Goal: Transaction & Acquisition: Purchase product/service

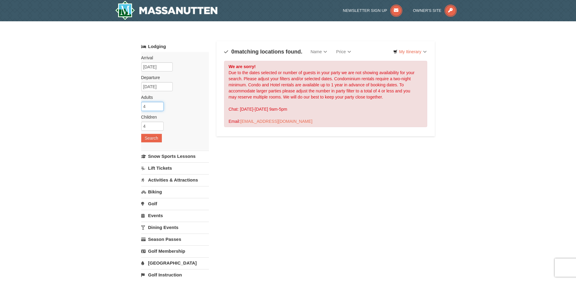
type input "4"
click input "4"
click button "Search"
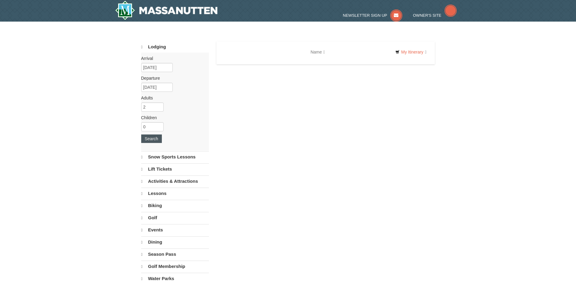
select select "9"
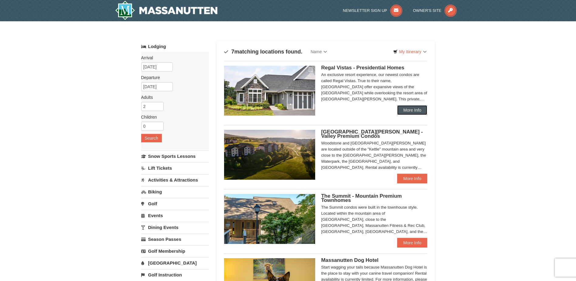
click at [412, 110] on link "More Info" at bounding box center [412, 110] width 30 height 10
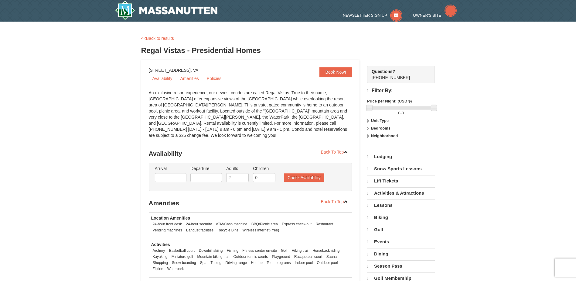
select select "9"
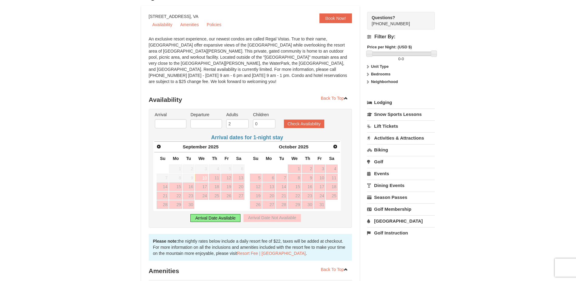
scroll to position [61, 0]
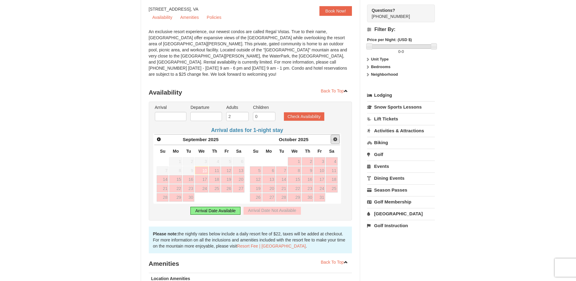
click at [334, 137] on span "Next" at bounding box center [335, 139] width 5 height 5
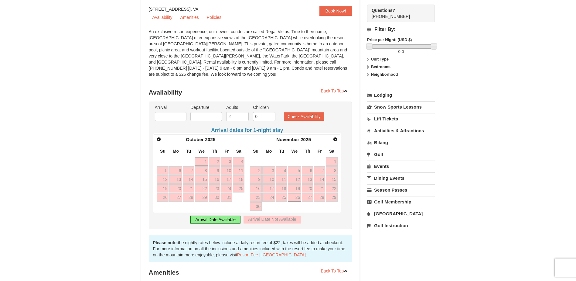
click at [297, 193] on link "26" at bounding box center [294, 197] width 13 height 9
type input "[DATE]"
click at [256, 202] on link "30" at bounding box center [256, 206] width 12 height 9
type input "[DATE]"
click at [333, 137] on span "Next" at bounding box center [335, 139] width 5 height 5
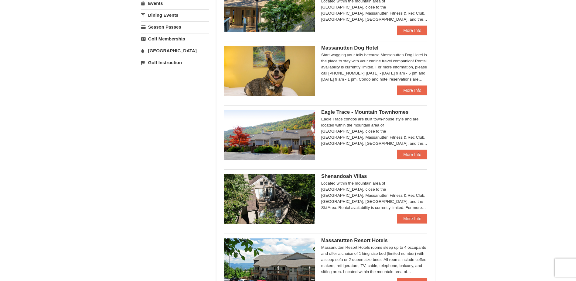
scroll to position [152, 0]
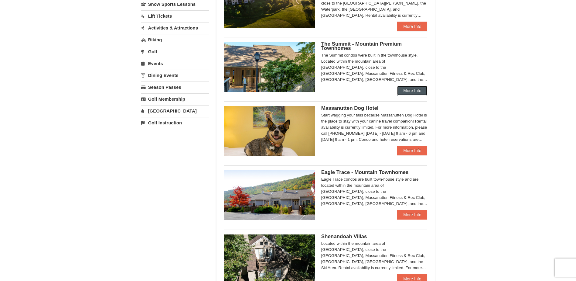
click at [409, 89] on link "More Info" at bounding box center [412, 91] width 30 height 10
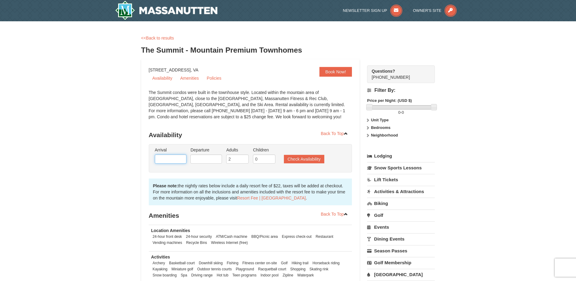
click at [171, 155] on input "text" at bounding box center [171, 158] width 32 height 9
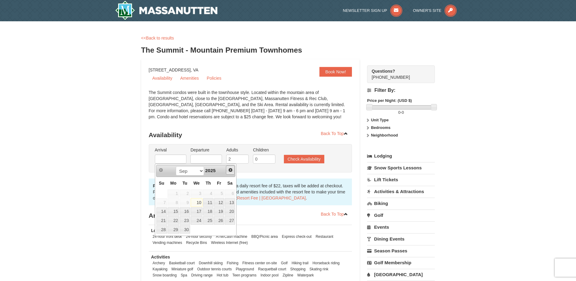
click at [232, 171] on span "Next" at bounding box center [230, 169] width 5 height 5
click at [231, 168] on span "Next" at bounding box center [230, 169] width 5 height 5
click at [197, 230] on link "26" at bounding box center [197, 229] width 12 height 9
type input "11/26/2025"
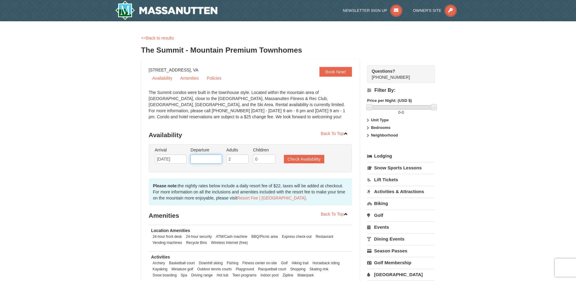
click at [211, 160] on input "text" at bounding box center [206, 158] width 32 height 9
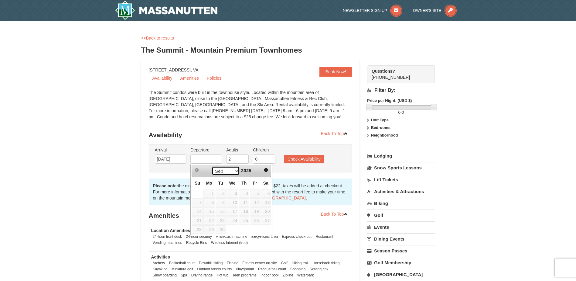
click at [226, 171] on select "Sep Oct Nov Dec" at bounding box center [226, 170] width 28 height 9
click at [197, 237] on link "30" at bounding box center [197, 238] width 11 height 9
type input "[DATE]"
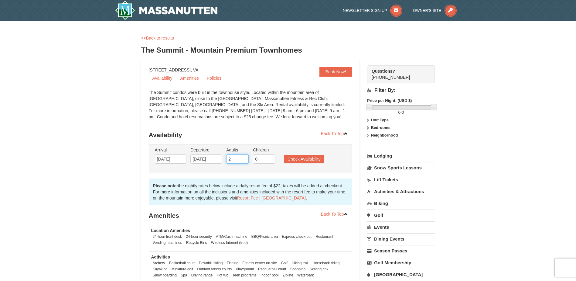
click at [237, 159] on input "2" at bounding box center [237, 158] width 22 height 9
click at [245, 156] on input "3" at bounding box center [237, 158] width 22 height 9
type input "4"
click at [245, 156] on input "4" at bounding box center [237, 158] width 22 height 9
click at [271, 156] on input "1" at bounding box center [264, 158] width 22 height 9
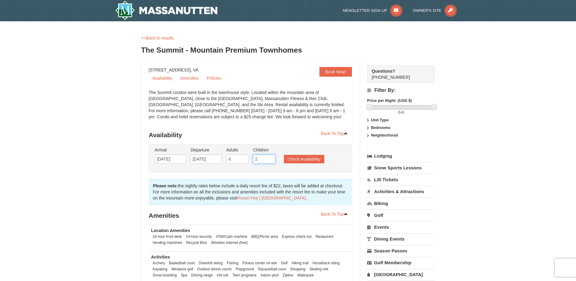
click at [271, 156] on input "2" at bounding box center [264, 158] width 22 height 9
click at [271, 156] on input "3" at bounding box center [264, 158] width 22 height 9
type input "4"
click at [271, 156] on input "4" at bounding box center [264, 158] width 22 height 9
click at [293, 158] on button "Check Availability" at bounding box center [304, 159] width 40 height 9
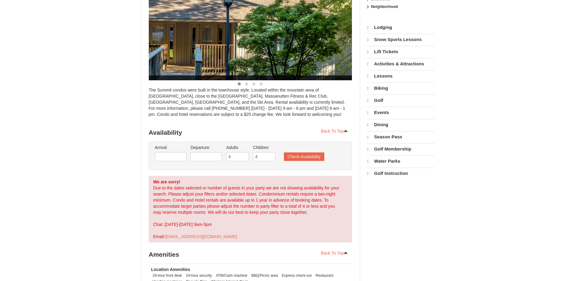
select select "9"
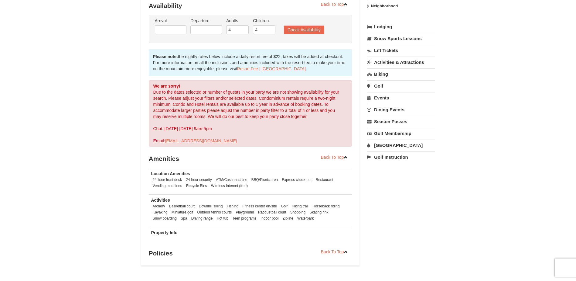
scroll to position [123, 0]
click at [261, 33] on input "4" at bounding box center [264, 30] width 22 height 9
type input "2"
click at [303, 33] on button "Check Availability" at bounding box center [304, 30] width 40 height 9
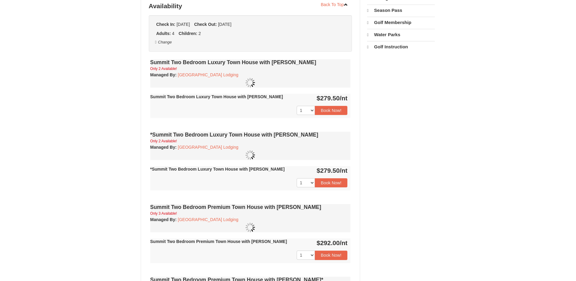
select select "9"
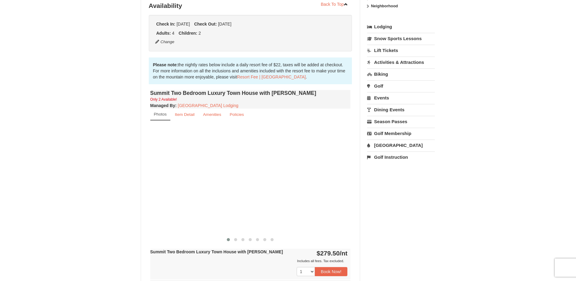
scroll to position [123, 0]
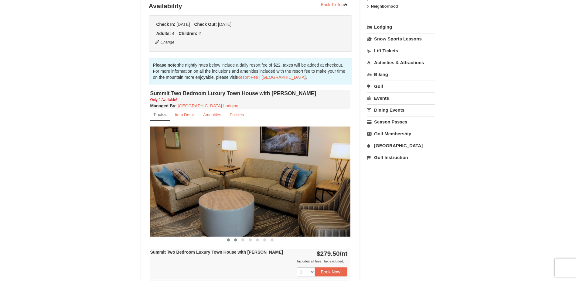
click at [235, 239] on span at bounding box center [235, 239] width 3 height 3
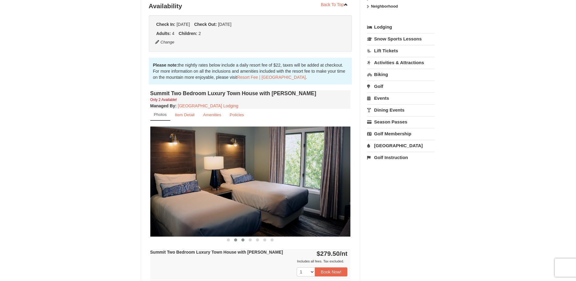
click at [244, 240] on span at bounding box center [242, 239] width 3 height 3
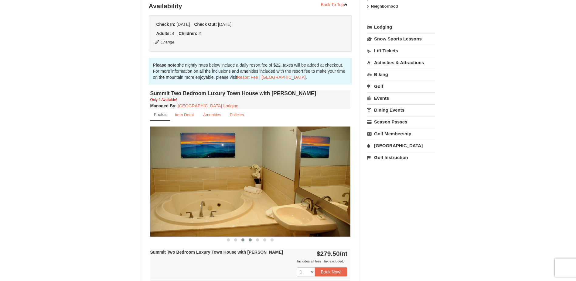
click at [250, 240] on span at bounding box center [250, 239] width 3 height 3
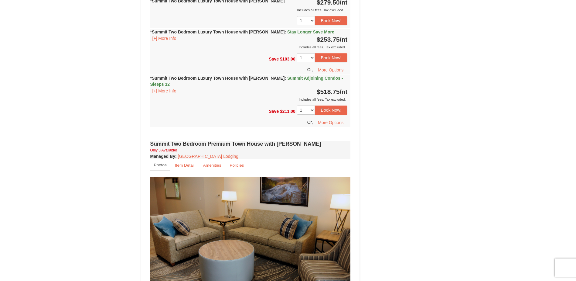
scroll to position [578, 0]
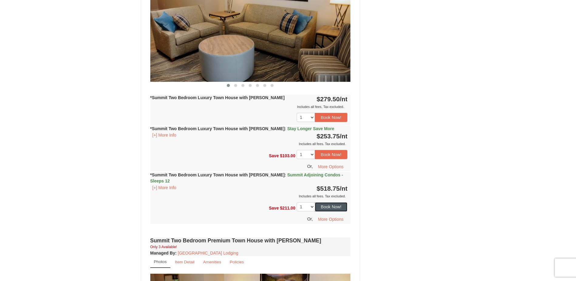
click at [322, 202] on button "Book Now!" at bounding box center [331, 206] width 33 height 9
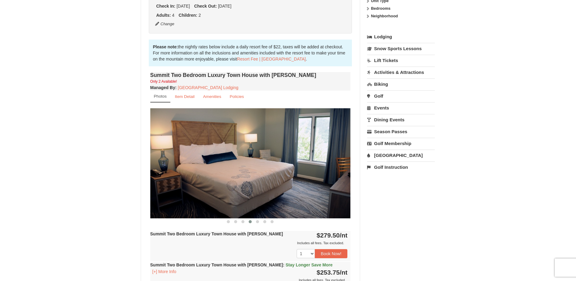
scroll to position [53, 0]
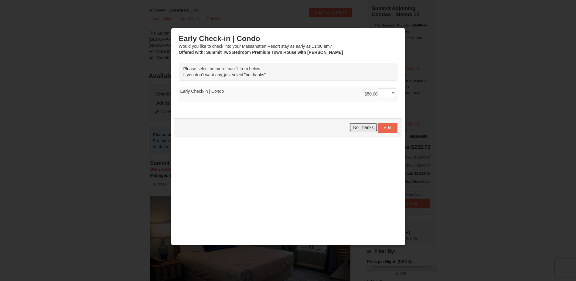
click at [369, 125] on button "No Thanks" at bounding box center [363, 127] width 28 height 9
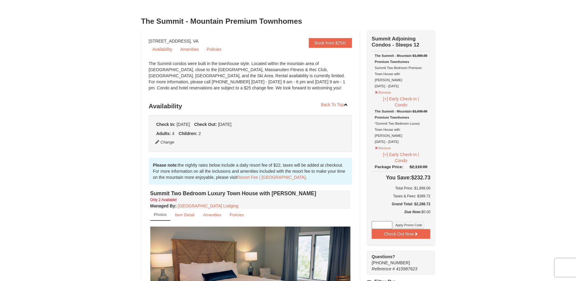
scroll to position [0, 0]
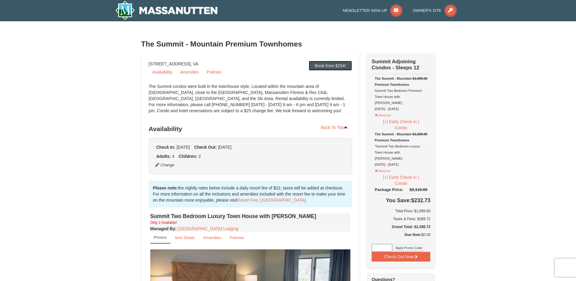
click at [333, 63] on link "Book from $254!" at bounding box center [330, 66] width 43 height 10
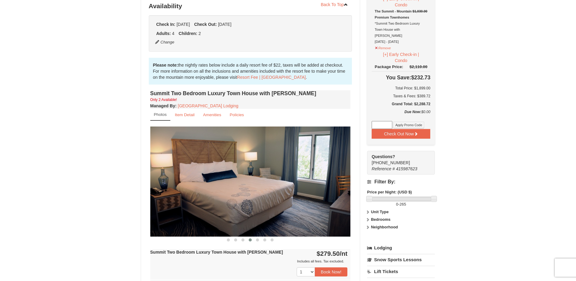
scroll to position [32, 0]
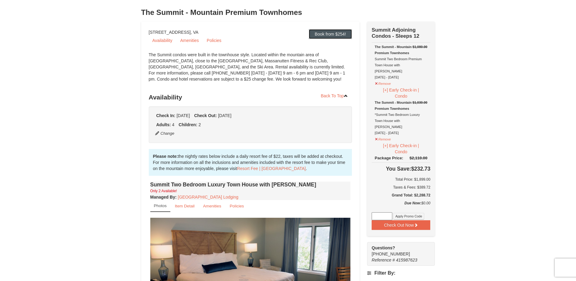
click at [324, 36] on link "Book from $254!" at bounding box center [330, 34] width 43 height 10
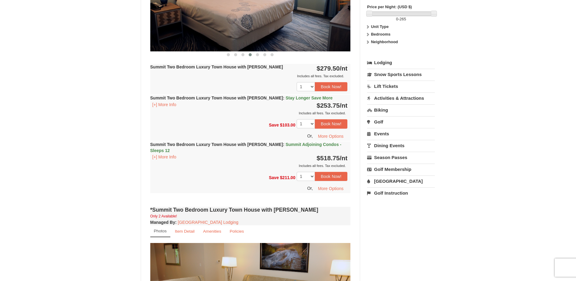
scroll to position [335, 0]
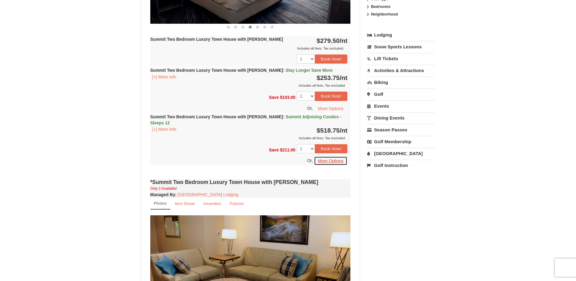
click at [339, 156] on button "More Options" at bounding box center [330, 160] width 33 height 9
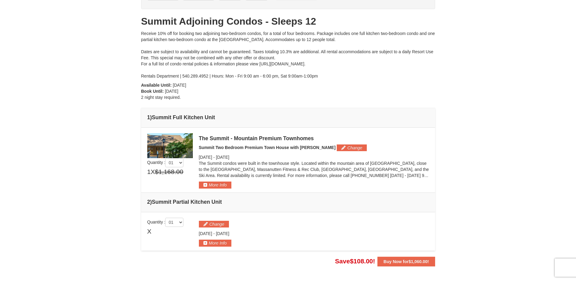
scroll to position [61, 0]
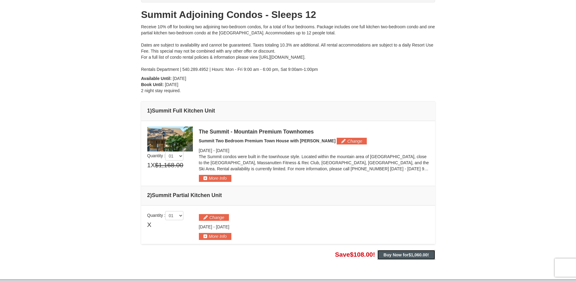
click at [388, 257] on strong "Buy Now for $1,060.00 !" at bounding box center [405, 254] width 45 height 5
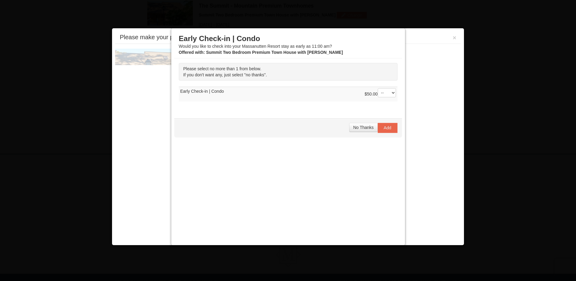
scroll to position [187, 0]
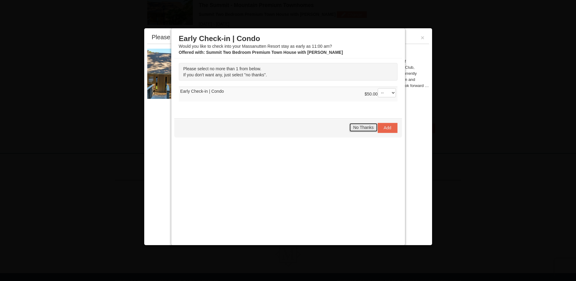
click at [364, 127] on span "No Thanks" at bounding box center [363, 127] width 20 height 5
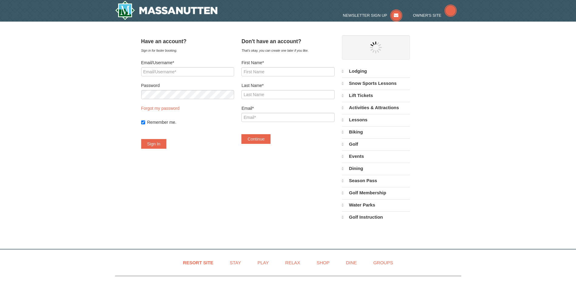
select select "9"
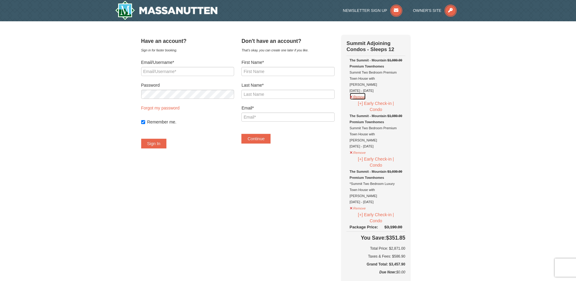
click at [361, 92] on button "Remove" at bounding box center [357, 96] width 16 height 8
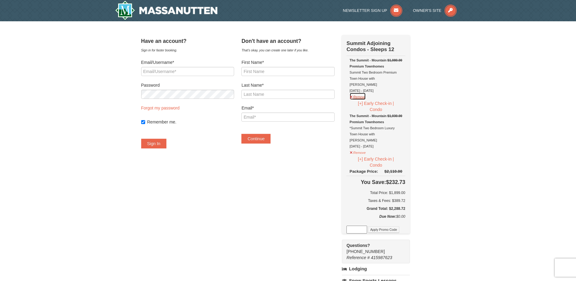
click at [362, 92] on button "Remove" at bounding box center [357, 96] width 16 height 8
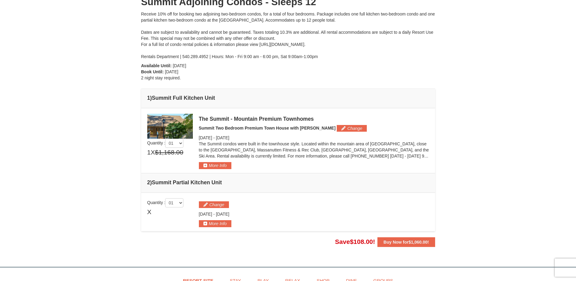
scroll to position [66, 0]
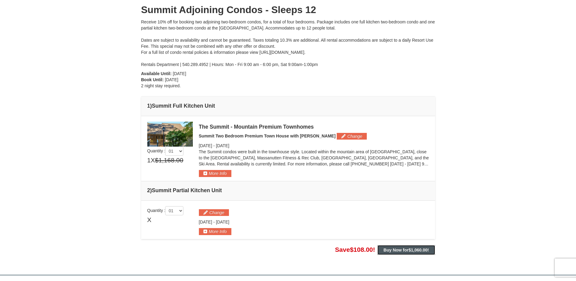
click at [403, 251] on strong "Buy Now for $1,060.00 !" at bounding box center [405, 249] width 45 height 5
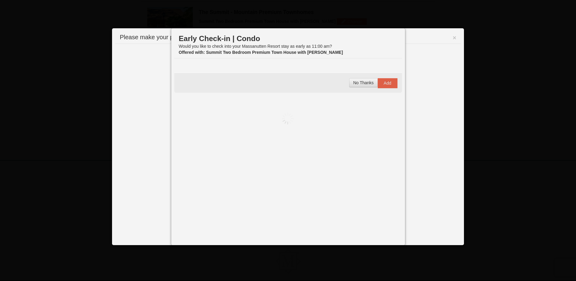
scroll to position [187, 0]
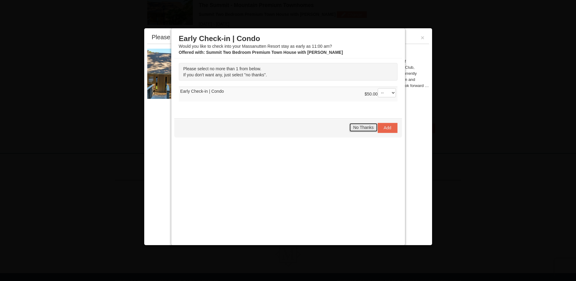
click at [357, 130] on button "No Thanks" at bounding box center [363, 127] width 28 height 9
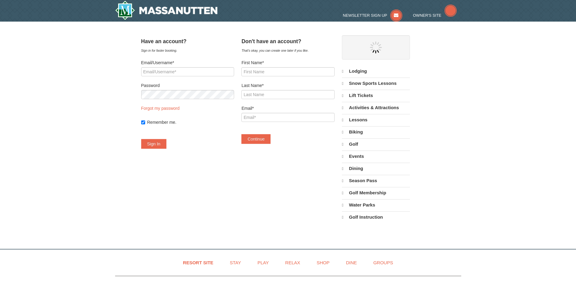
select select "9"
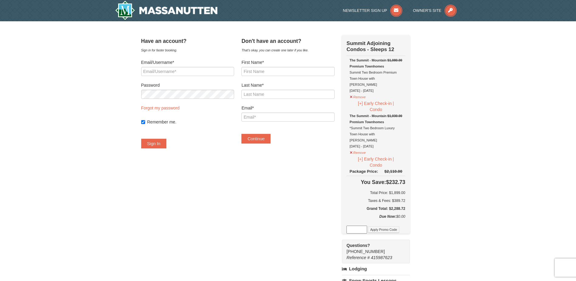
drag, startPoint x: 360, startPoint y: 73, endPoint x: 381, endPoint y: 87, distance: 24.4
click at [381, 87] on div "The Summit - Mountain Premium Townhomes Summit Two Bedroom Premium Town House w…" at bounding box center [375, 75] width 53 height 36
drag, startPoint x: 381, startPoint y: 87, endPoint x: 399, endPoint y: 118, distance: 36.4
click at [399, 118] on div "The Summit - Mountain Premium Townhomes *Summit Two Bedroom Luxury Town House w…" at bounding box center [375, 131] width 53 height 36
drag, startPoint x: 378, startPoint y: 194, endPoint x: 358, endPoint y: 107, distance: 89.1
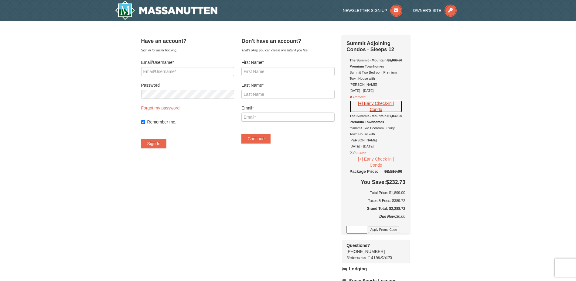
click at [358, 107] on button "[+] Early Check-in | Condo" at bounding box center [375, 106] width 53 height 13
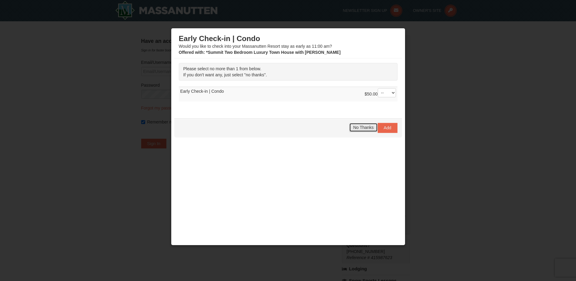
click at [361, 125] on span "No Thanks" at bounding box center [363, 127] width 20 height 5
click at [359, 129] on span "No Thanks" at bounding box center [363, 127] width 20 height 5
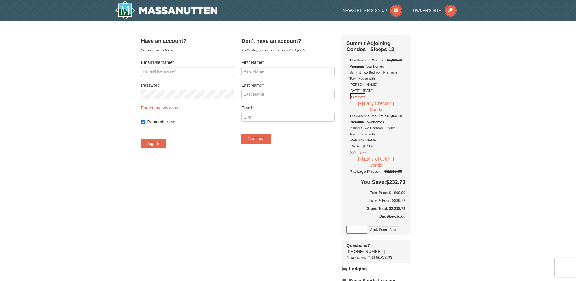
click at [365, 92] on button "Remove" at bounding box center [357, 96] width 16 height 8
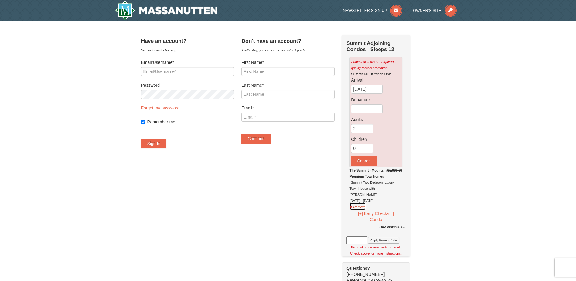
click at [366, 202] on button "Remove" at bounding box center [357, 206] width 16 height 8
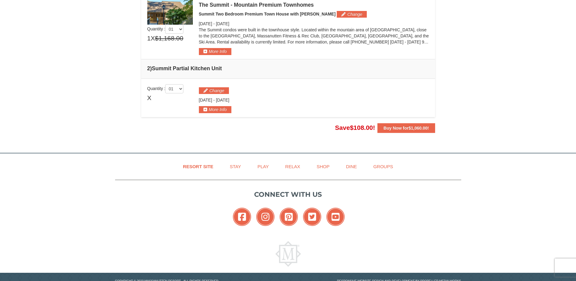
scroll to position [187, 0]
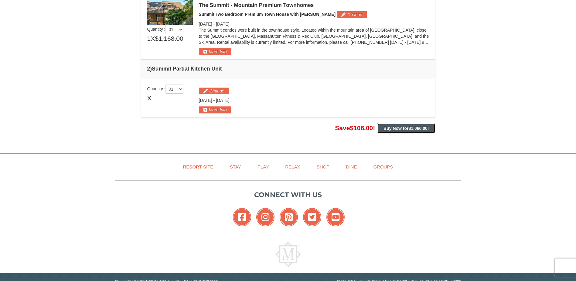
click at [391, 131] on button "Buy Now for $1,060.00 !" at bounding box center [405, 128] width 57 height 10
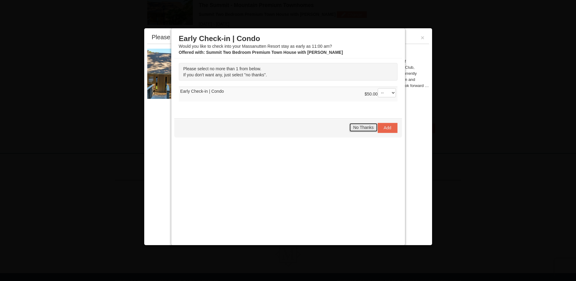
click at [365, 126] on span "No Thanks" at bounding box center [363, 127] width 20 height 5
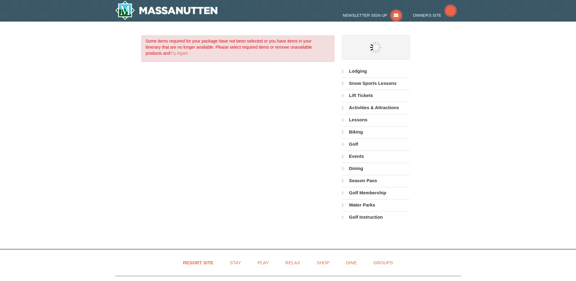
select select "9"
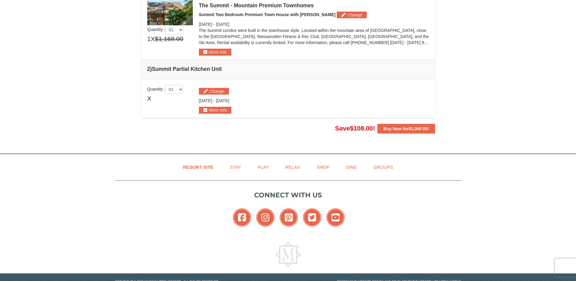
scroll to position [187, 0]
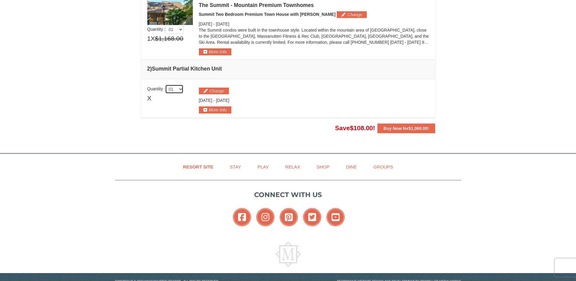
click at [172, 90] on select "01 02 03 04 05" at bounding box center [174, 88] width 18 height 9
click at [166, 84] on select "01 02 03 04 05" at bounding box center [174, 88] width 18 height 9
click at [210, 111] on button "More Info" at bounding box center [215, 109] width 32 height 7
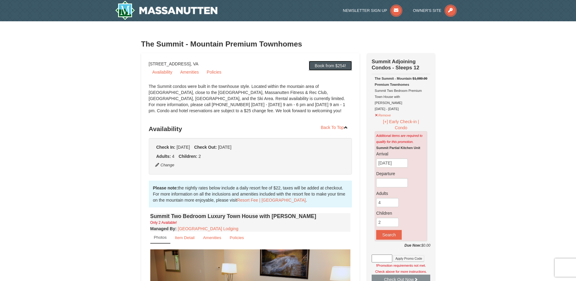
click at [322, 68] on link "Book from $254!" at bounding box center [330, 66] width 43 height 10
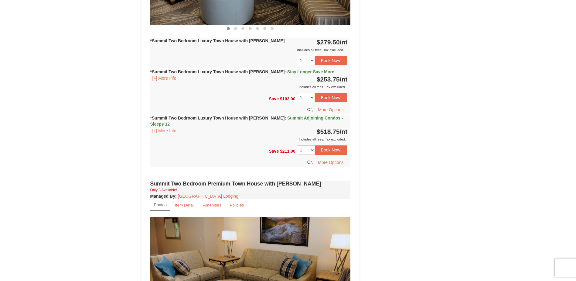
scroll to position [639, 0]
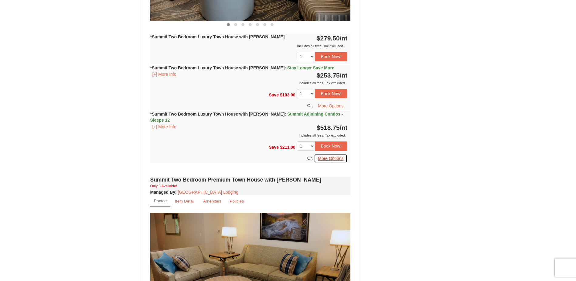
click at [329, 154] on button "More Options" at bounding box center [330, 158] width 33 height 9
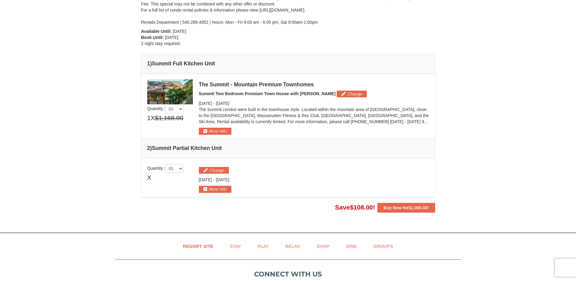
scroll to position [121, 0]
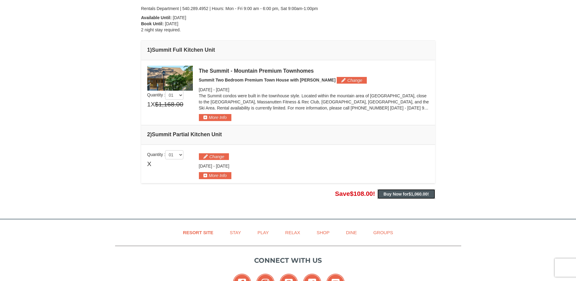
click at [397, 191] on strong "Buy Now for $1,060.00 !" at bounding box center [405, 193] width 45 height 5
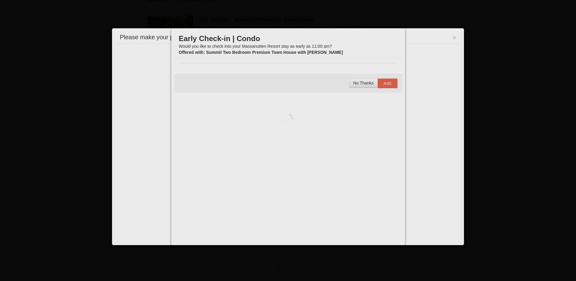
scroll to position [187, 0]
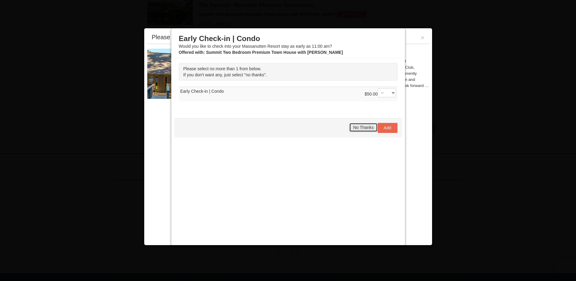
click at [360, 128] on span "No Thanks" at bounding box center [363, 127] width 20 height 5
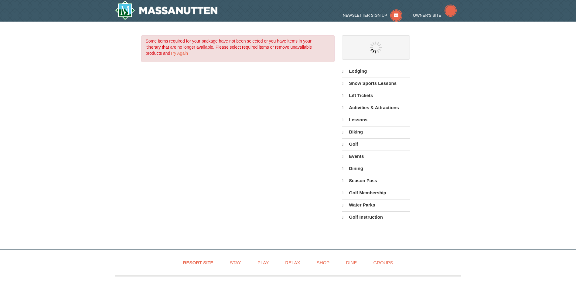
select select "9"
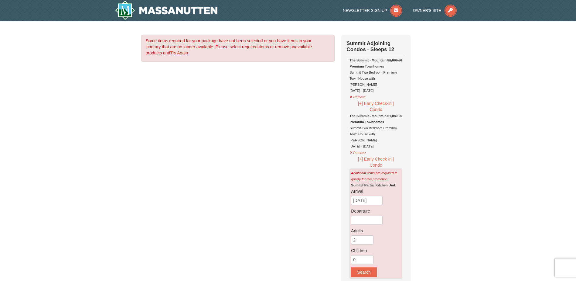
click at [180, 53] on link "Try Again" at bounding box center [179, 52] width 18 height 5
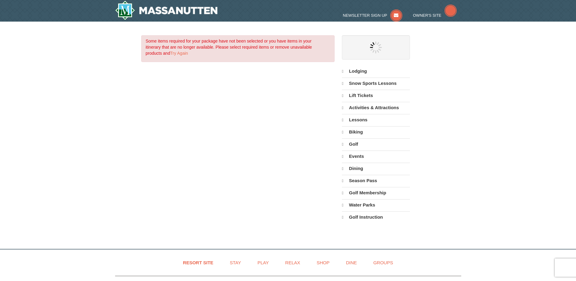
select select "9"
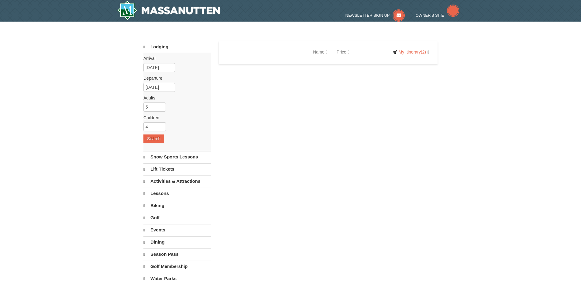
select select "9"
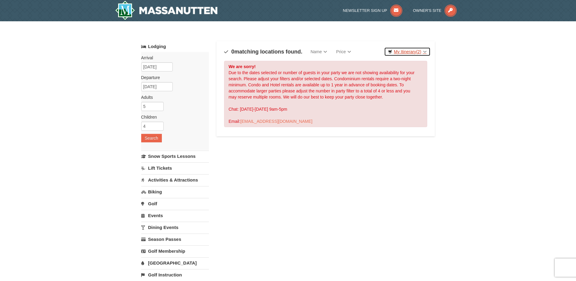
click at [397, 52] on link "My Itinerary (2)" at bounding box center [407, 51] width 46 height 9
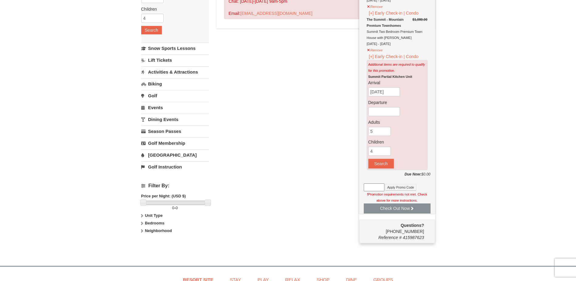
scroll to position [121, 0]
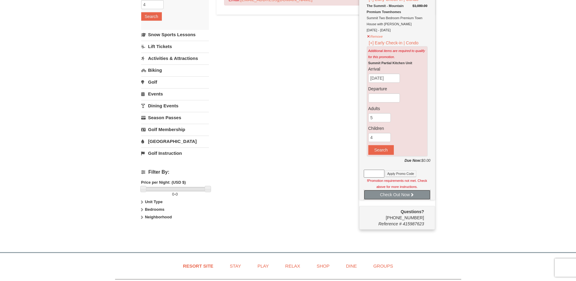
click at [387, 195] on button "Check Out Now" at bounding box center [397, 194] width 67 height 10
click at [388, 188] on div "! Promotion requirements not met. Check above for more instructions." at bounding box center [397, 189] width 67 height 24
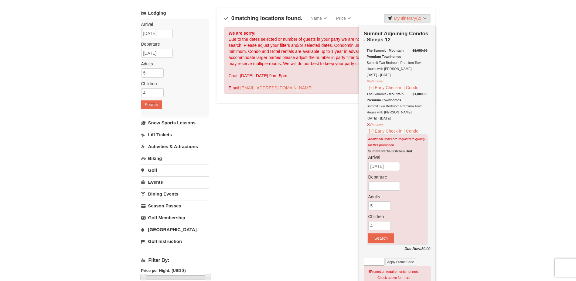
scroll to position [30, 0]
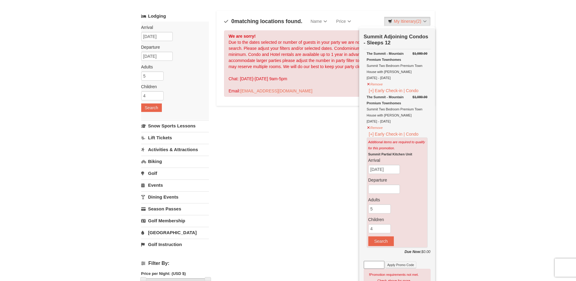
click at [278, 69] on div "We are sorry! Due to the dates selected or number of guests in your party we ar…" at bounding box center [325, 63] width 203 height 66
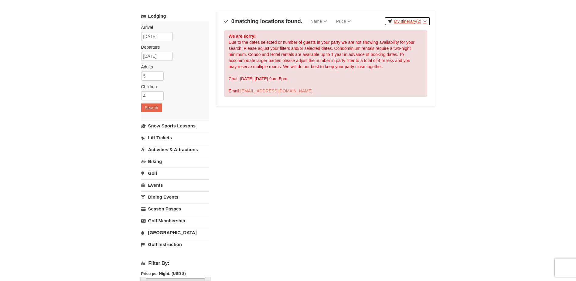
click at [413, 19] on link "My Itinerary (2)" at bounding box center [407, 21] width 46 height 9
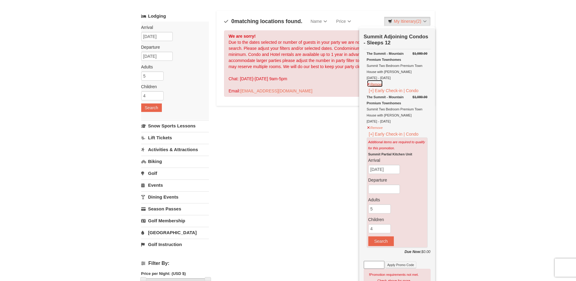
click at [383, 86] on button "Remove" at bounding box center [375, 84] width 16 height 8
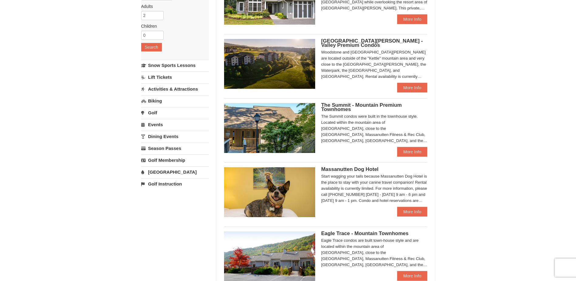
scroll to position [91, 0]
click at [406, 85] on link "More Info" at bounding box center [412, 87] width 30 height 10
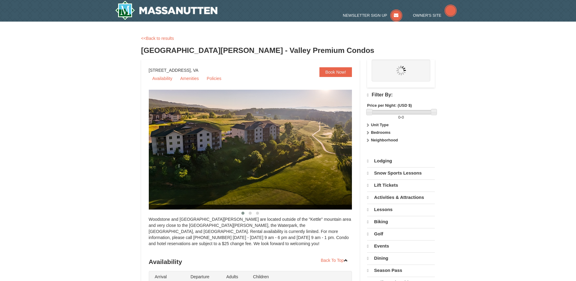
select select "9"
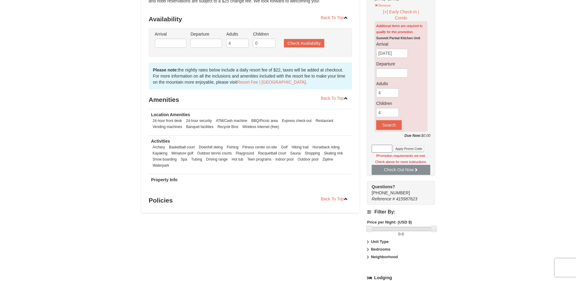
scroll to position [121, 0]
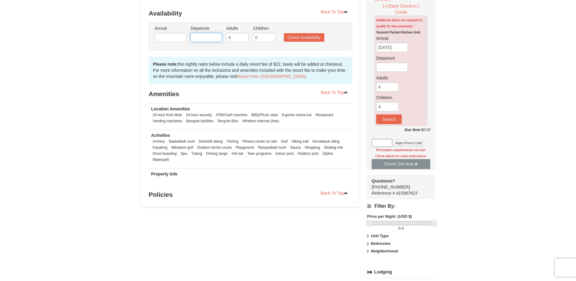
click at [205, 37] on input "text" at bounding box center [206, 37] width 32 height 9
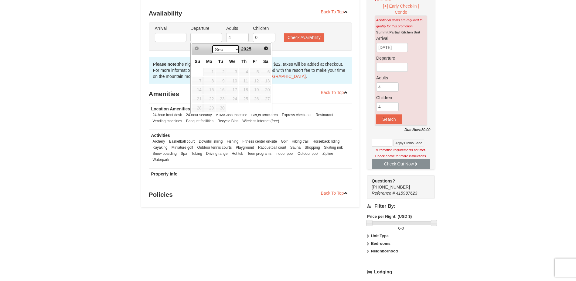
click at [231, 51] on select "Sep Oct Nov Dec" at bounding box center [226, 49] width 28 height 9
click at [172, 38] on input "text" at bounding box center [171, 37] width 32 height 9
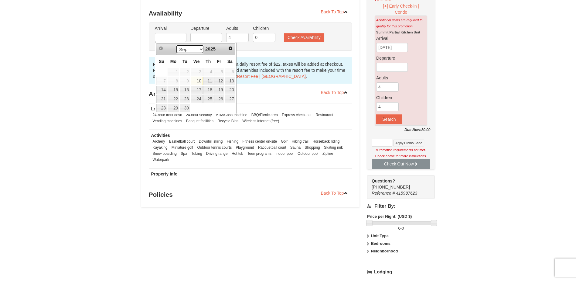
click at [188, 51] on select "Sep Oct Nov Dec" at bounding box center [190, 49] width 28 height 9
click at [199, 107] on link "26" at bounding box center [197, 108] width 12 height 9
type input "[DATE]"
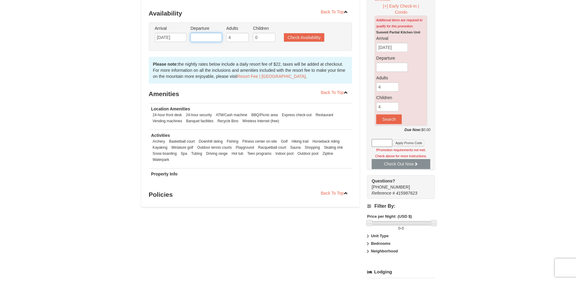
click at [207, 39] on input "text" at bounding box center [206, 37] width 32 height 9
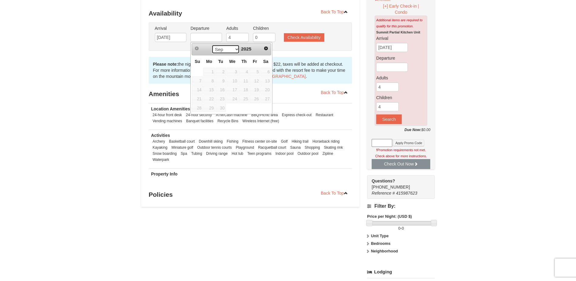
click at [224, 50] on select "Sep Oct Nov Dec" at bounding box center [226, 49] width 28 height 9
click at [199, 118] on link "30" at bounding box center [197, 116] width 11 height 9
type input "[DATE]"
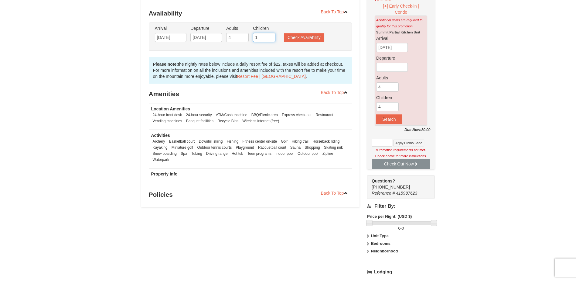
click at [271, 35] on input "1" at bounding box center [264, 37] width 22 height 9
click at [271, 35] on input "2" at bounding box center [264, 37] width 22 height 9
click at [271, 35] on input "3" at bounding box center [264, 37] width 22 height 9
type input "4"
click at [271, 35] on input "4" at bounding box center [264, 37] width 22 height 9
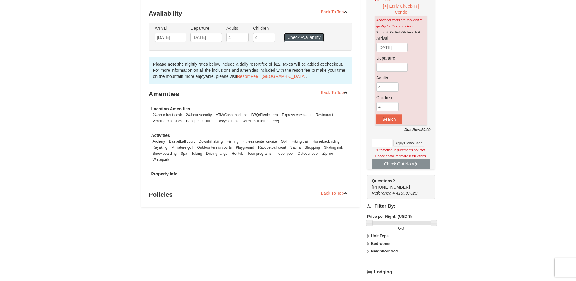
click at [294, 38] on button "Check Availability" at bounding box center [304, 37] width 40 height 9
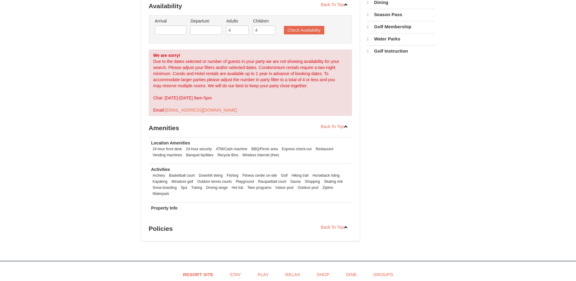
select select "9"
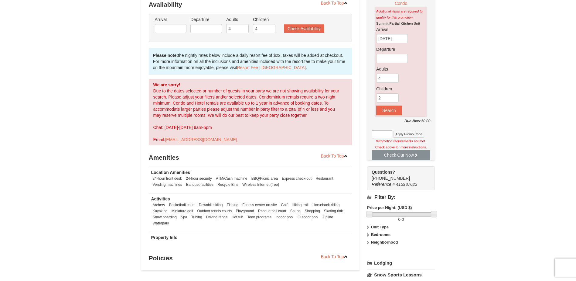
scroll to position [123, 0]
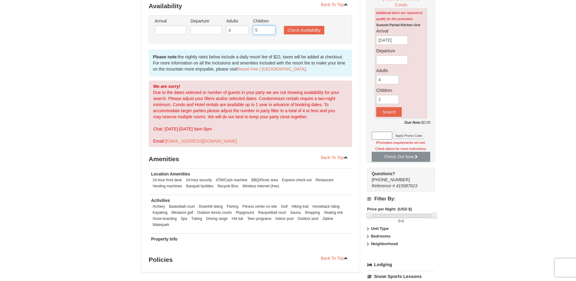
click at [271, 29] on input "5" at bounding box center [264, 30] width 22 height 9
click at [271, 29] on input "6" at bounding box center [264, 30] width 22 height 9
click at [271, 29] on input "7" at bounding box center [264, 30] width 22 height 9
click at [271, 33] on input "6" at bounding box center [264, 30] width 22 height 9
click at [271, 33] on input "5" at bounding box center [264, 30] width 22 height 9
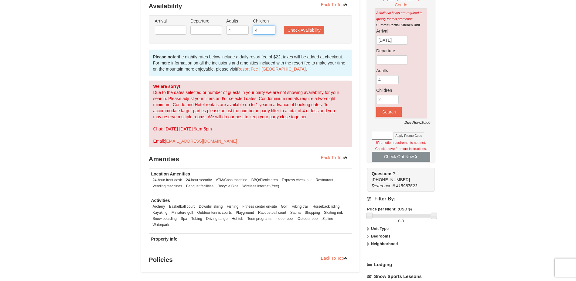
click at [271, 33] on input "4" at bounding box center [264, 30] width 22 height 9
click at [271, 32] on input "3" at bounding box center [264, 30] width 22 height 9
type input "2"
click at [271, 33] on input "2" at bounding box center [264, 30] width 22 height 9
click at [295, 29] on button "Check Availability" at bounding box center [304, 30] width 40 height 9
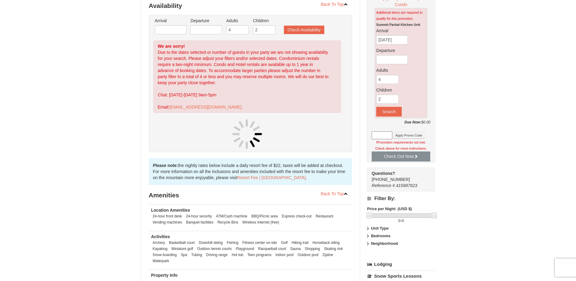
scroll to position [123, 0]
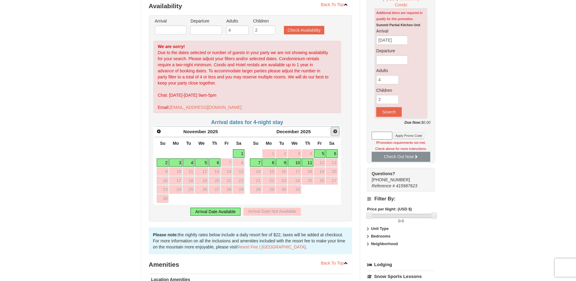
click at [333, 135] on link "Next" at bounding box center [335, 131] width 9 height 9
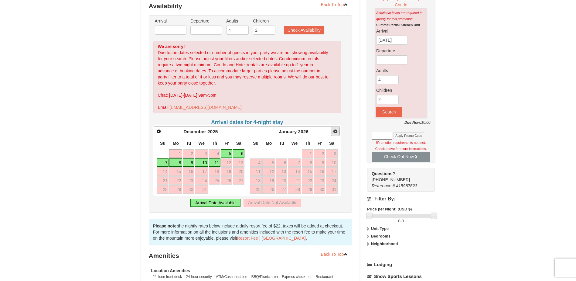
click at [333, 134] on link "Next" at bounding box center [335, 131] width 9 height 9
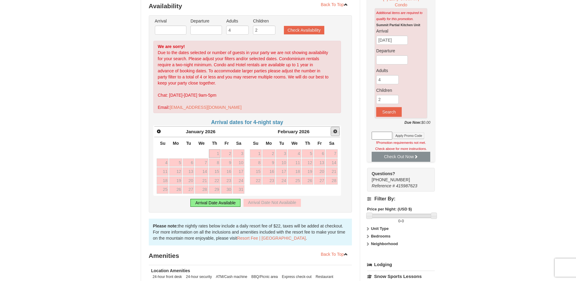
click at [332, 133] on link "Next" at bounding box center [335, 131] width 9 height 9
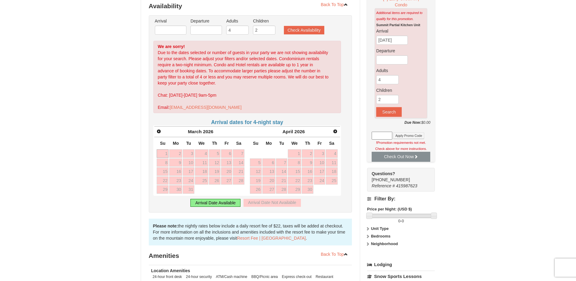
click at [326, 130] on div "April 2026" at bounding box center [294, 131] width 72 height 9
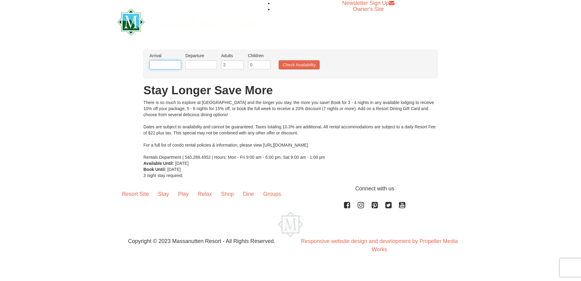
click at [172, 64] on input "text" at bounding box center [165, 64] width 32 height 9
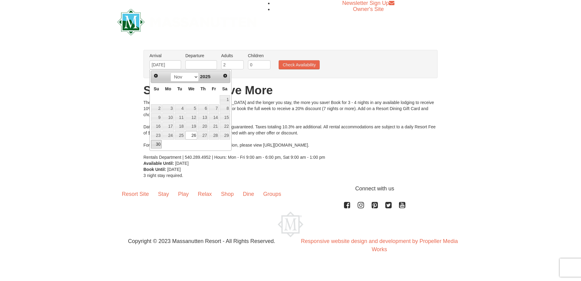
click at [156, 144] on link "30" at bounding box center [156, 144] width 11 height 9
type input "[DATE]"
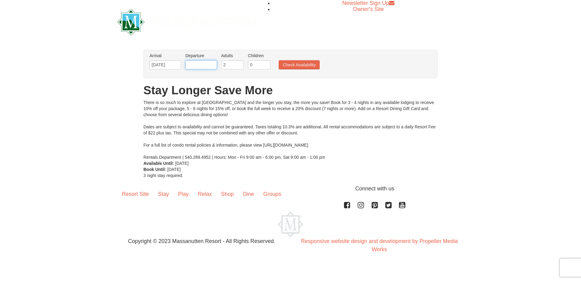
click at [211, 66] on input "text" at bounding box center [201, 64] width 32 height 9
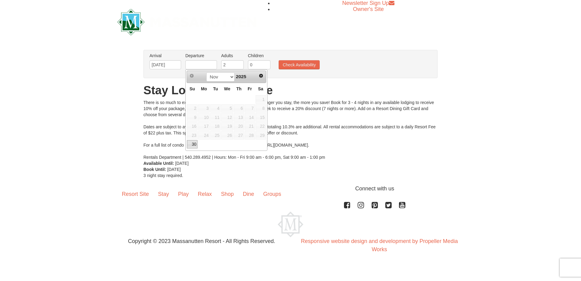
click at [194, 143] on link "30" at bounding box center [192, 144] width 11 height 9
type input "[DATE]"
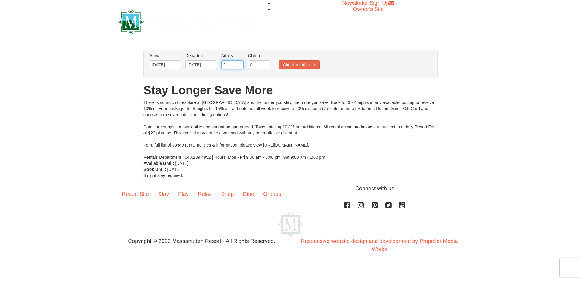
click at [232, 64] on input "2" at bounding box center [232, 64] width 22 height 9
click at [240, 63] on input "3" at bounding box center [232, 64] width 22 height 9
type input "4"
click at [240, 63] on input "4" at bounding box center [232, 64] width 22 height 9
click at [257, 62] on input "0" at bounding box center [259, 64] width 22 height 9
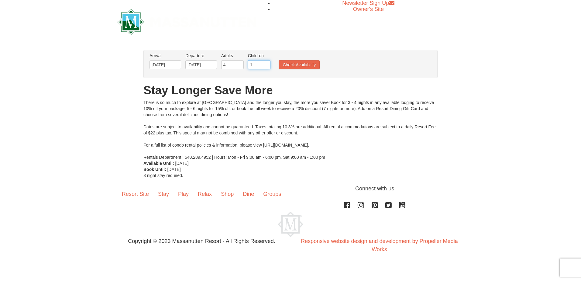
click at [265, 64] on input "1" at bounding box center [259, 64] width 22 height 9
type input "2"
click at [265, 64] on input "2" at bounding box center [259, 64] width 22 height 9
click at [298, 65] on button "Check Availability" at bounding box center [298, 64] width 41 height 9
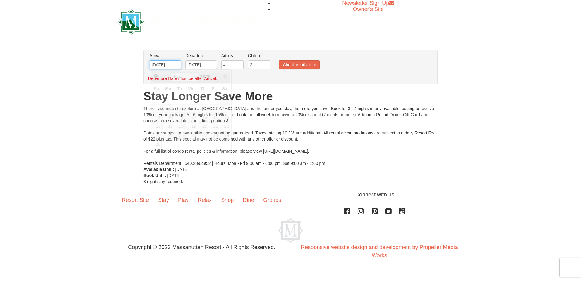
click at [175, 65] on input "[DATE]" at bounding box center [165, 64] width 32 height 9
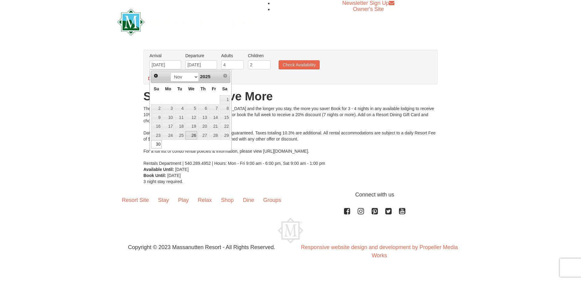
click at [195, 135] on link "26" at bounding box center [191, 135] width 12 height 9
type input "[DATE]"
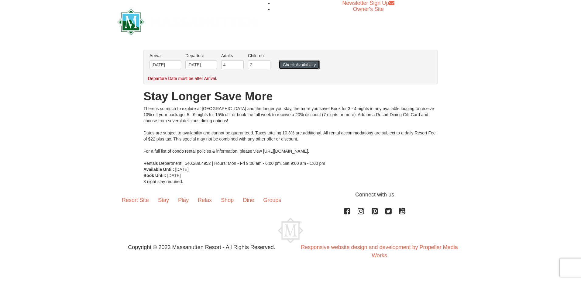
click at [302, 62] on button "Check Availability" at bounding box center [298, 64] width 41 height 9
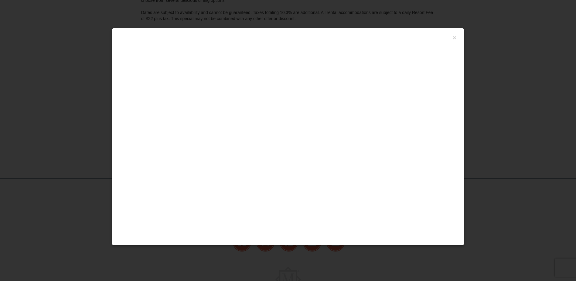
scroll to position [142, 0]
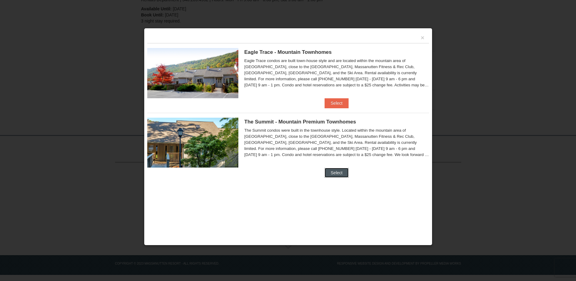
click at [335, 173] on button "Select" at bounding box center [337, 173] width 24 height 10
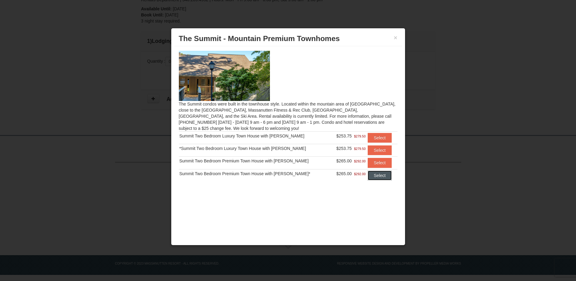
click at [377, 173] on button "Select" at bounding box center [380, 175] width 24 height 10
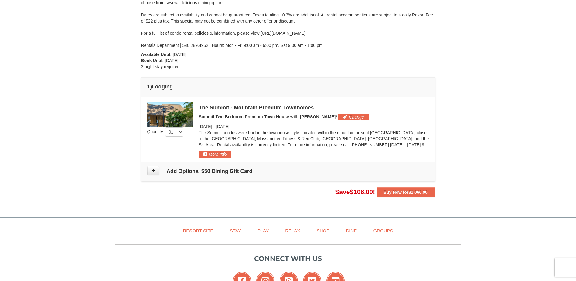
scroll to position [112, 0]
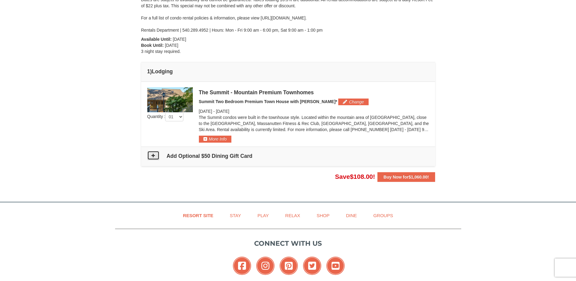
click at [157, 156] on button at bounding box center [153, 155] width 12 height 9
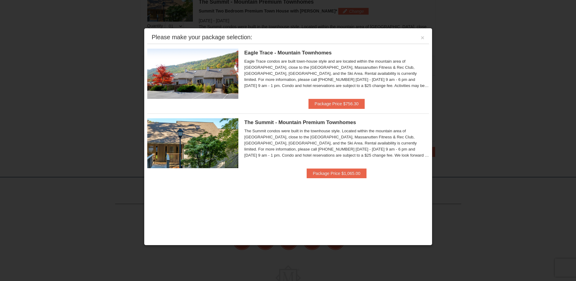
scroll to position [199, 0]
click at [335, 173] on button "Package Price $1,065.00" at bounding box center [337, 173] width 60 height 10
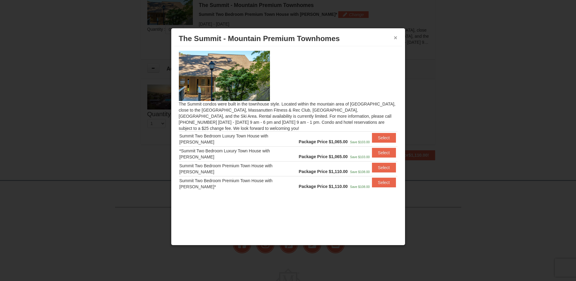
click at [394, 38] on button "×" at bounding box center [396, 38] width 4 height 6
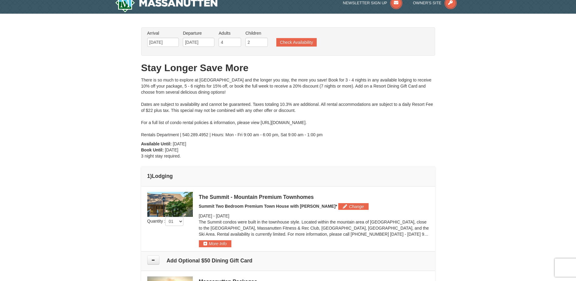
scroll to position [0, 0]
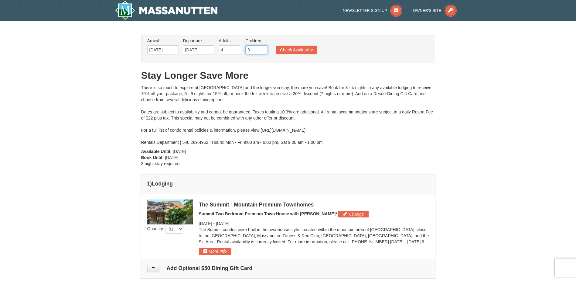
click at [264, 48] on input "3" at bounding box center [256, 49] width 22 height 9
type input "4"
click at [264, 48] on input "4" at bounding box center [256, 49] width 22 height 9
click at [289, 52] on button "Check Availability" at bounding box center [296, 50] width 40 height 9
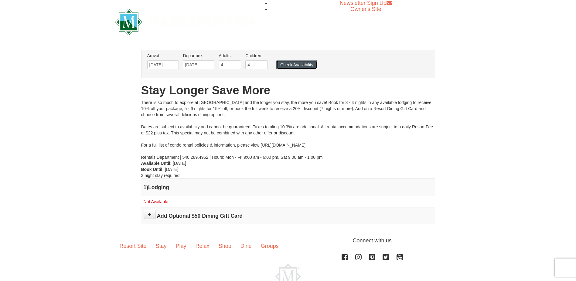
click at [295, 65] on button "Check Availability" at bounding box center [296, 64] width 41 height 9
click at [227, 65] on input "4" at bounding box center [230, 64] width 22 height 9
click at [224, 66] on input "4" at bounding box center [230, 64] width 22 height 9
type input "12"
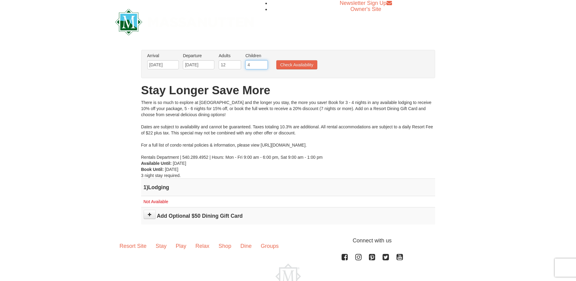
click at [257, 65] on input "4" at bounding box center [256, 64] width 22 height 9
type input "0"
click at [307, 66] on button "Check Availability" at bounding box center [296, 64] width 41 height 9
click at [305, 64] on button "Check Availability" at bounding box center [296, 64] width 41 height 9
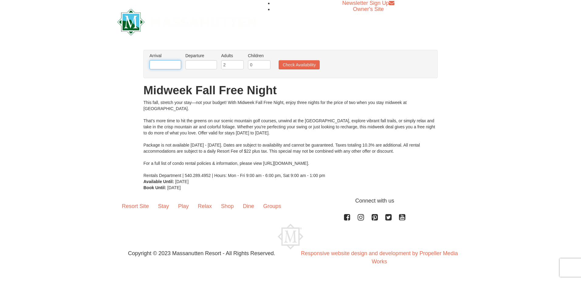
click at [171, 65] on input "text" at bounding box center [165, 64] width 32 height 9
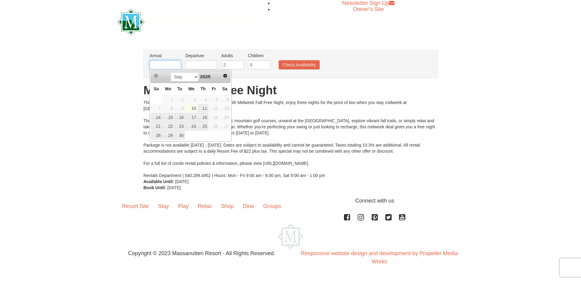
type input "[DATE]"
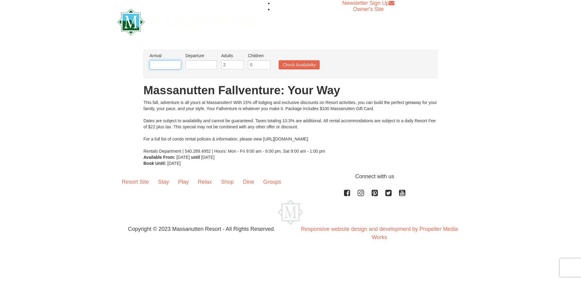
click at [167, 63] on input "text" at bounding box center [165, 64] width 32 height 9
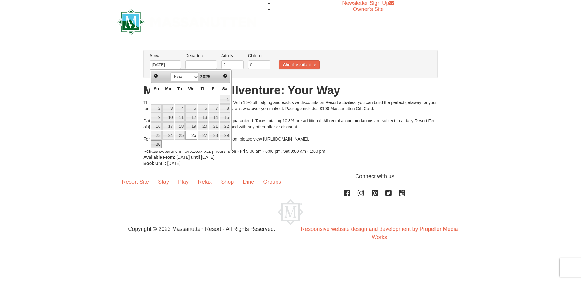
click at [155, 145] on link "30" at bounding box center [156, 144] width 11 height 9
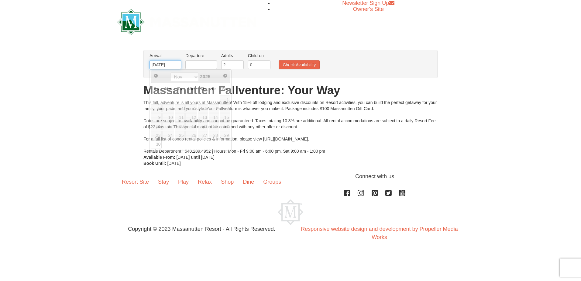
click at [168, 65] on input "[DATE]" at bounding box center [165, 64] width 32 height 9
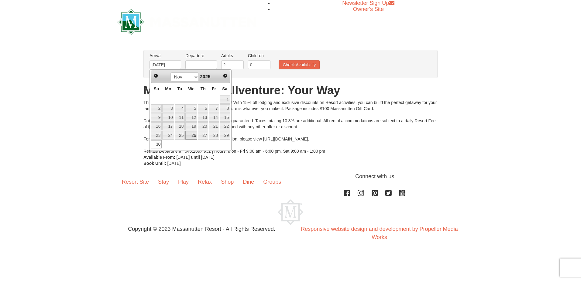
click at [193, 133] on link "26" at bounding box center [191, 135] width 12 height 9
type input "[DATE]"
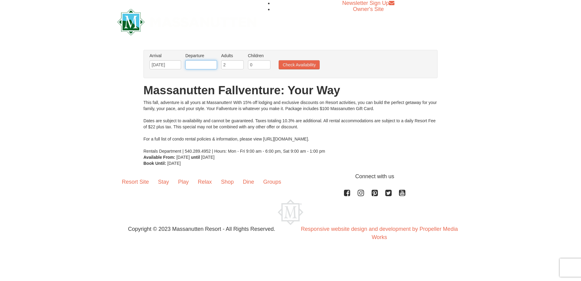
click at [196, 63] on input "text" at bounding box center [201, 64] width 32 height 9
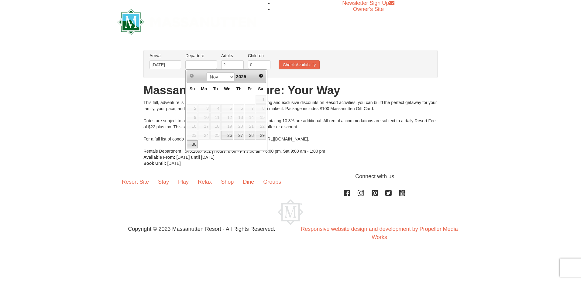
click at [193, 144] on link "30" at bounding box center [192, 144] width 11 height 9
type input "[DATE]"
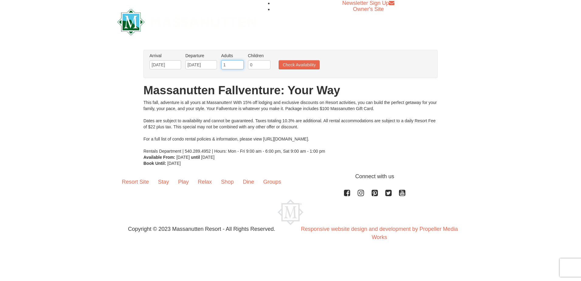
click at [239, 65] on input "1" at bounding box center [232, 64] width 22 height 9
click at [240, 63] on input "2" at bounding box center [232, 64] width 22 height 9
click at [240, 63] on input "3" at bounding box center [232, 64] width 22 height 9
type input "4"
click at [240, 63] on input "4" at bounding box center [232, 64] width 22 height 9
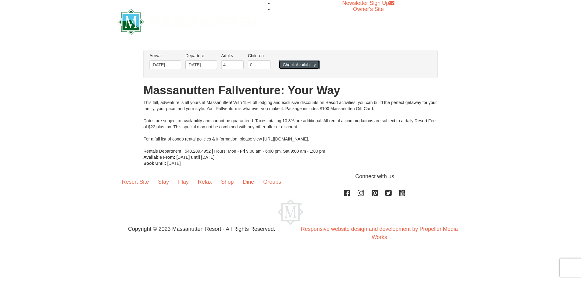
click at [305, 61] on button "Check Availability" at bounding box center [298, 64] width 41 height 9
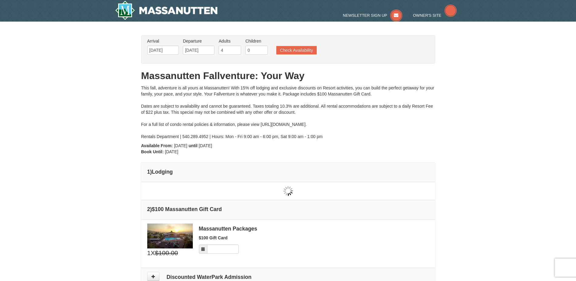
type input "[DATE]"
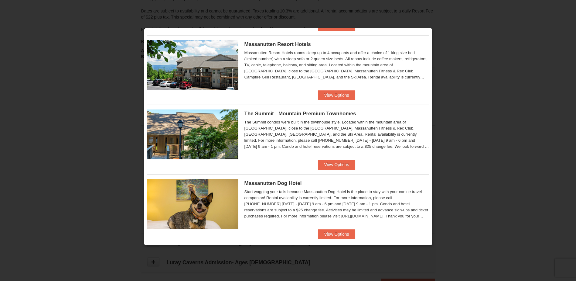
scroll to position [86, 0]
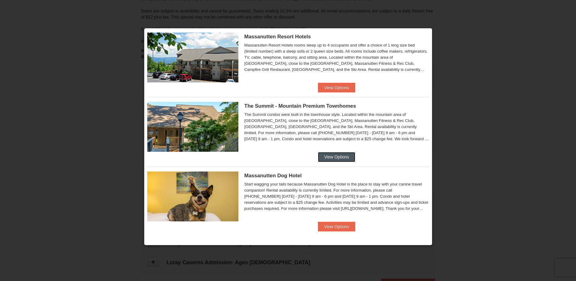
click at [344, 158] on button "View Options" at bounding box center [336, 157] width 37 height 10
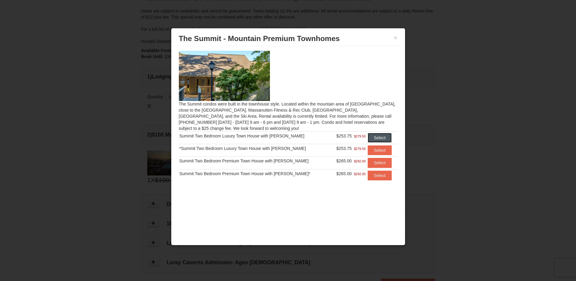
click at [374, 136] on button "Select" at bounding box center [380, 138] width 24 height 10
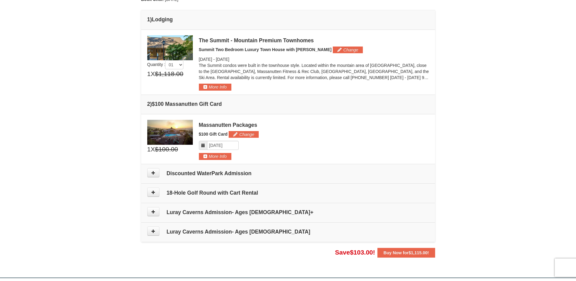
scroll to position [155, 0]
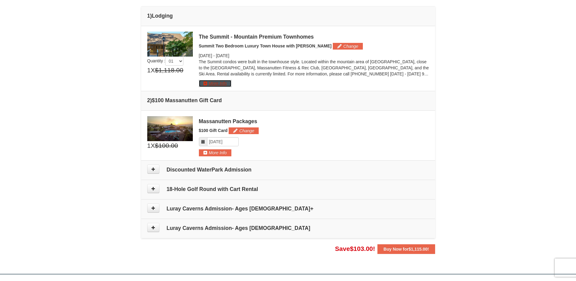
click at [218, 83] on button "More Info" at bounding box center [215, 83] width 32 height 7
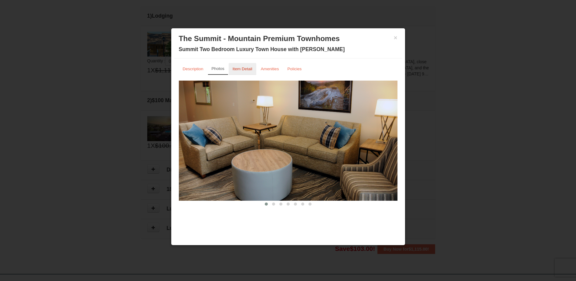
click at [246, 66] on link "Item Detail" at bounding box center [243, 69] width 28 height 12
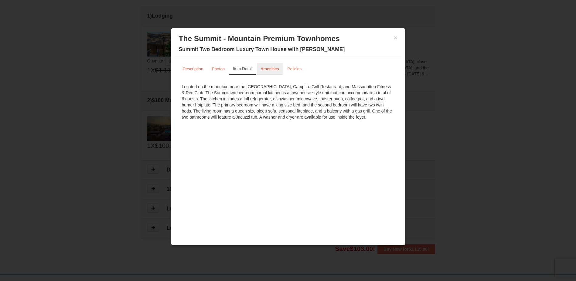
click at [269, 70] on small "Amenities" at bounding box center [270, 68] width 18 height 5
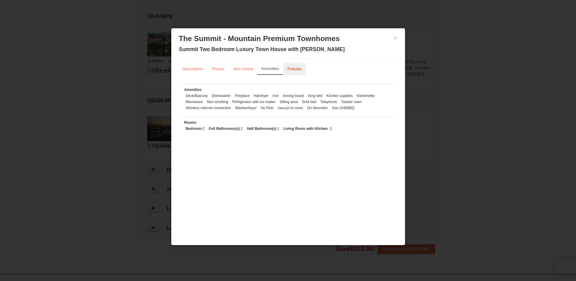
click at [293, 70] on small "Policies" at bounding box center [294, 68] width 14 height 5
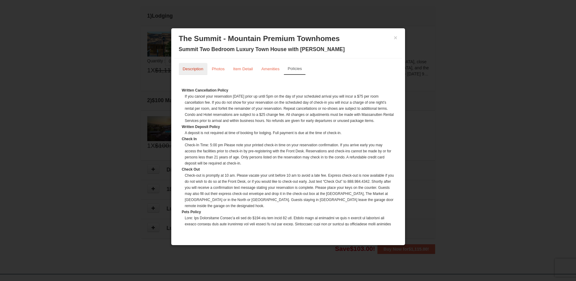
click at [198, 70] on small "Description" at bounding box center [193, 68] width 21 height 5
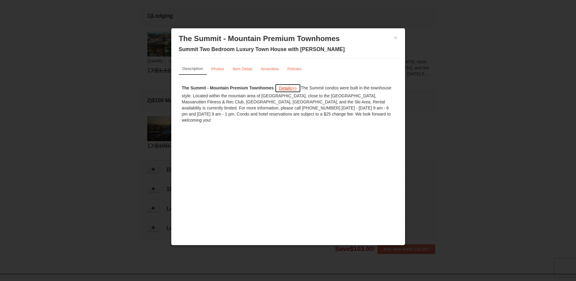
click at [285, 90] on span "Details" at bounding box center [285, 88] width 13 height 5
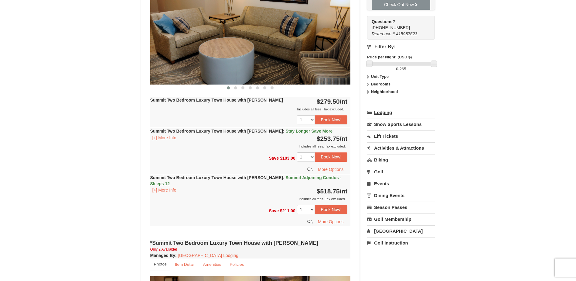
scroll to position [303, 0]
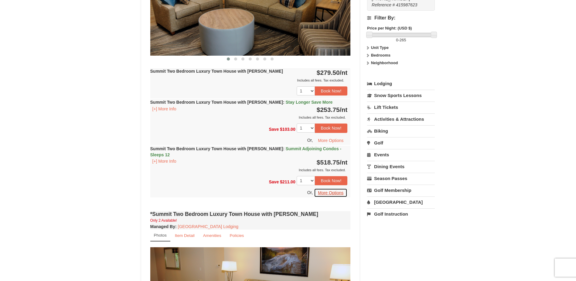
click at [333, 188] on button "More Options" at bounding box center [330, 192] width 33 height 9
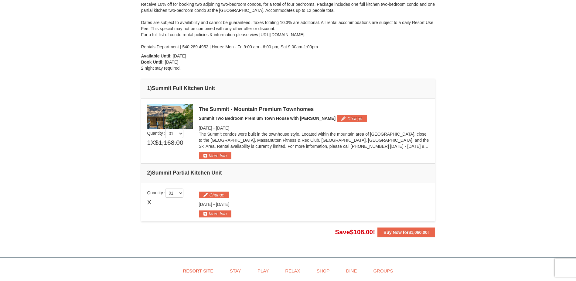
scroll to position [121, 0]
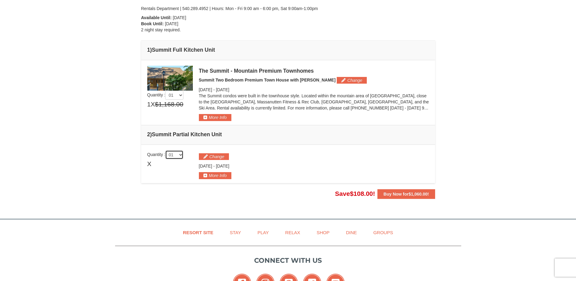
click at [173, 154] on select "01 02 03 04 05" at bounding box center [174, 154] width 18 height 9
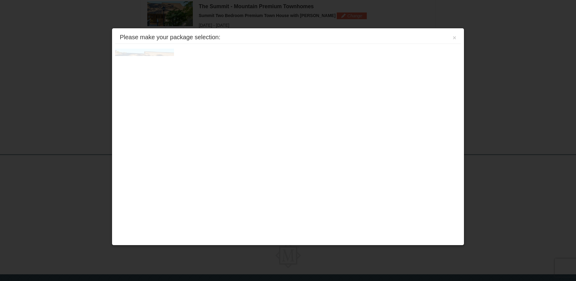
scroll to position [187, 0]
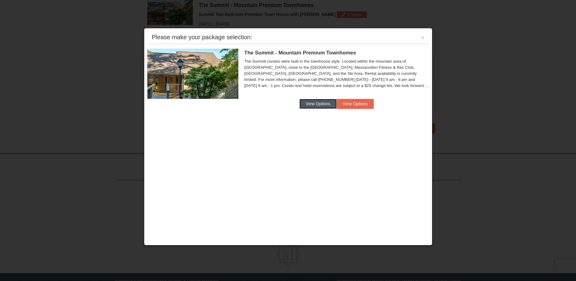
click at [331, 104] on button "View Options" at bounding box center [317, 104] width 37 height 10
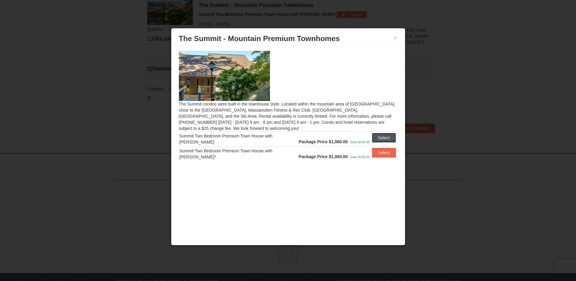
click at [380, 139] on button "Select" at bounding box center [384, 138] width 24 height 10
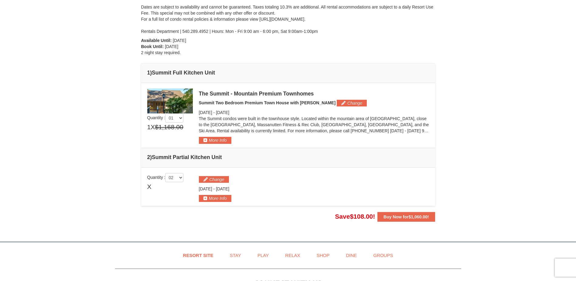
scroll to position [96, 0]
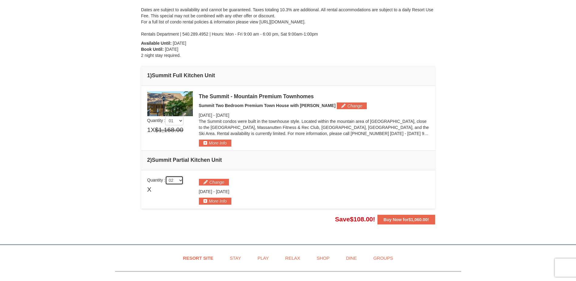
click at [178, 180] on select "01 02 03 04 05" at bounding box center [174, 179] width 18 height 9
select select "1"
click at [404, 222] on button "Buy Now for $1,060.00 !" at bounding box center [405, 219] width 57 height 10
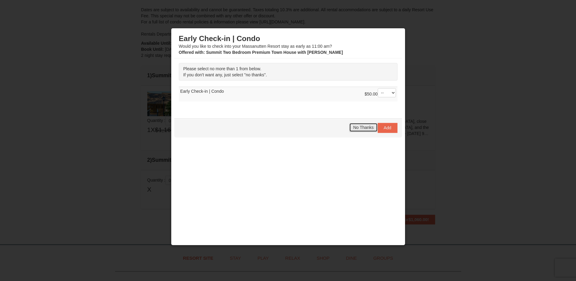
click at [366, 126] on span "No Thanks" at bounding box center [363, 127] width 20 height 5
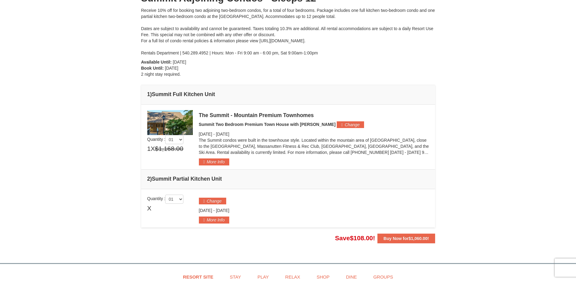
scroll to position [77, 0]
click at [212, 217] on button "More Info" at bounding box center [215, 219] width 32 height 7
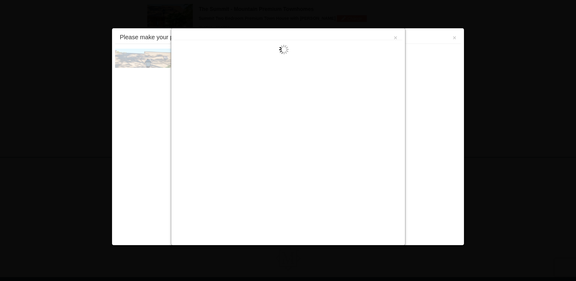
scroll to position [187, 0]
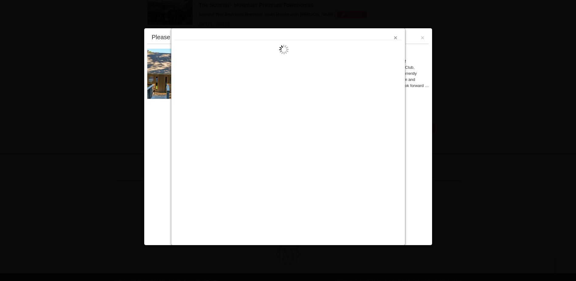
click at [394, 38] on button "×" at bounding box center [396, 38] width 4 height 6
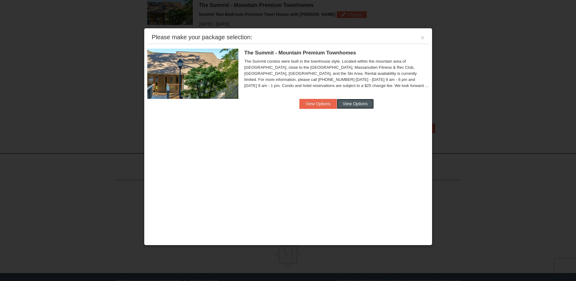
click at [353, 108] on button "View Options" at bounding box center [355, 104] width 37 height 10
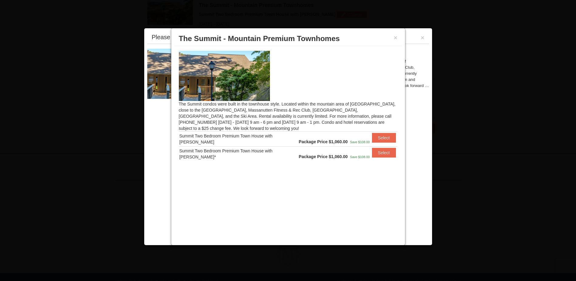
click at [353, 103] on div "× The Summit - Mountain Premium Townhomes The Summit condos were built in the t…" at bounding box center [288, 136] width 234 height 217
click at [393, 37] on h3 "The Summit - Mountain Premium Townhomes" at bounding box center [288, 38] width 219 height 9
click at [394, 37] on button "×" at bounding box center [396, 38] width 4 height 6
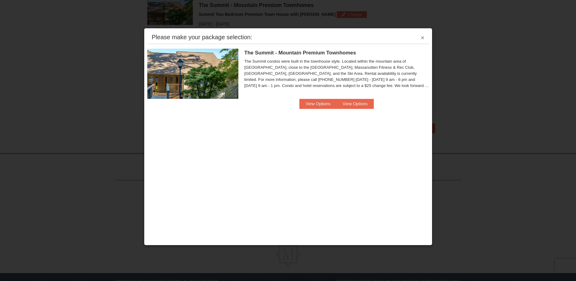
click at [421, 37] on button "×" at bounding box center [423, 38] width 4 height 6
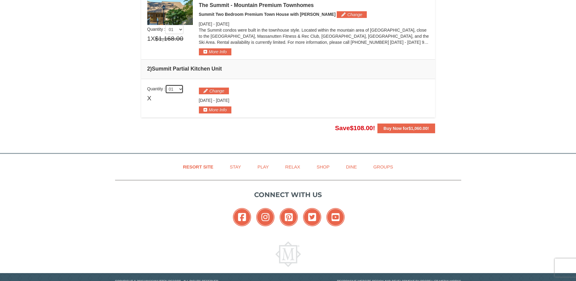
click at [173, 88] on select "01 02 03 04 05" at bounding box center [174, 88] width 18 height 9
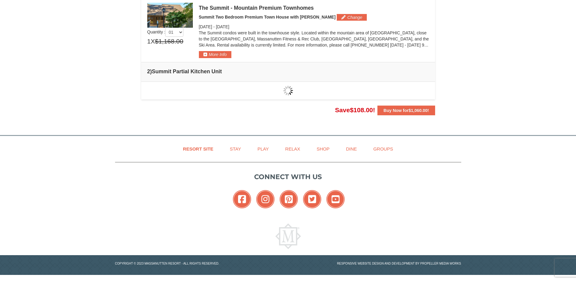
scroll to position [184, 0]
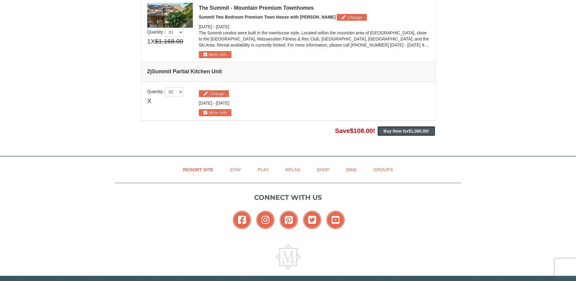
click at [414, 130] on span "$1,060.00" at bounding box center [418, 130] width 19 height 5
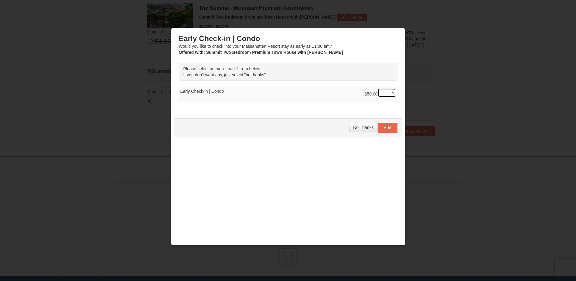
click at [378, 92] on select "-- 01" at bounding box center [387, 92] width 18 height 9
select select "1"
click at [378, 88] on select "-- 01" at bounding box center [387, 92] width 18 height 9
click at [386, 129] on span "Add" at bounding box center [388, 127] width 8 height 5
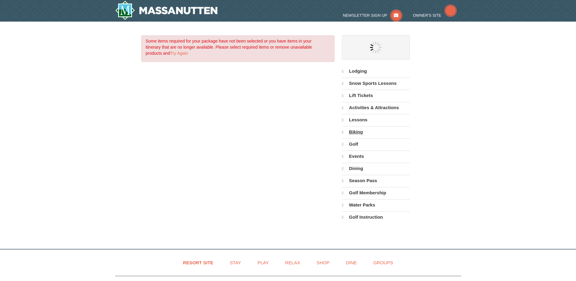
select select "9"
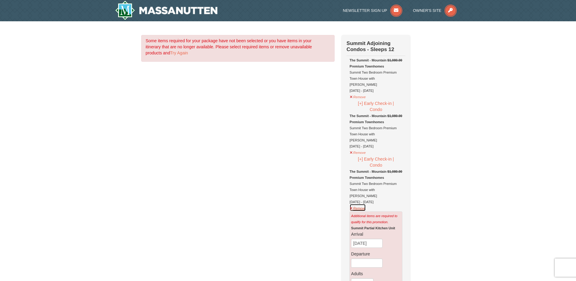
click at [360, 203] on button "Remove" at bounding box center [357, 207] width 16 height 8
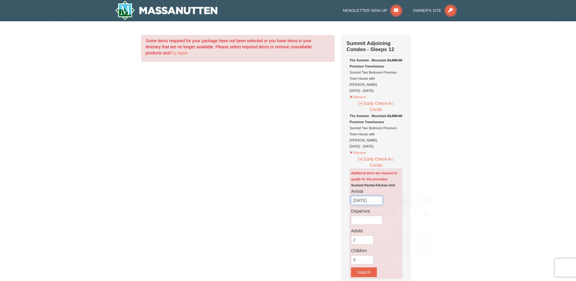
click at [366, 196] on input "[DATE]" at bounding box center [367, 200] width 32 height 9
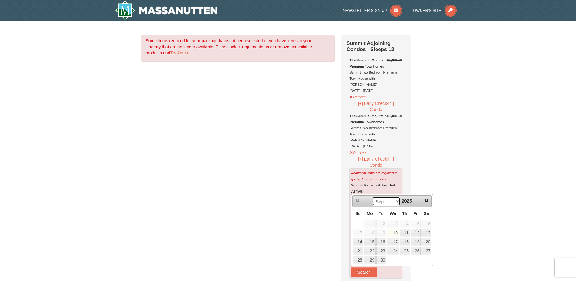
click at [394, 201] on select "Sep Oct Nov Dec" at bounding box center [386, 200] width 28 height 9
click at [396, 259] on link "26" at bounding box center [393, 259] width 12 height 9
type input "[DATE]"
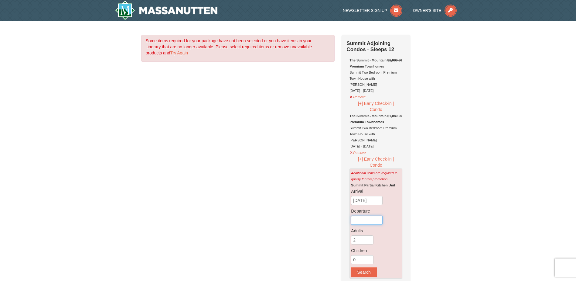
click at [371, 215] on input "text" at bounding box center [367, 219] width 32 height 9
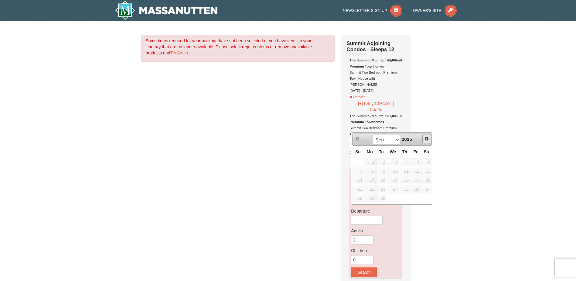
click at [428, 137] on span "Next" at bounding box center [426, 138] width 5 height 5
click at [427, 139] on span "Next" at bounding box center [426, 138] width 5 height 5
drag, startPoint x: 357, startPoint y: 206, endPoint x: 359, endPoint y: 210, distance: 4.8
click at [357, 206] on link "30" at bounding box center [358, 207] width 11 height 9
type input "[DATE]"
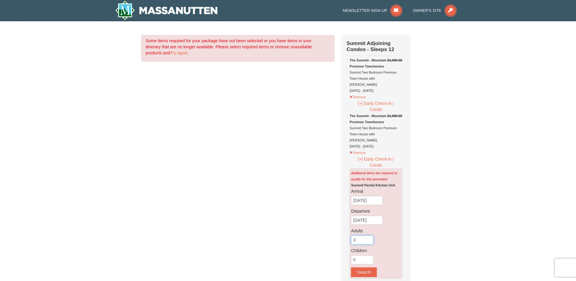
click at [369, 235] on input "3" at bounding box center [362, 239] width 22 height 9
type input "4"
click at [369, 235] on input "4" at bounding box center [362, 239] width 22 height 9
click at [368, 267] on button "Search" at bounding box center [364, 272] width 26 height 10
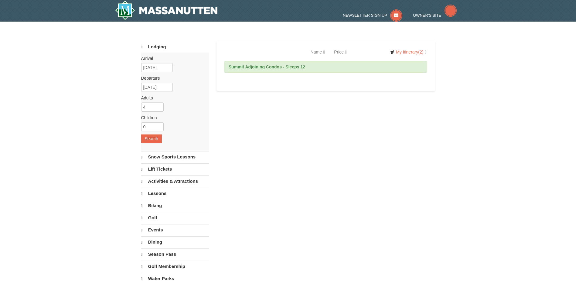
select select "9"
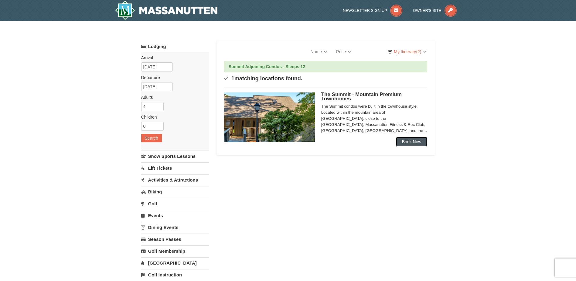
click at [405, 139] on link "Book Now" at bounding box center [412, 142] width 32 height 10
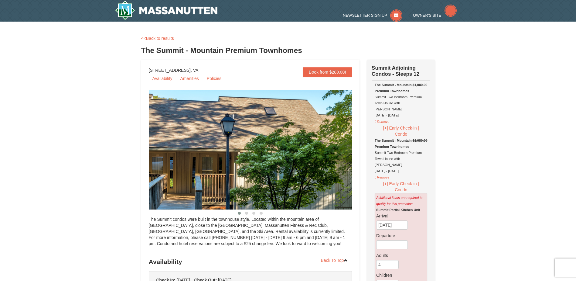
select select "9"
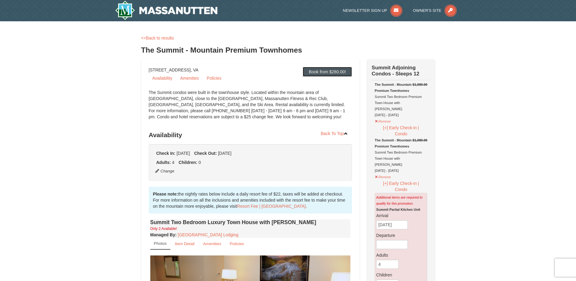
click at [312, 73] on link "Book from $280.00!" at bounding box center [327, 72] width 49 height 10
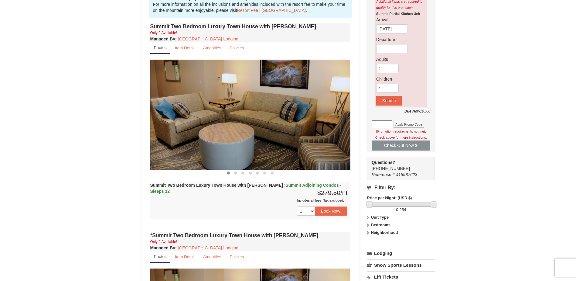
scroll to position [220, 0]
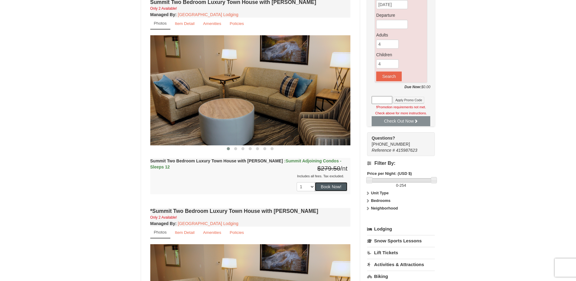
click at [334, 186] on button "Book Now!" at bounding box center [331, 186] width 33 height 9
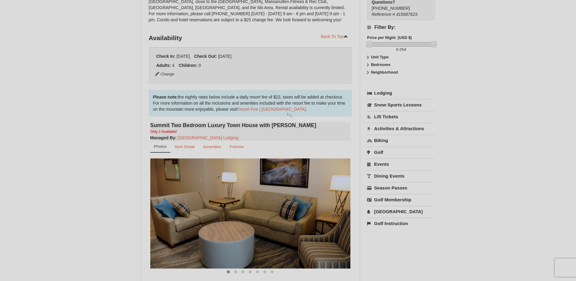
scroll to position [59, 0]
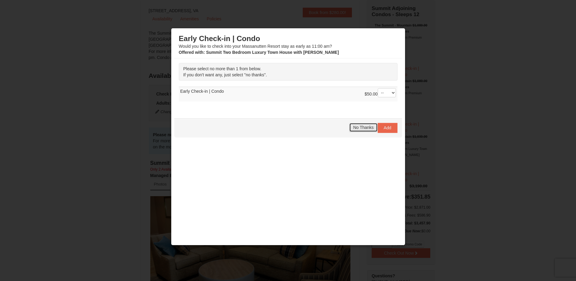
click at [364, 127] on span "No Thanks" at bounding box center [363, 127] width 20 height 5
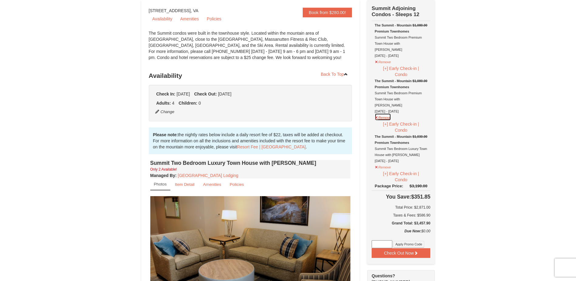
click at [387, 113] on button "Remove" at bounding box center [383, 117] width 16 height 8
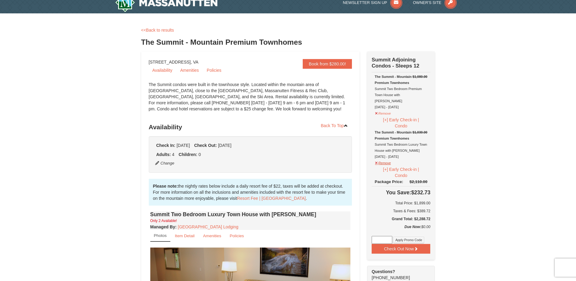
scroll to position [0, 0]
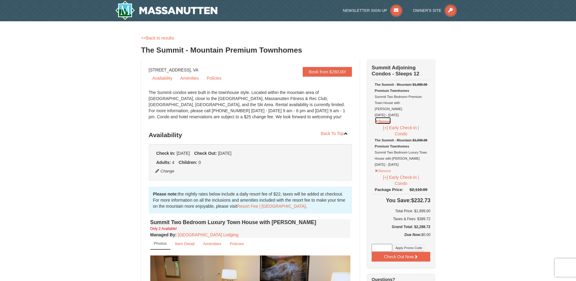
click at [387, 117] on button "Remove" at bounding box center [383, 121] width 16 height 8
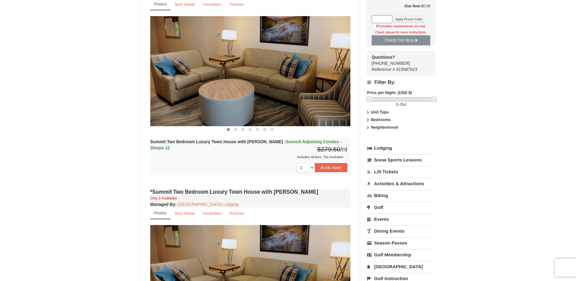
scroll to position [243, 0]
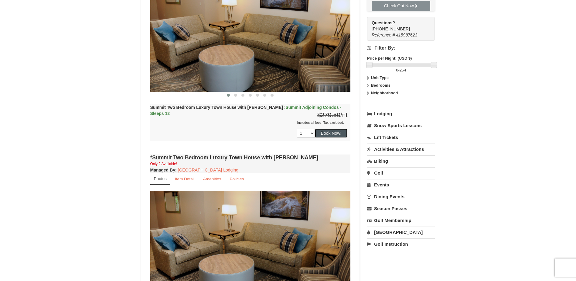
click at [331, 135] on button "Book Now!" at bounding box center [331, 132] width 33 height 9
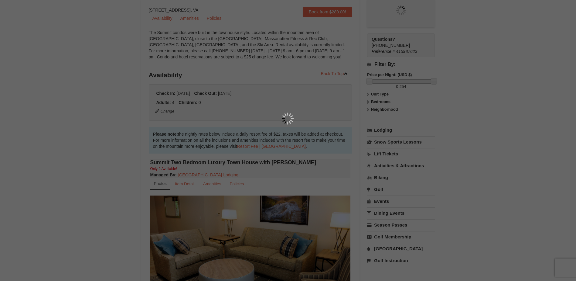
scroll to position [59, 0]
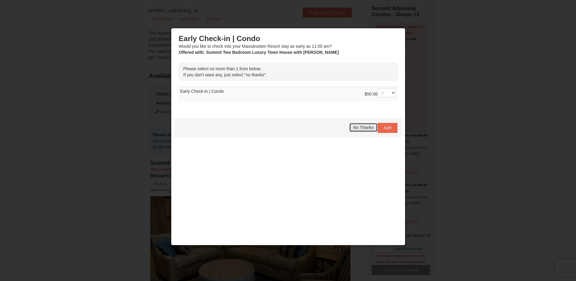
click at [357, 127] on span "No Thanks" at bounding box center [363, 127] width 20 height 5
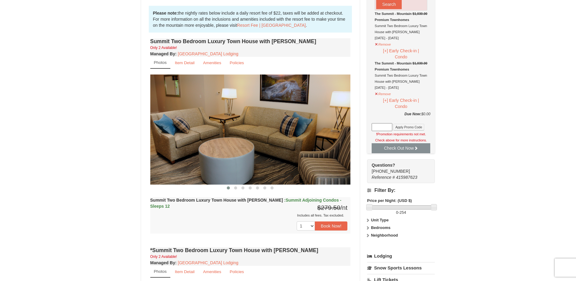
scroll to position [150, 0]
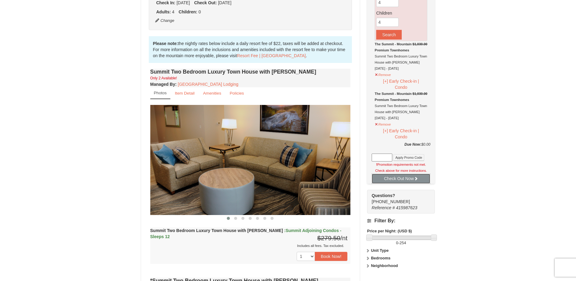
click at [395, 177] on button "Check Out Now" at bounding box center [401, 178] width 59 height 10
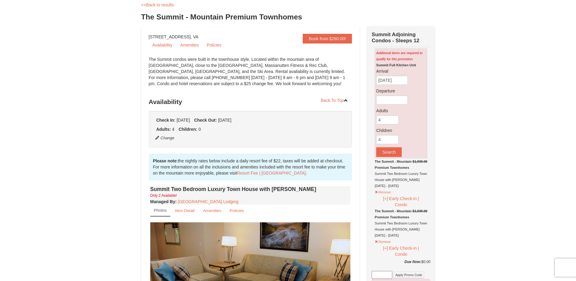
scroll to position [29, 0]
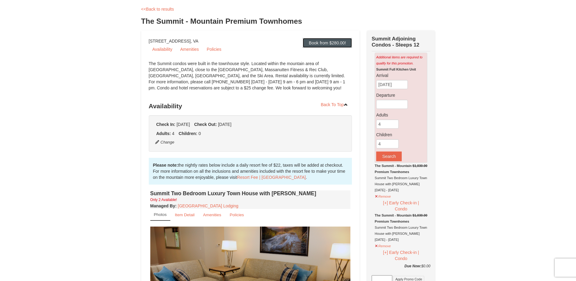
click at [323, 41] on link "Book from $280.00!" at bounding box center [327, 43] width 49 height 10
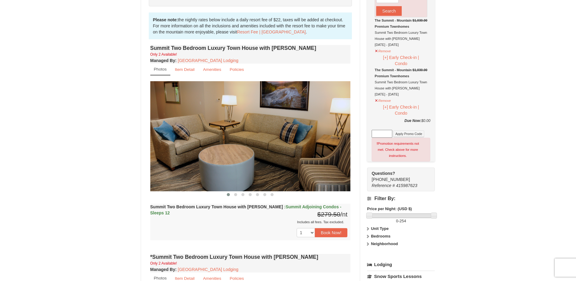
scroll to position [250, 0]
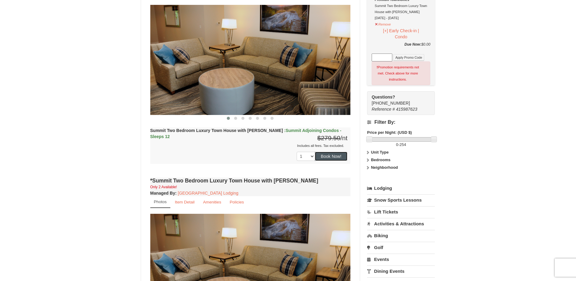
click at [321, 156] on button "Book Now!" at bounding box center [331, 156] width 33 height 9
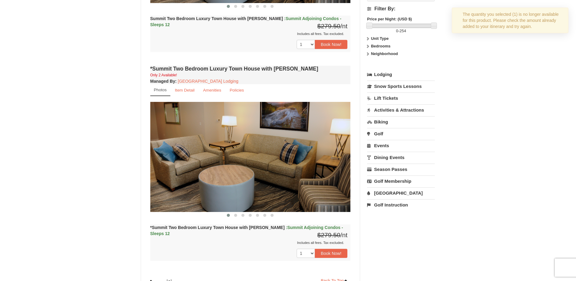
scroll to position [363, 0]
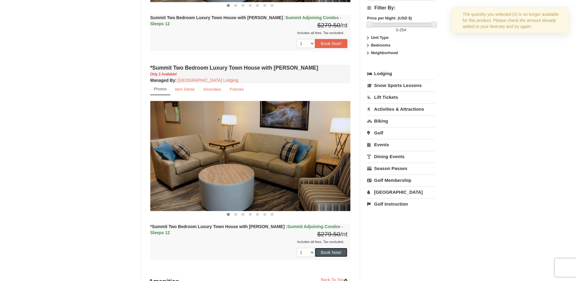
click at [331, 254] on button "Book Now!" at bounding box center [331, 251] width 33 height 9
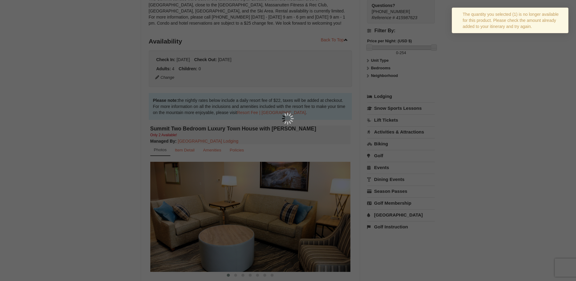
scroll to position [59, 0]
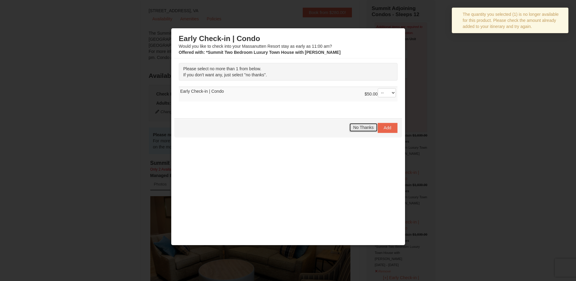
click at [355, 123] on button "No Thanks" at bounding box center [363, 127] width 28 height 9
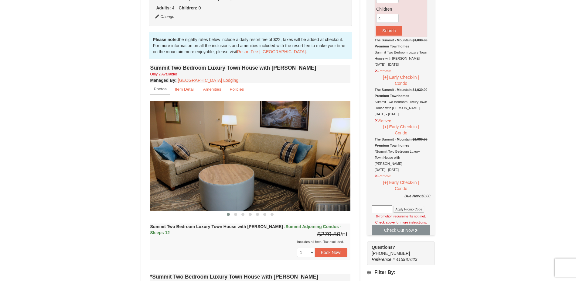
scroll to position [152, 0]
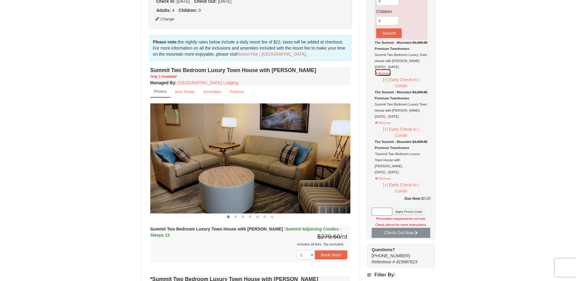
click at [388, 75] on button "Remove" at bounding box center [383, 73] width 16 height 8
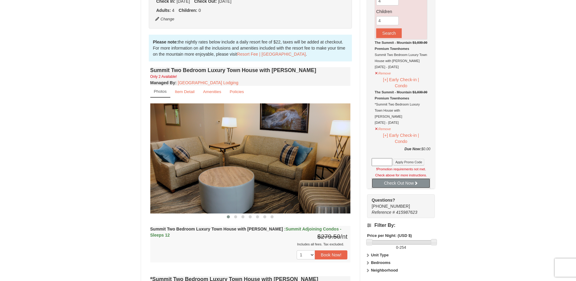
click at [408, 180] on button "Check Out Now" at bounding box center [401, 183] width 59 height 10
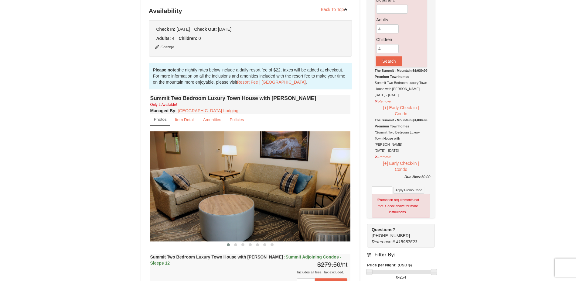
scroll to position [30, 0]
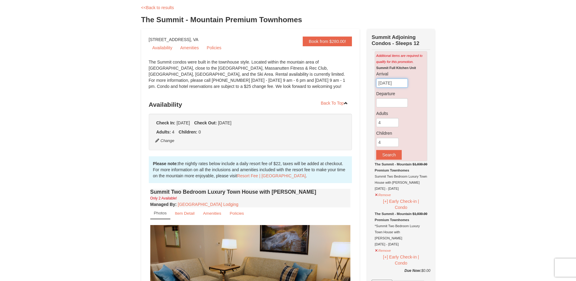
click at [396, 86] on input "09/10/2025" at bounding box center [392, 82] width 32 height 9
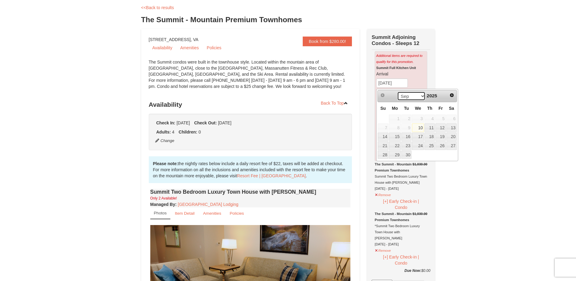
click at [407, 99] on select "Sep Oct Nov Dec" at bounding box center [411, 95] width 28 height 9
click at [421, 154] on link "26" at bounding box center [418, 154] width 12 height 9
type input "[DATE]"
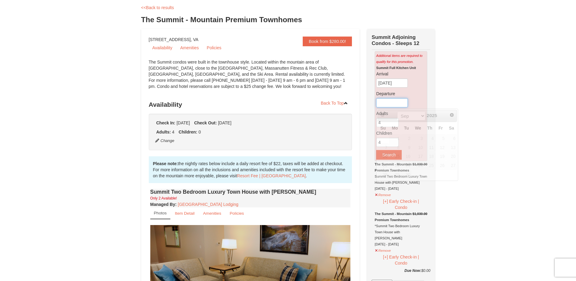
click at [393, 104] on input "text" at bounding box center [392, 102] width 32 height 9
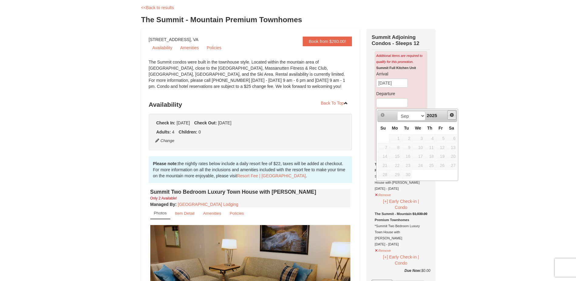
click at [450, 115] on span "Next" at bounding box center [451, 114] width 5 height 5
click at [455, 115] on link "Next" at bounding box center [451, 114] width 9 height 9
click at [383, 185] on link "30" at bounding box center [383, 183] width 11 height 9
type input "[DATE]"
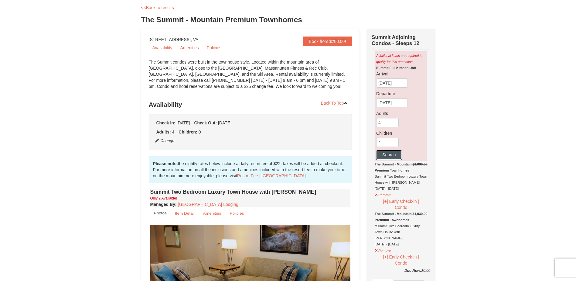
click at [387, 154] on button "Search" at bounding box center [389, 155] width 26 height 10
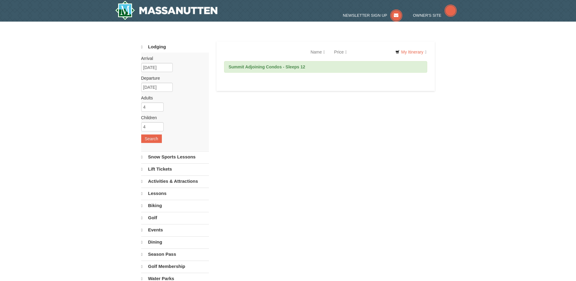
select select "9"
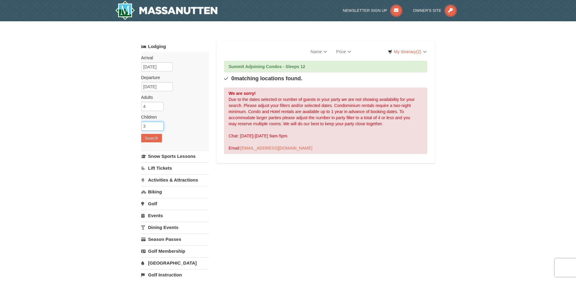
click at [160, 128] on input "3" at bounding box center [152, 125] width 22 height 9
type input "2"
click at [160, 128] on input "2" at bounding box center [152, 125] width 22 height 9
click at [143, 137] on button "Search" at bounding box center [151, 138] width 21 height 9
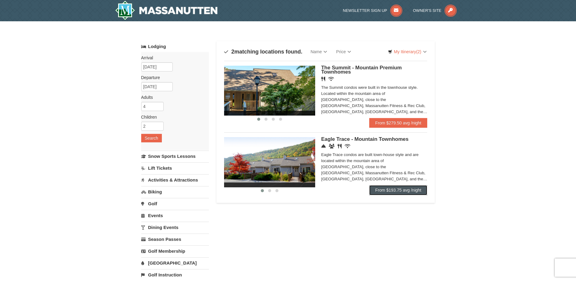
click at [390, 189] on link "From $193.75 avg /night" at bounding box center [398, 190] width 58 height 10
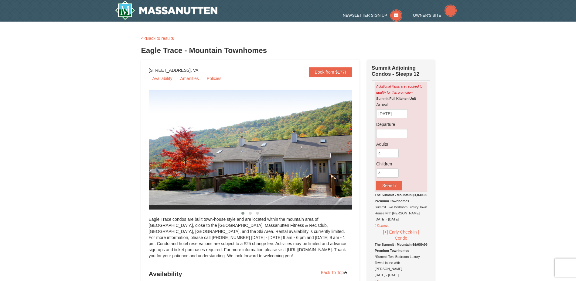
select select "9"
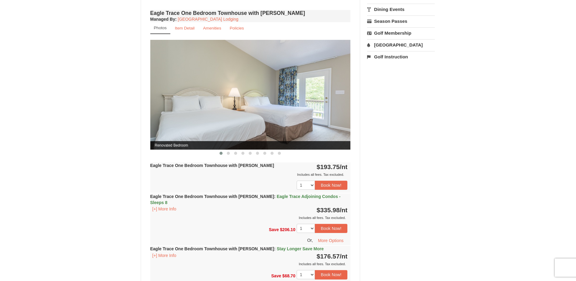
scroll to position [516, 0]
click at [332, 223] on button "Book Now!" at bounding box center [331, 227] width 33 height 9
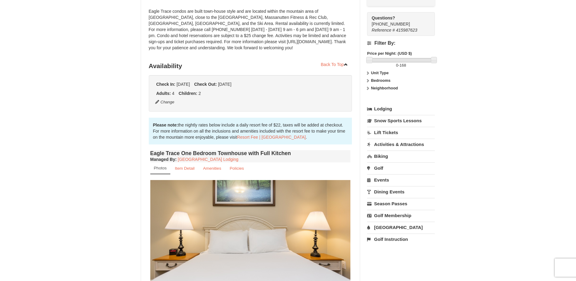
scroll to position [59, 0]
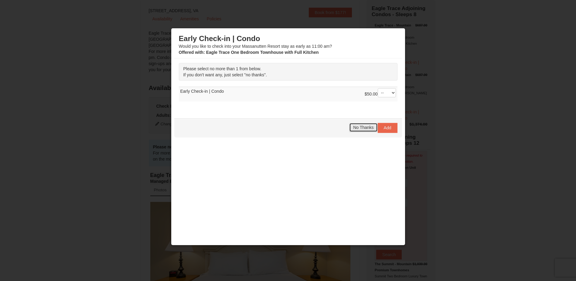
click at [355, 125] on button "No Thanks" at bounding box center [363, 127] width 28 height 9
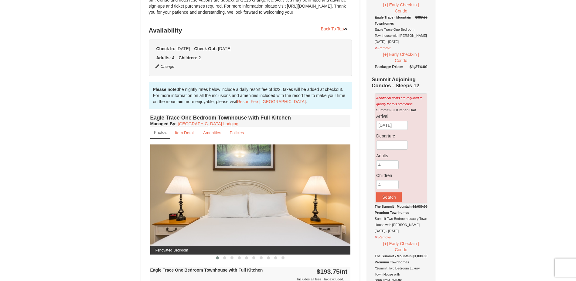
scroll to position [152, 0]
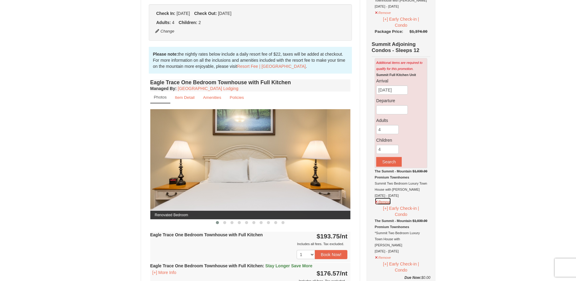
click at [387, 203] on button "Remove" at bounding box center [383, 201] width 16 height 8
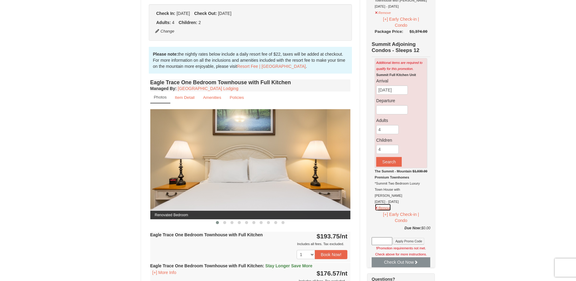
click at [384, 204] on button "Remove" at bounding box center [383, 207] width 16 height 8
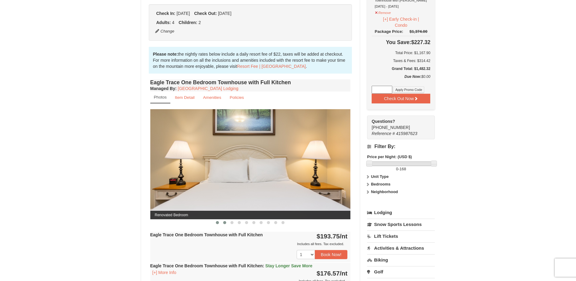
click at [224, 221] on span at bounding box center [224, 222] width 3 height 3
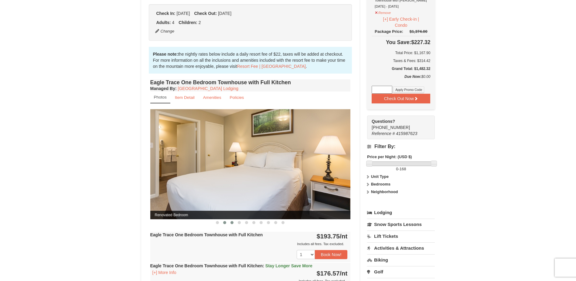
click at [232, 223] on span at bounding box center [231, 222] width 3 height 3
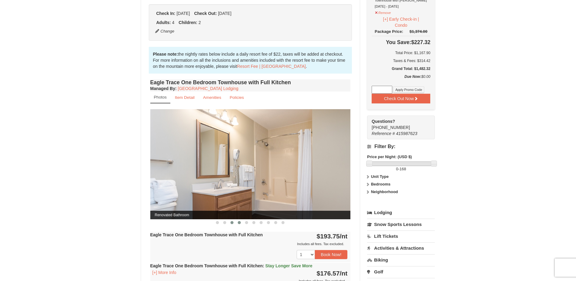
click at [240, 223] on span at bounding box center [239, 222] width 3 height 3
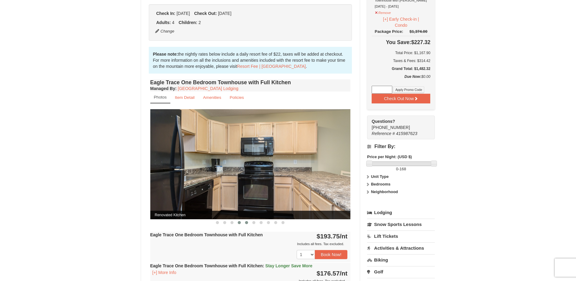
click at [246, 223] on span at bounding box center [246, 222] width 3 height 3
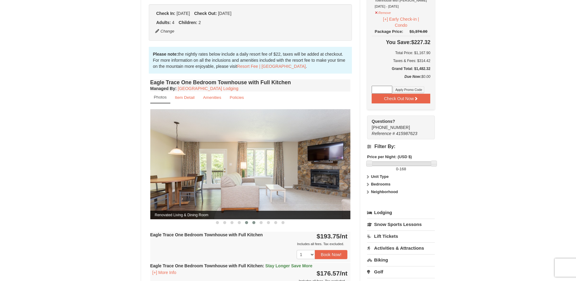
click at [253, 223] on span at bounding box center [253, 222] width 3 height 3
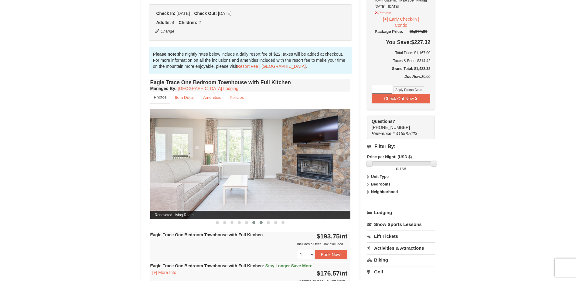
click at [260, 223] on span at bounding box center [261, 222] width 3 height 3
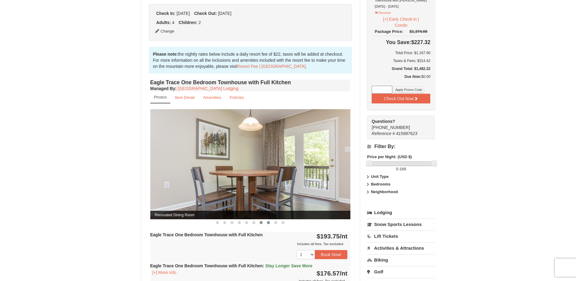
click at [268, 222] on span at bounding box center [268, 222] width 3 height 3
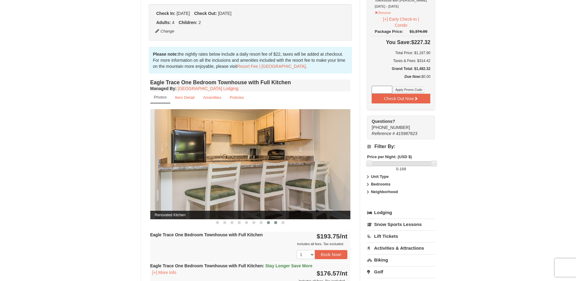
click at [275, 222] on span at bounding box center [275, 222] width 3 height 3
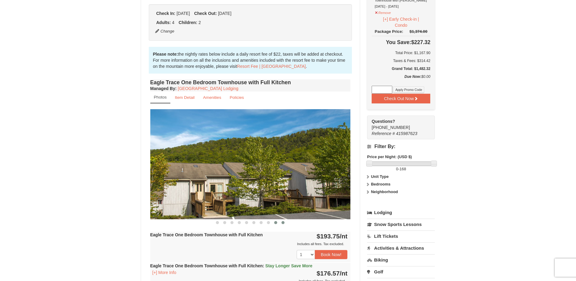
click at [282, 224] on button at bounding box center [282, 222] width 7 height 6
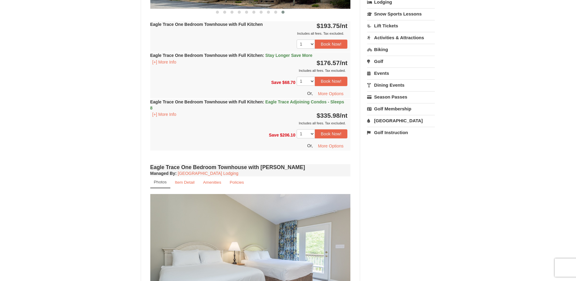
scroll to position [364, 0]
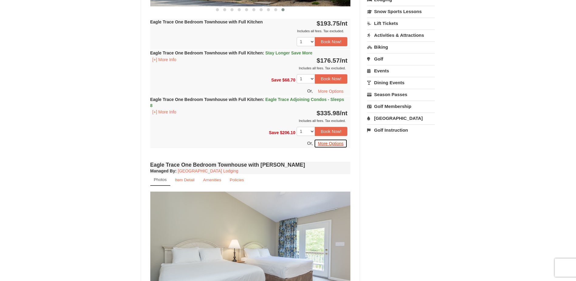
click at [340, 142] on button "More Options" at bounding box center [330, 143] width 33 height 9
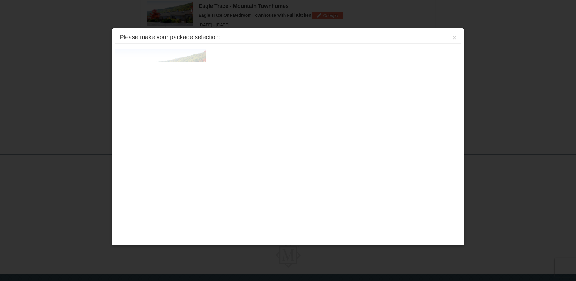
scroll to position [186, 0]
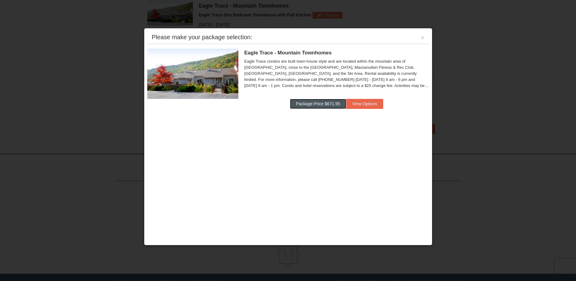
click at [330, 104] on button "Package Price $671.95" at bounding box center [318, 104] width 56 height 10
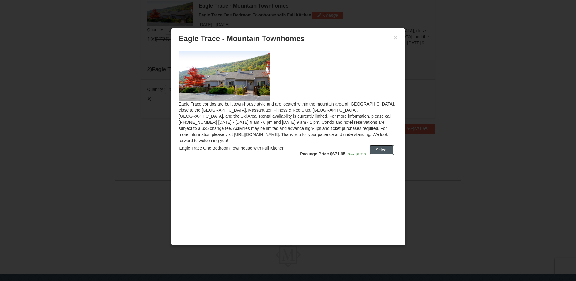
click at [374, 145] on button "Select" at bounding box center [382, 150] width 24 height 10
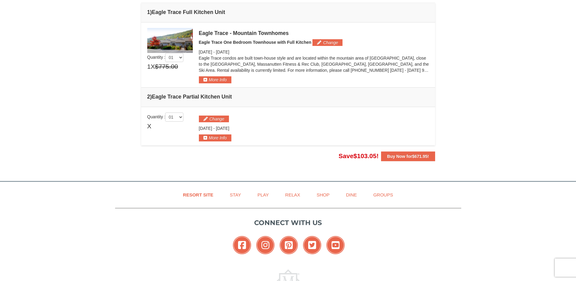
scroll to position [126, 0]
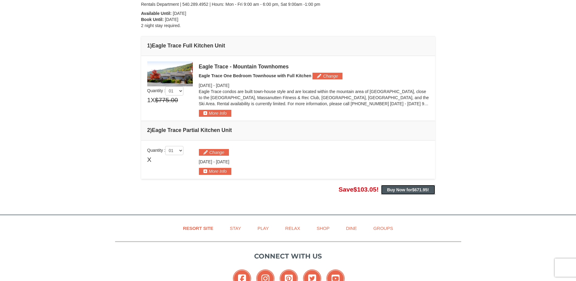
click at [405, 191] on strong "Buy Now for $671.95 !" at bounding box center [408, 189] width 42 height 5
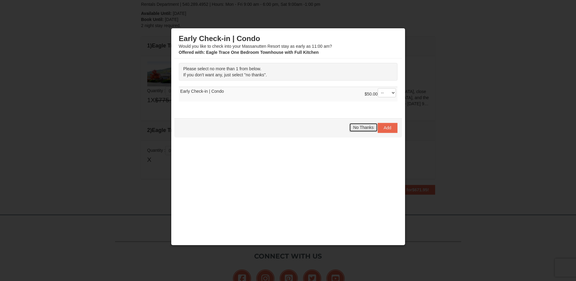
click at [363, 128] on span "No Thanks" at bounding box center [363, 127] width 20 height 5
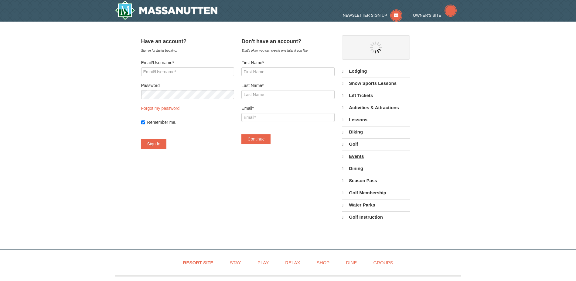
select select "9"
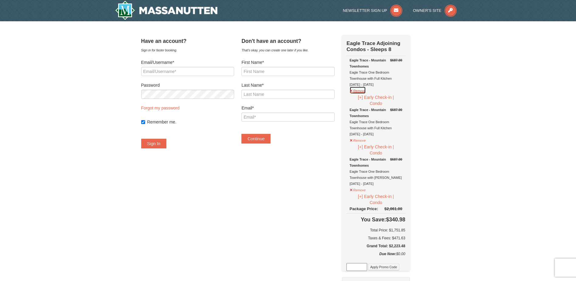
click at [366, 92] on button "Remove" at bounding box center [357, 90] width 16 height 8
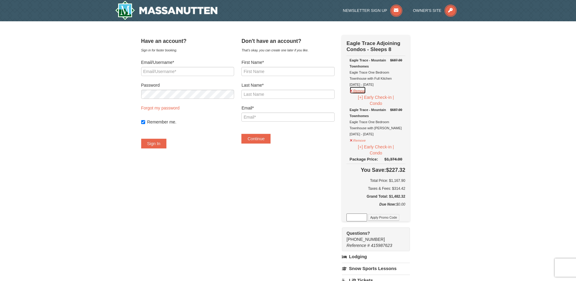
click at [366, 89] on button "Remove" at bounding box center [357, 90] width 16 height 8
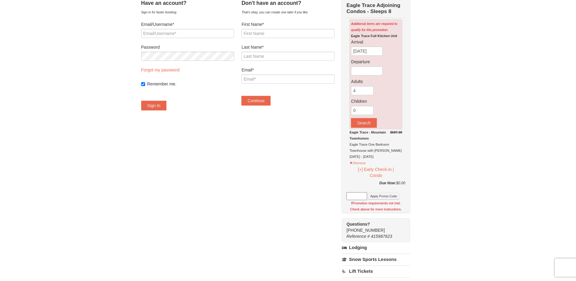
scroll to position [30, 0]
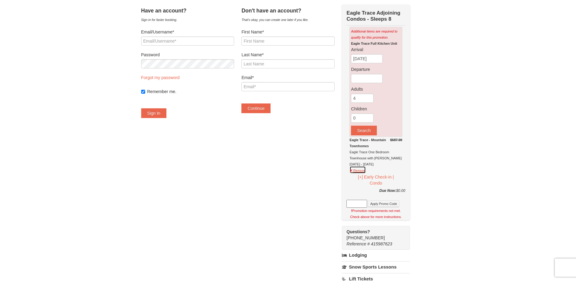
click at [365, 173] on button "Remove" at bounding box center [357, 170] width 16 height 8
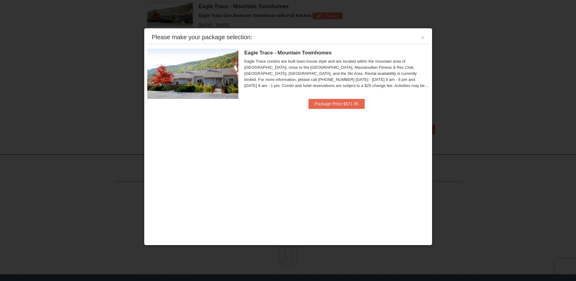
scroll to position [126, 0]
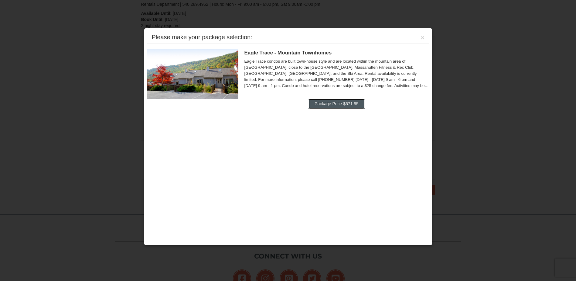
click at [333, 103] on button "Package Price $671.95" at bounding box center [336, 104] width 56 height 10
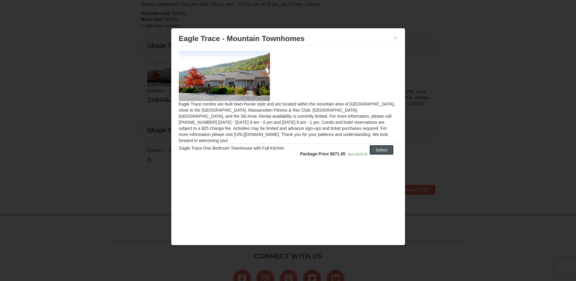
click at [380, 145] on button "Select" at bounding box center [382, 150] width 24 height 10
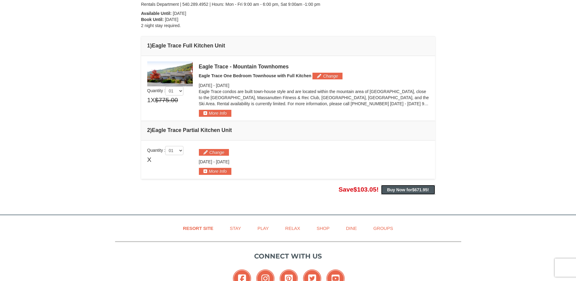
click at [403, 192] on button "Buy Now for $671.95 !" at bounding box center [408, 190] width 54 height 10
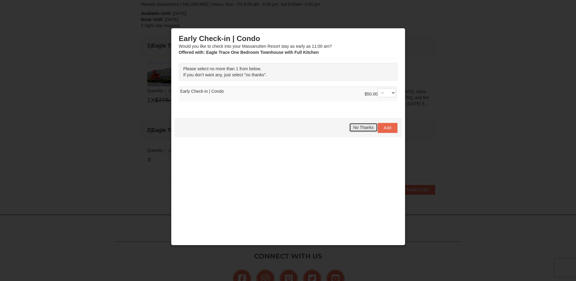
click at [360, 125] on span "No Thanks" at bounding box center [363, 127] width 20 height 5
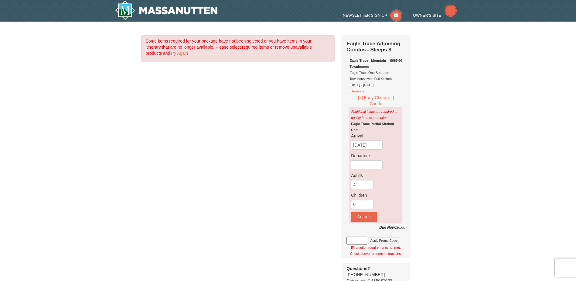
select select "9"
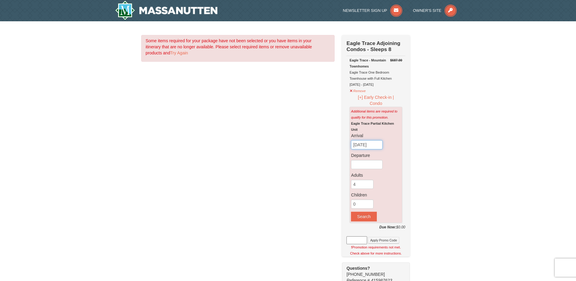
click at [373, 146] on input "09/10/2025" at bounding box center [367, 144] width 32 height 9
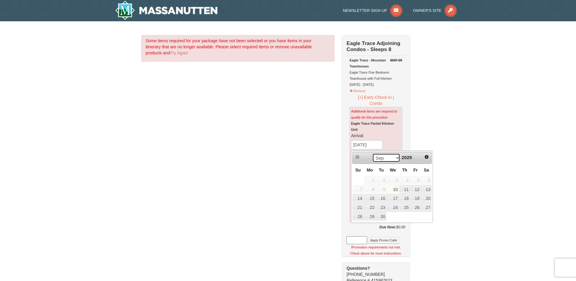
click at [381, 156] on select "Sep Oct Nov Dec" at bounding box center [386, 157] width 28 height 9
click at [394, 214] on link "26" at bounding box center [393, 216] width 12 height 9
type input "[DATE]"
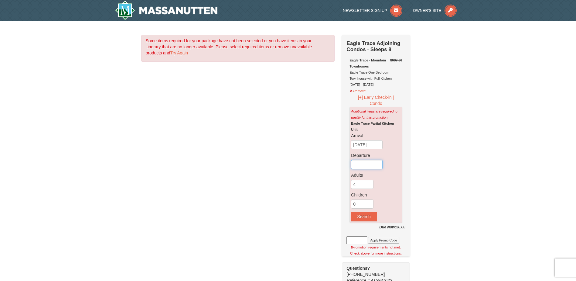
click at [365, 164] on input "text" at bounding box center [367, 164] width 32 height 9
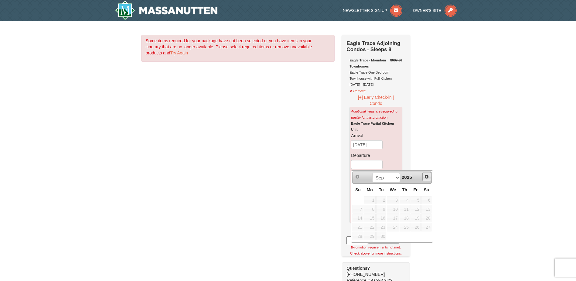
click at [427, 177] on span "Next" at bounding box center [426, 176] width 5 height 5
click at [426, 175] on span "Next" at bounding box center [426, 176] width 5 height 5
click at [353, 242] on link "30" at bounding box center [358, 244] width 11 height 9
type input "[DATE]"
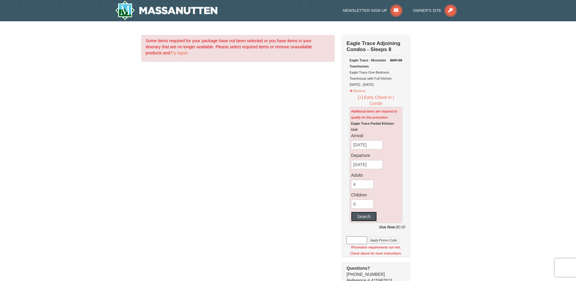
click at [360, 215] on button "Search" at bounding box center [364, 216] width 26 height 10
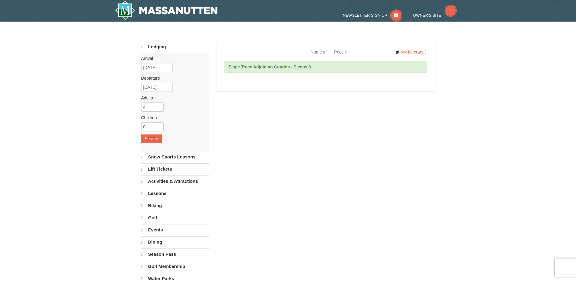
select select "9"
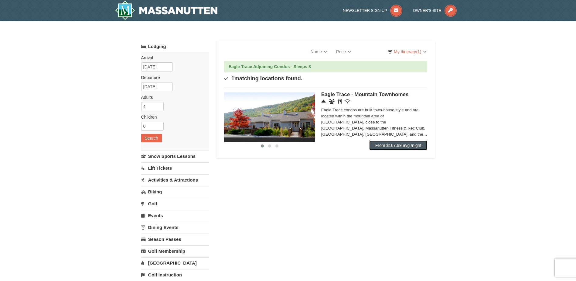
click at [383, 146] on link "From $167.99 avg /night" at bounding box center [398, 145] width 58 height 10
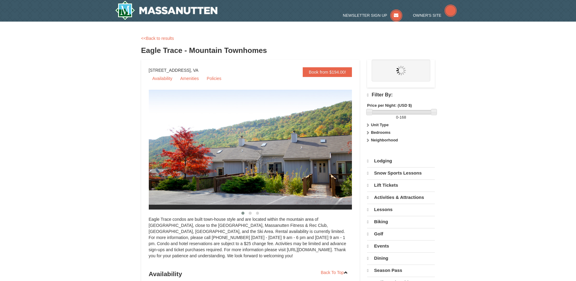
select select "9"
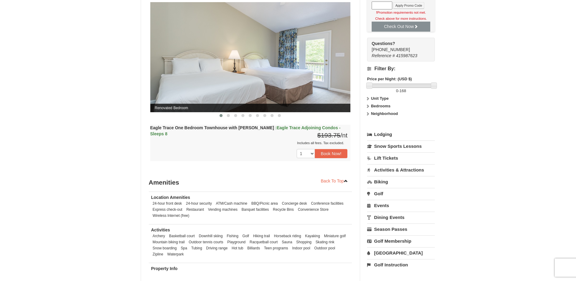
scroll to position [273, 0]
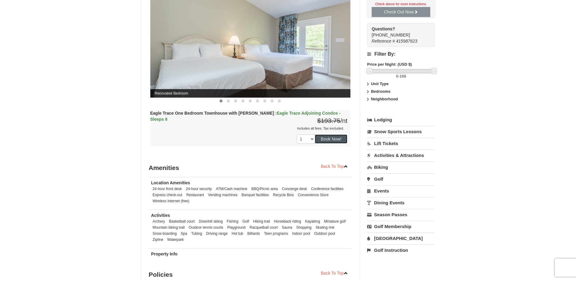
click at [330, 140] on button "Book Now!" at bounding box center [331, 138] width 33 height 9
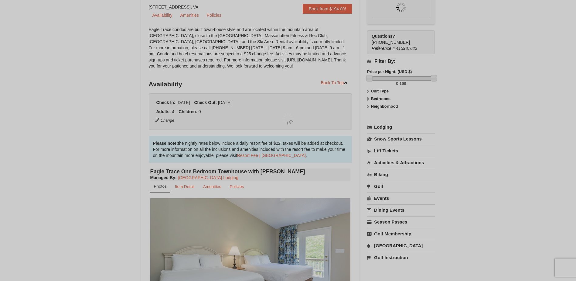
scroll to position [59, 0]
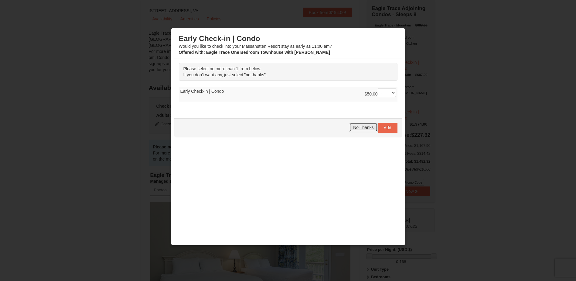
click at [363, 128] on span "No Thanks" at bounding box center [363, 127] width 20 height 5
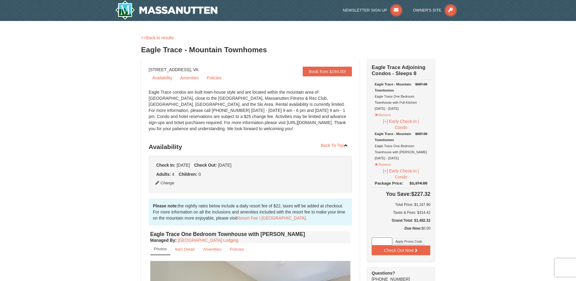
scroll to position [91, 0]
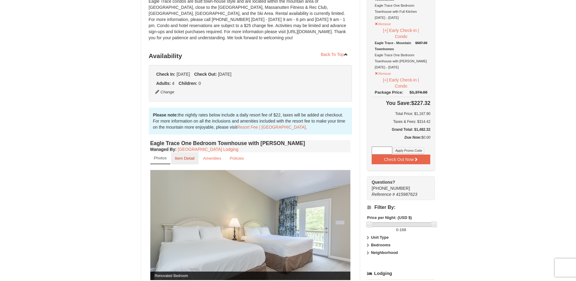
click at [187, 158] on small "Item Detail" at bounding box center [185, 158] width 20 height 5
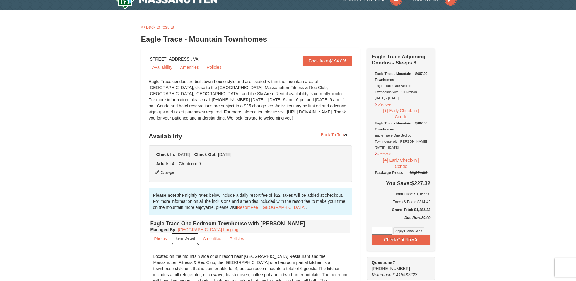
scroll to position [0, 0]
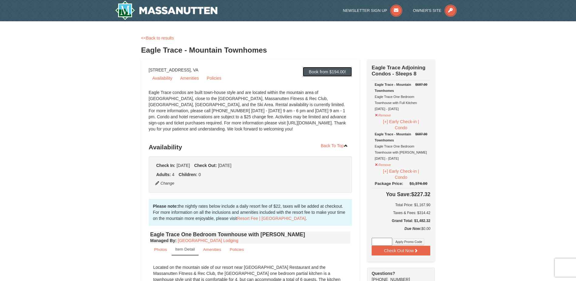
click at [310, 72] on link "Book from $194.00!" at bounding box center [327, 72] width 49 height 10
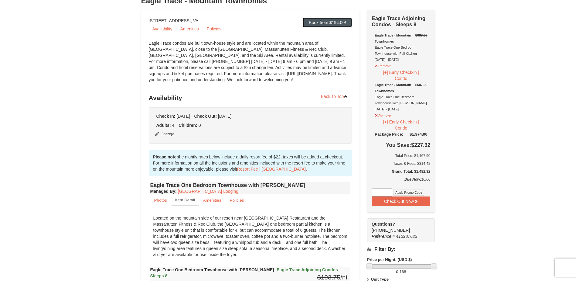
scroll to position [91, 0]
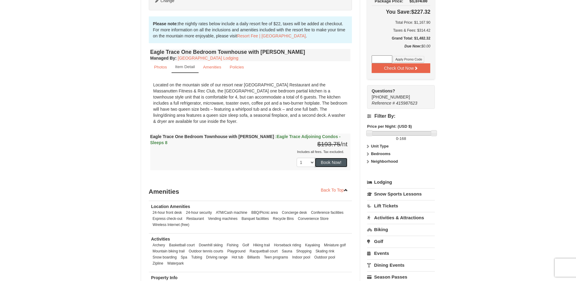
click at [325, 164] on button "Book Now!" at bounding box center [331, 162] width 33 height 9
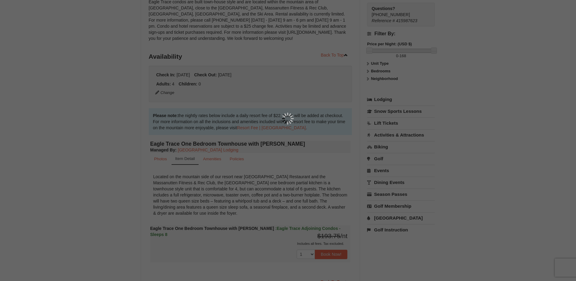
scroll to position [59, 0]
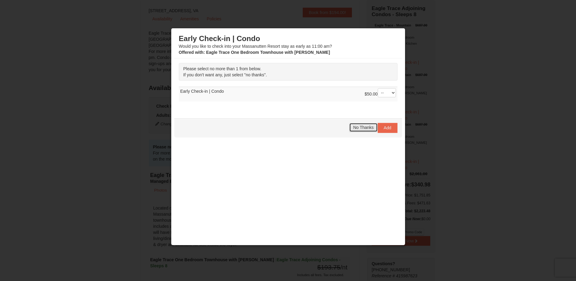
click at [353, 126] on span "No Thanks" at bounding box center [363, 127] width 20 height 5
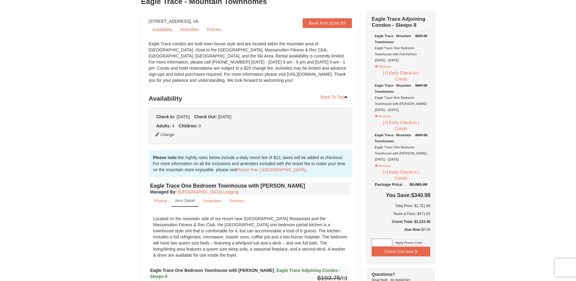
scroll to position [0, 0]
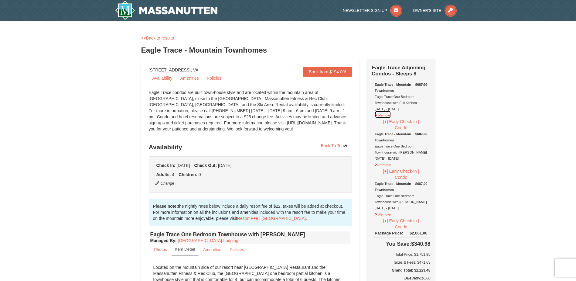
click at [386, 116] on button "Remove" at bounding box center [383, 115] width 16 height 8
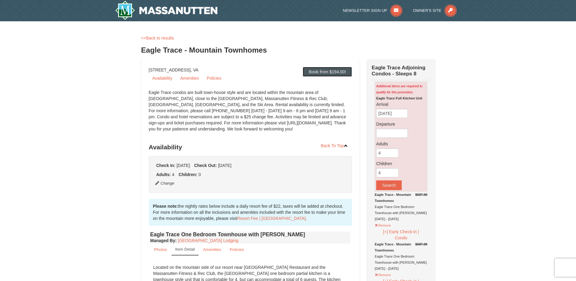
click at [343, 76] on link "Book from $194.00!" at bounding box center [327, 72] width 49 height 10
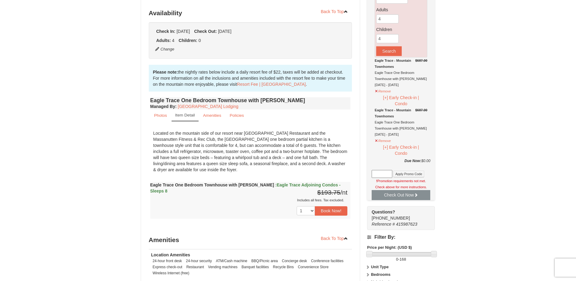
scroll to position [141, 0]
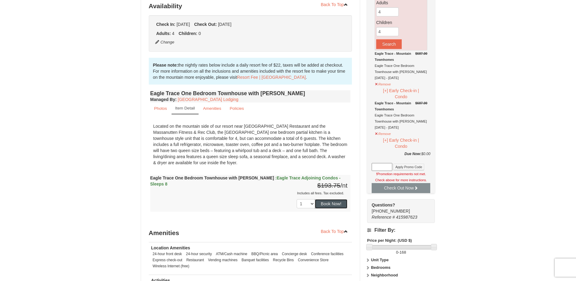
click at [333, 202] on button "Book Now!" at bounding box center [331, 203] width 33 height 9
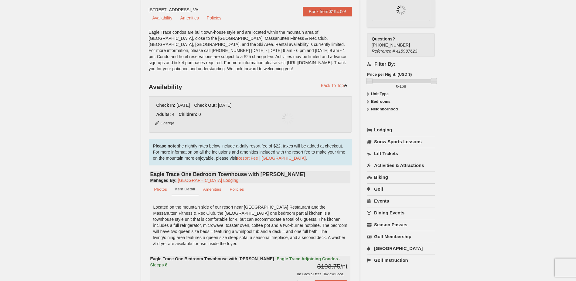
scroll to position [59, 0]
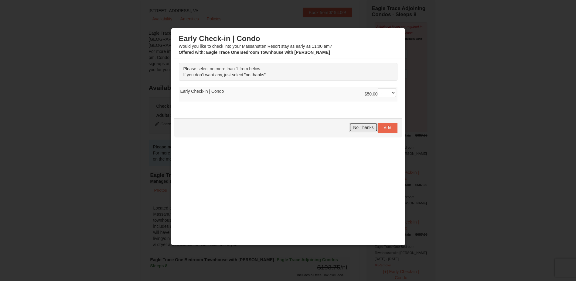
click at [366, 127] on span "No Thanks" at bounding box center [363, 127] width 20 height 5
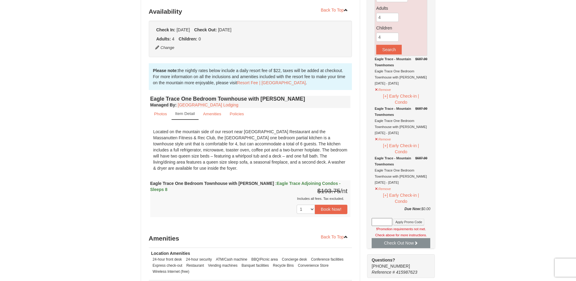
scroll to position [30, 0]
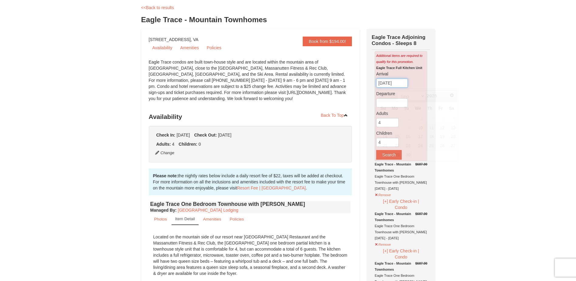
click at [394, 86] on input "[DATE]" at bounding box center [392, 82] width 32 height 9
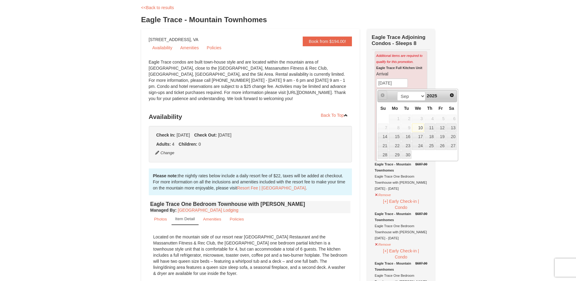
click at [383, 95] on span "Prev" at bounding box center [382, 95] width 5 height 5
click at [407, 97] on select "Sep Oct Nov Dec" at bounding box center [411, 95] width 28 height 9
click at [420, 154] on link "26" at bounding box center [418, 154] width 12 height 9
type input "[DATE]"
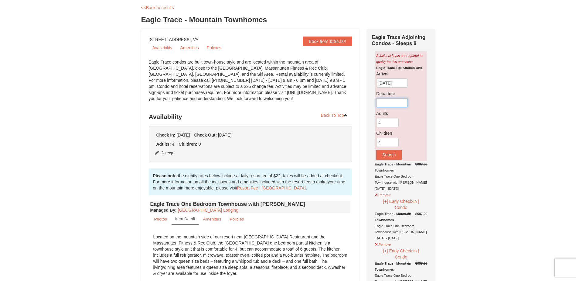
click at [387, 103] on input "text" at bounding box center [392, 102] width 32 height 9
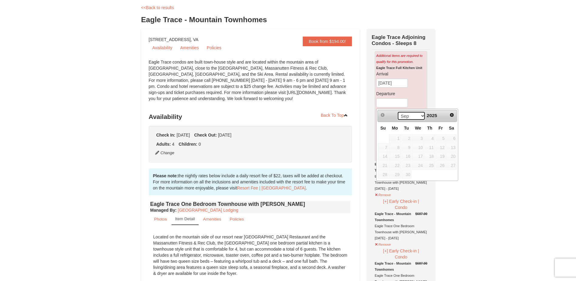
click at [414, 114] on select "Sep Oct Nov Dec" at bounding box center [411, 115] width 28 height 9
click at [382, 182] on link "30" at bounding box center [383, 183] width 11 height 9
type input "[DATE]"
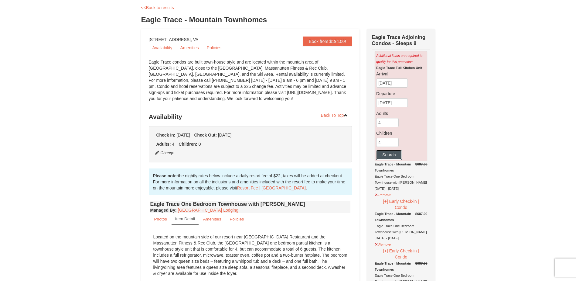
click at [393, 155] on button "Search" at bounding box center [389, 155] width 26 height 10
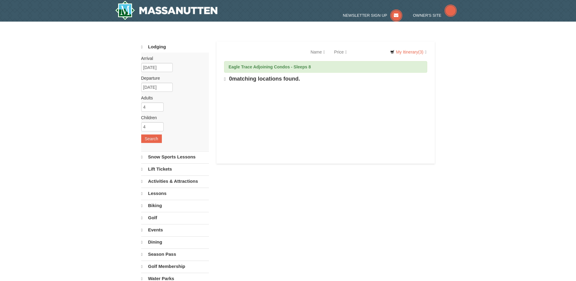
select select "9"
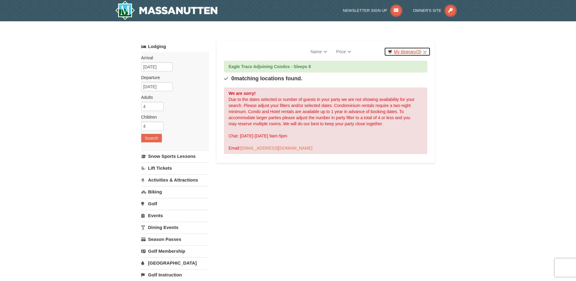
click at [417, 49] on link "My Itinerary (3)" at bounding box center [407, 51] width 46 height 9
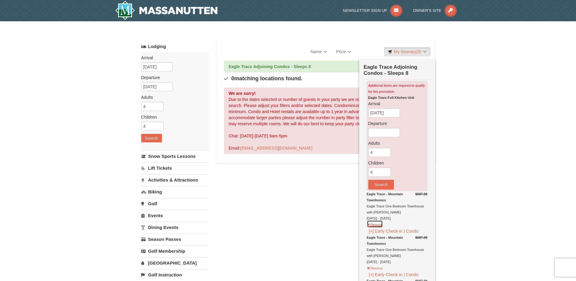
click at [380, 224] on button "Remove" at bounding box center [375, 224] width 16 height 8
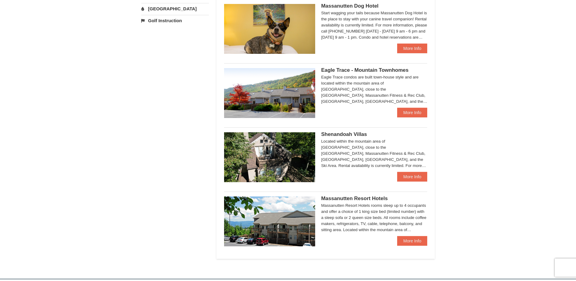
scroll to position [273, 0]
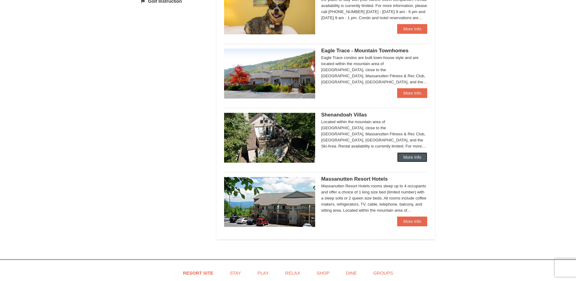
click at [417, 159] on link "More Info" at bounding box center [412, 157] width 30 height 10
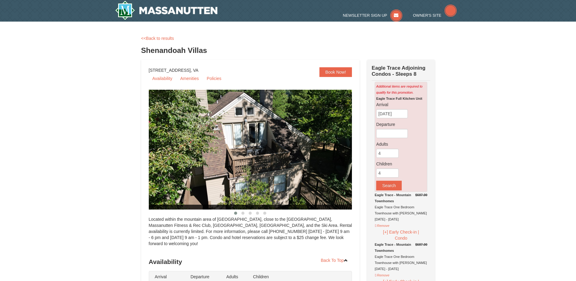
type input "4"
select select "9"
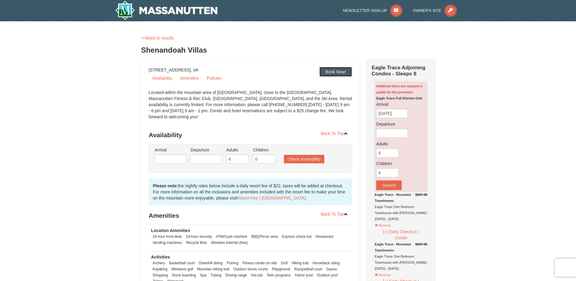
click at [334, 74] on link "Book Now!" at bounding box center [335, 72] width 33 height 10
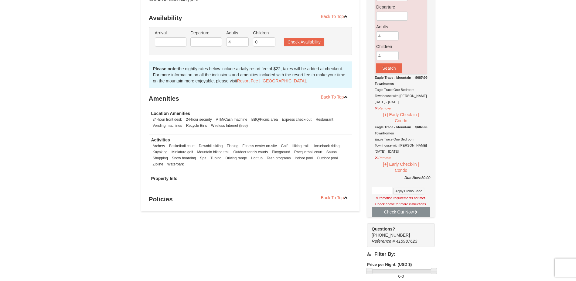
scroll to position [123, 0]
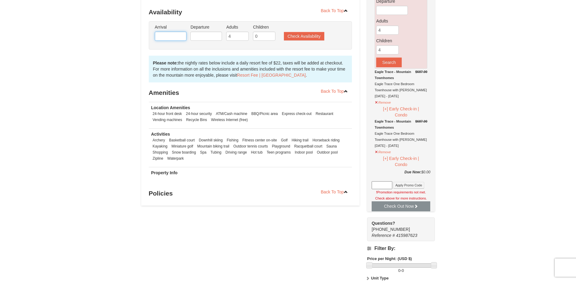
click at [170, 35] on body "Browser Not Supported We notice you are using a browser which will not provide …" at bounding box center [288, 249] width 576 height 744
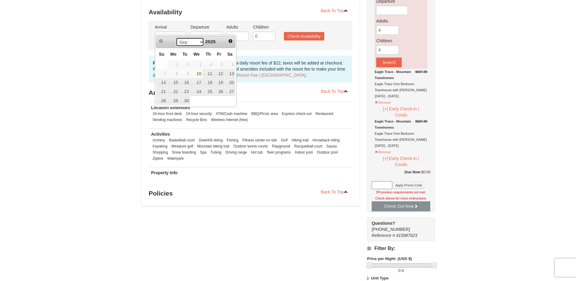
click at [191, 41] on select "Sep Oct Nov Dec" at bounding box center [190, 41] width 28 height 9
click at [201, 100] on link "26" at bounding box center [197, 100] width 12 height 9
type input "[DATE]"
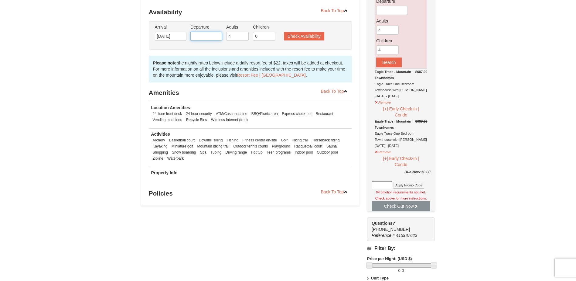
click at [210, 32] on input "text" at bounding box center [206, 36] width 32 height 9
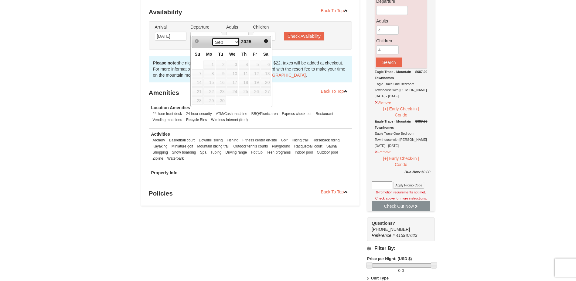
click at [233, 41] on select "Sep Oct Nov Dec" at bounding box center [226, 41] width 28 height 9
click at [201, 112] on link "30" at bounding box center [197, 109] width 11 height 9
type input "[DATE]"
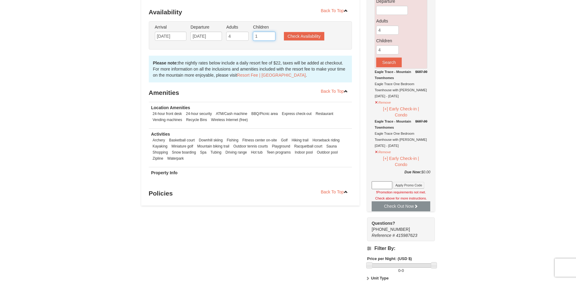
click at [271, 32] on input "1" at bounding box center [264, 36] width 22 height 9
click at [271, 32] on input "2" at bounding box center [264, 36] width 22 height 9
click at [271, 32] on input "3" at bounding box center [264, 36] width 22 height 9
type input "4"
click at [271, 32] on input "4" at bounding box center [264, 36] width 22 height 9
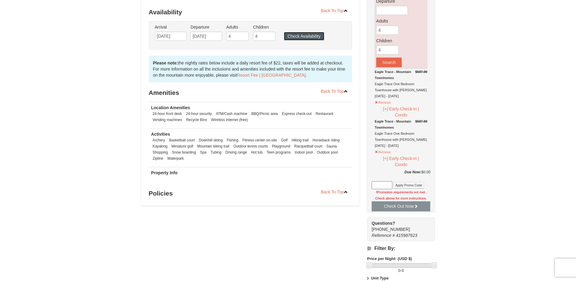
click at [291, 32] on button "Check Availability" at bounding box center [304, 36] width 40 height 9
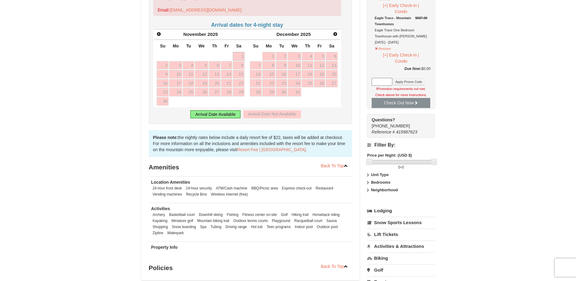
scroll to position [147, 0]
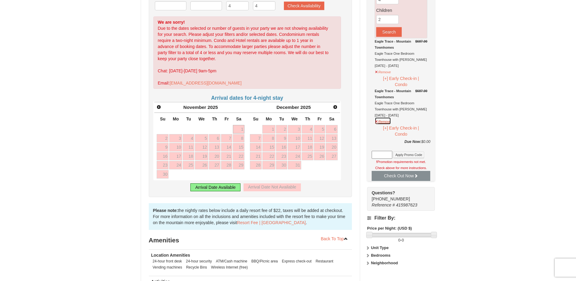
click at [383, 121] on button "Remove" at bounding box center [383, 121] width 16 height 8
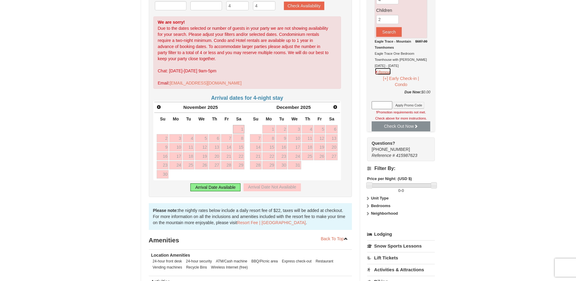
click at [381, 72] on button "Remove" at bounding box center [383, 71] width 16 height 8
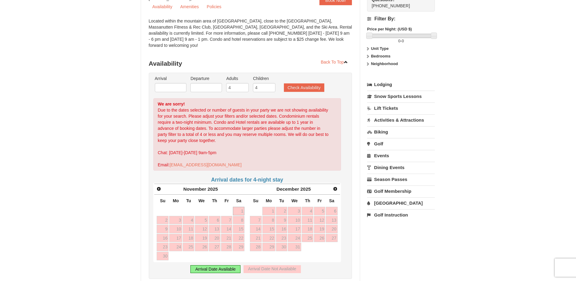
scroll to position [0, 0]
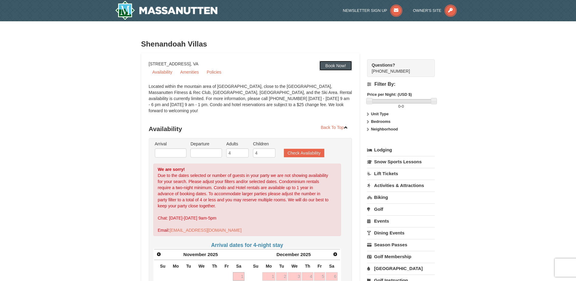
click at [329, 67] on link "Book Now!" at bounding box center [335, 66] width 33 height 10
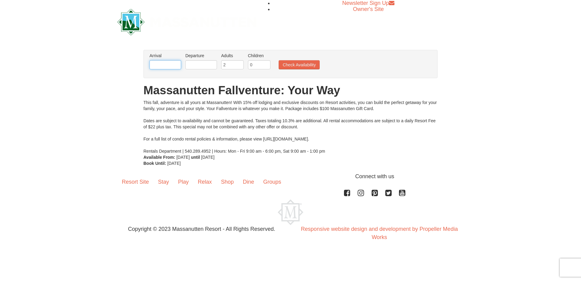
click at [158, 67] on input "text" at bounding box center [165, 64] width 32 height 9
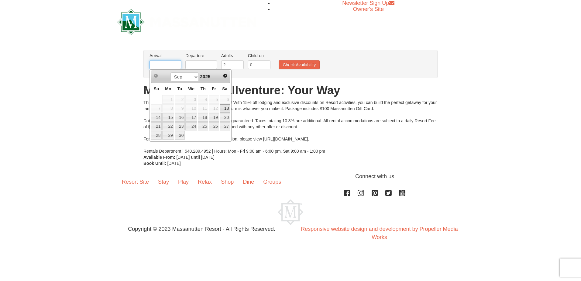
type input "[DATE]"
click at [239, 67] on input "1" at bounding box center [232, 64] width 22 height 9
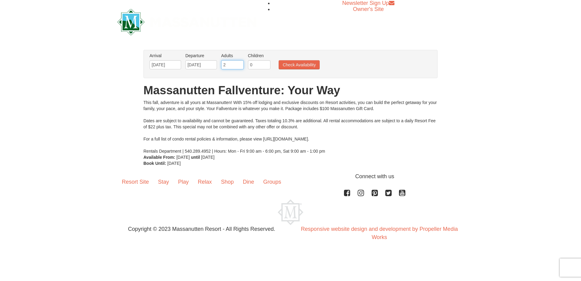
click at [239, 63] on input "2" at bounding box center [232, 64] width 22 height 9
click at [239, 63] on input "3" at bounding box center [232, 64] width 22 height 9
type input "4"
click at [239, 63] on input "4" at bounding box center [232, 64] width 22 height 9
click at [312, 64] on button "Check Availability" at bounding box center [298, 64] width 41 height 9
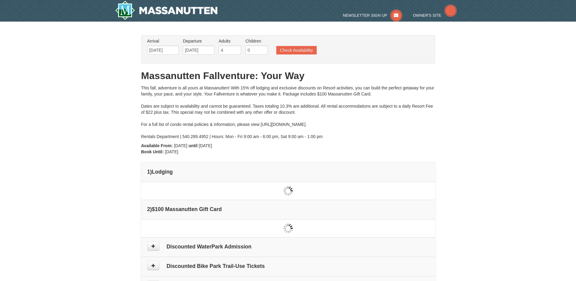
type input "[DATE]"
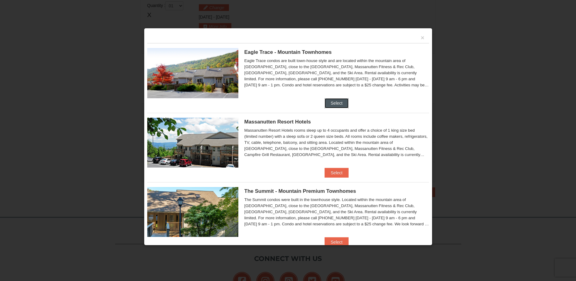
click at [325, 100] on button "Select" at bounding box center [337, 103] width 24 height 10
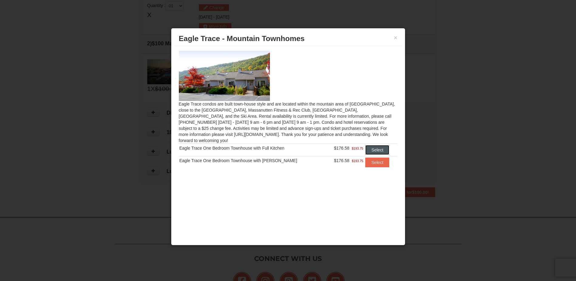
click at [366, 145] on button "Select" at bounding box center [377, 150] width 24 height 10
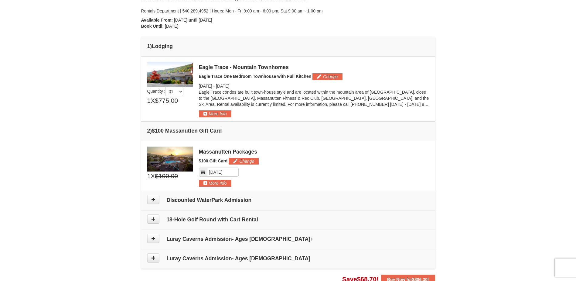
scroll to position [95, 0]
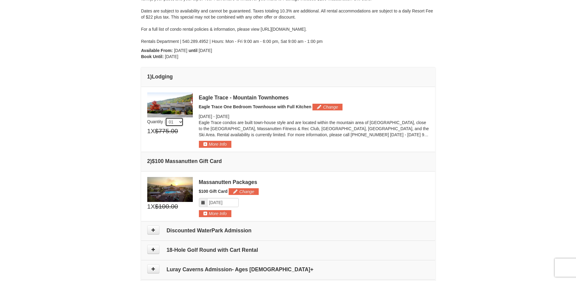
click at [179, 123] on select "01 02 03 04 05" at bounding box center [174, 121] width 18 height 9
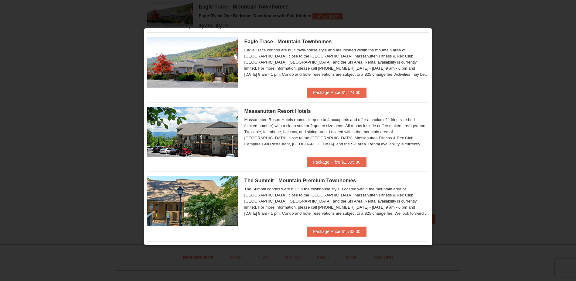
scroll to position [0, 0]
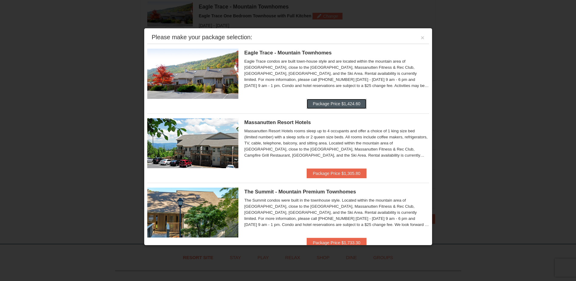
click at [311, 105] on button "Package Price $1,424.60" at bounding box center [337, 104] width 60 height 10
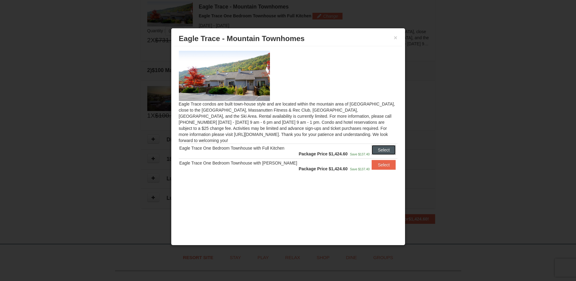
click at [372, 146] on button "Select" at bounding box center [384, 150] width 24 height 10
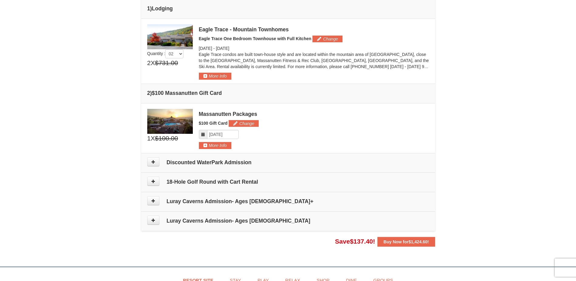
scroll to position [125, 0]
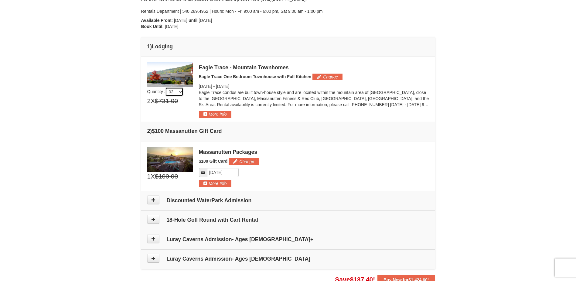
click at [175, 89] on select "01 02 03 04 05" at bounding box center [174, 91] width 18 height 9
select select "1"
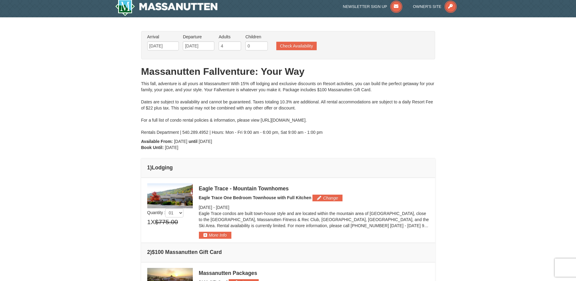
scroll to position [0, 0]
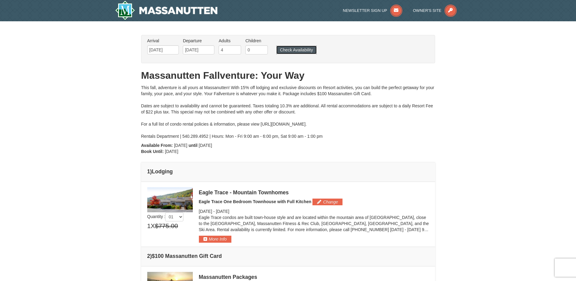
click at [295, 48] on button "Check Availability" at bounding box center [296, 50] width 40 height 9
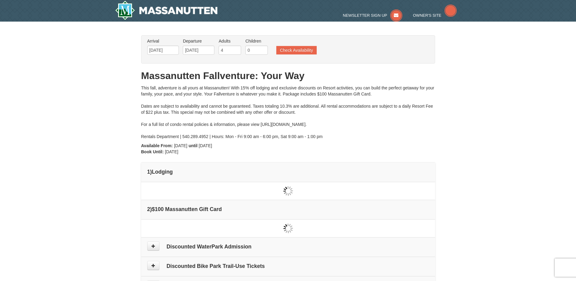
type input "[DATE]"
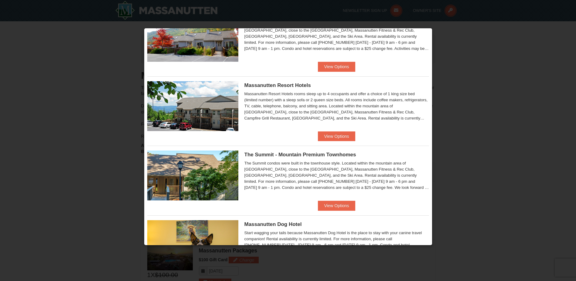
scroll to position [86, 0]
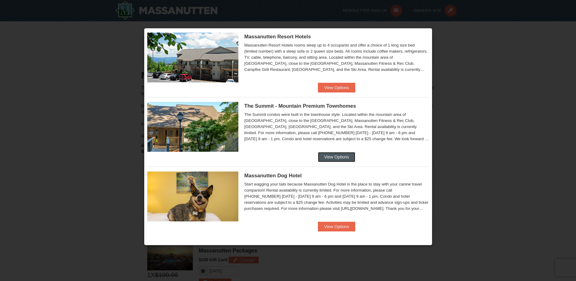
click at [342, 154] on button "View Options" at bounding box center [336, 157] width 37 height 10
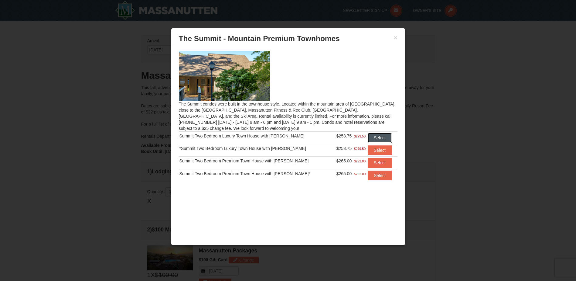
click at [372, 137] on button "Select" at bounding box center [380, 138] width 24 height 10
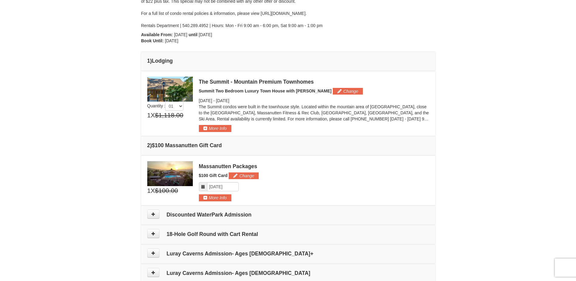
scroll to position [121, 0]
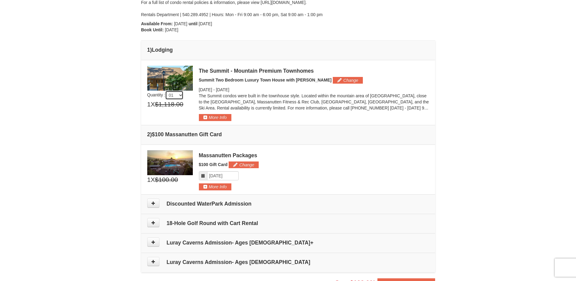
click at [180, 96] on select "01 02 03 04 05" at bounding box center [174, 94] width 18 height 9
select select "2"
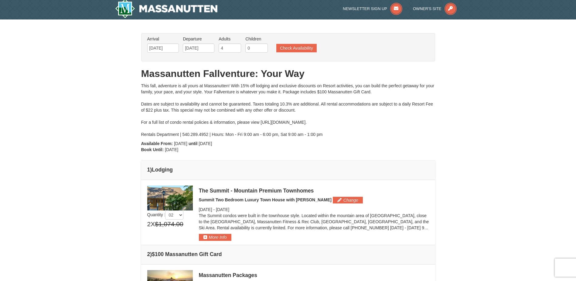
scroll to position [0, 0]
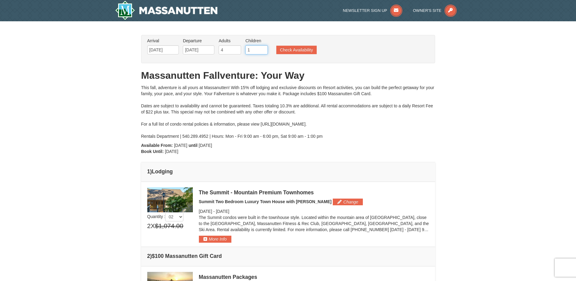
click at [262, 49] on input "1" at bounding box center [256, 49] width 22 height 9
click at [264, 48] on input "2" at bounding box center [256, 49] width 22 height 9
click at [264, 48] on input "3" at bounding box center [256, 49] width 22 height 9
type input "4"
click at [264, 48] on input "4" at bounding box center [256, 49] width 22 height 9
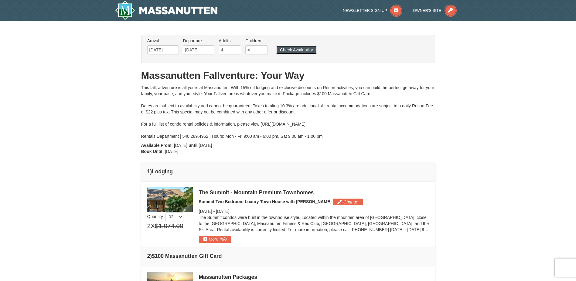
click at [294, 51] on button "Check Availability" at bounding box center [296, 50] width 40 height 9
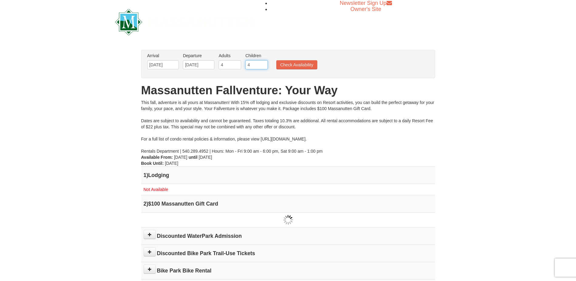
click at [257, 65] on input "4" at bounding box center [256, 64] width 22 height 9
click at [264, 66] on input "3" at bounding box center [256, 64] width 22 height 9
type input "2"
click at [264, 66] on input "2" at bounding box center [256, 64] width 22 height 9
click at [289, 64] on button "Check Availability" at bounding box center [296, 64] width 41 height 9
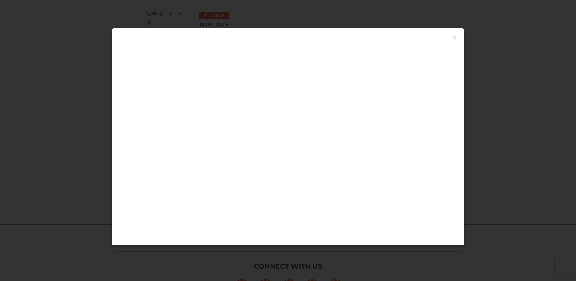
scroll to position [186, 0]
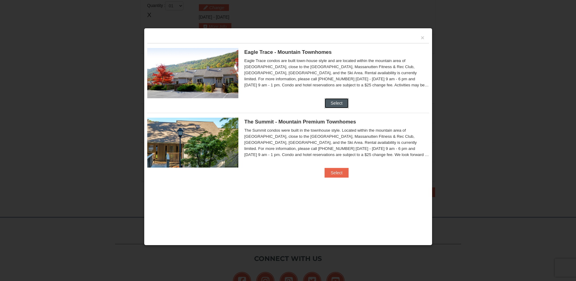
click at [336, 104] on button "Select" at bounding box center [337, 103] width 24 height 10
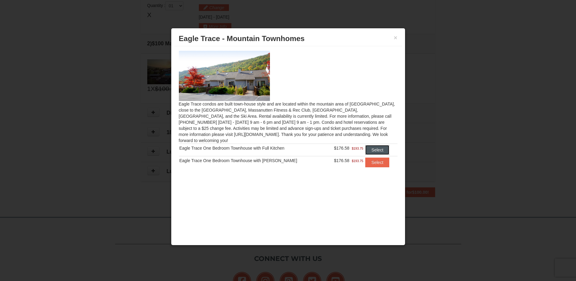
click at [369, 145] on button "Select" at bounding box center [377, 150] width 24 height 10
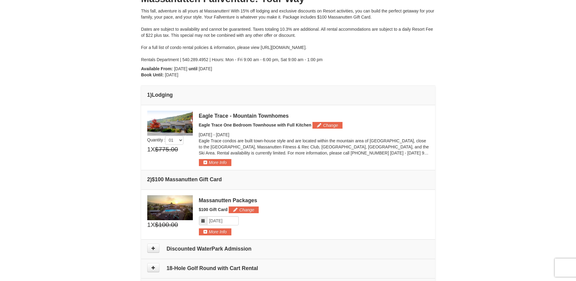
scroll to position [155, 0]
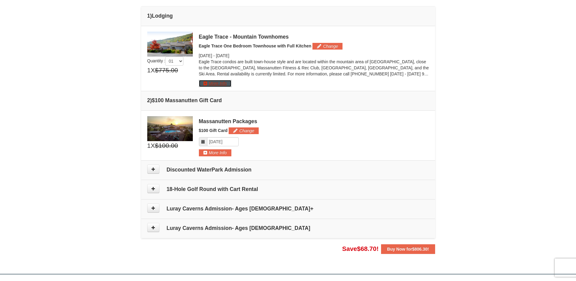
click at [221, 83] on button "More Info" at bounding box center [215, 83] width 32 height 7
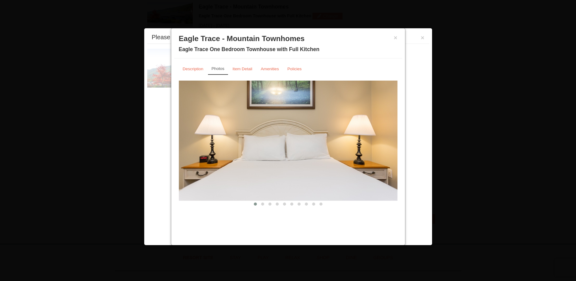
scroll to position [187, 0]
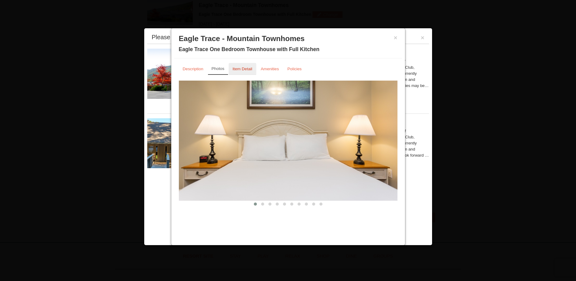
click at [247, 71] on small "Item Detail" at bounding box center [243, 68] width 20 height 5
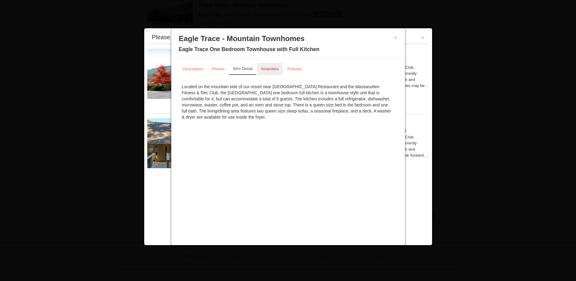
drag, startPoint x: 266, startPoint y: 68, endPoint x: 271, endPoint y: 68, distance: 4.6
click at [267, 68] on small "Amenities" at bounding box center [270, 68] width 18 height 5
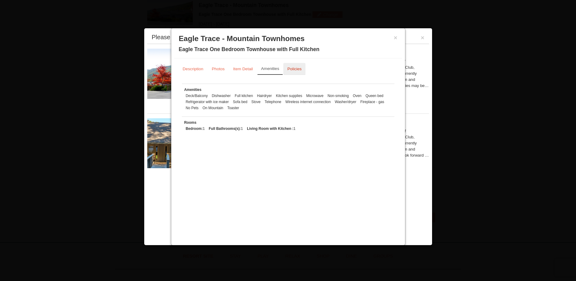
click at [291, 68] on small "Policies" at bounding box center [294, 68] width 14 height 5
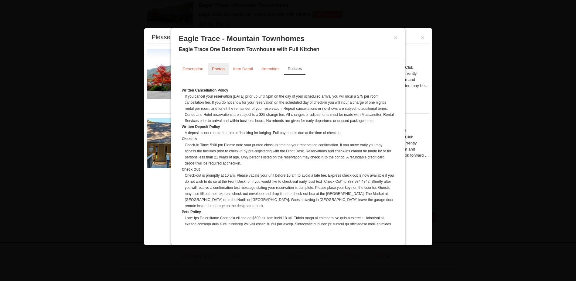
click at [218, 70] on small "Photos" at bounding box center [218, 68] width 13 height 5
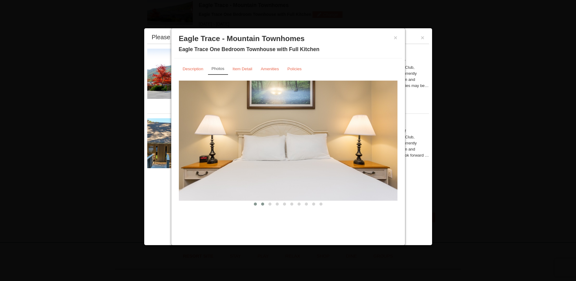
click at [261, 203] on button at bounding box center [262, 204] width 7 height 6
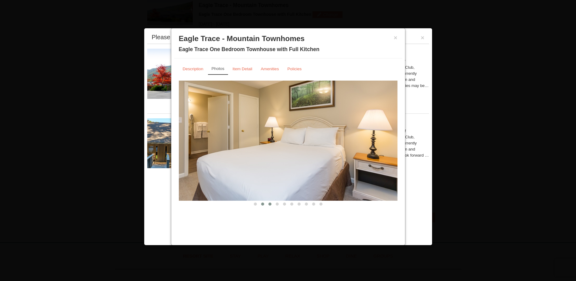
click at [268, 204] on span at bounding box center [269, 203] width 3 height 3
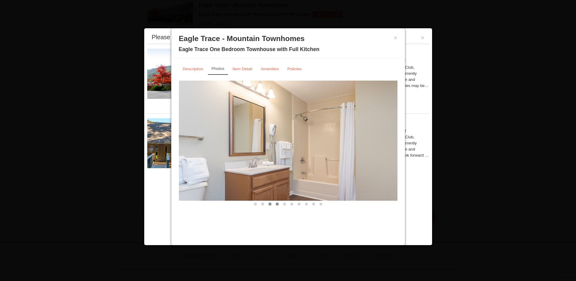
click at [276, 203] on span at bounding box center [277, 203] width 3 height 3
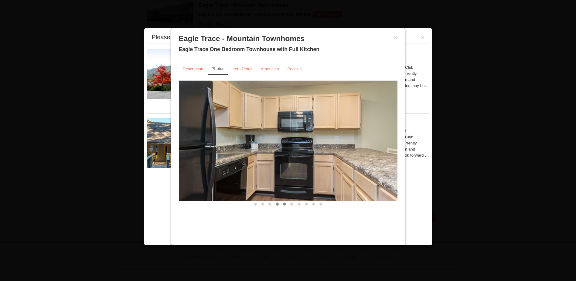
click at [285, 205] on span at bounding box center [284, 203] width 3 height 3
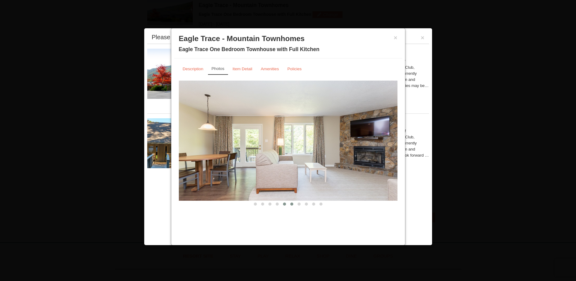
click at [290, 203] on button at bounding box center [291, 204] width 7 height 6
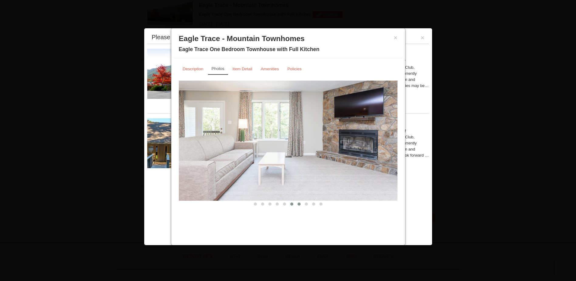
click at [299, 203] on span at bounding box center [299, 203] width 3 height 3
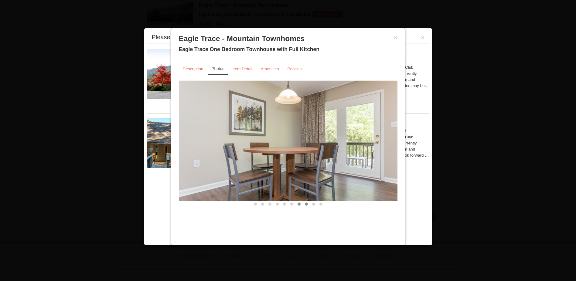
click at [308, 204] on button at bounding box center [306, 204] width 7 height 6
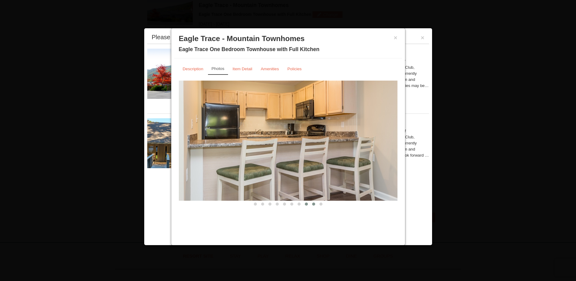
click at [314, 204] on span at bounding box center [313, 203] width 3 height 3
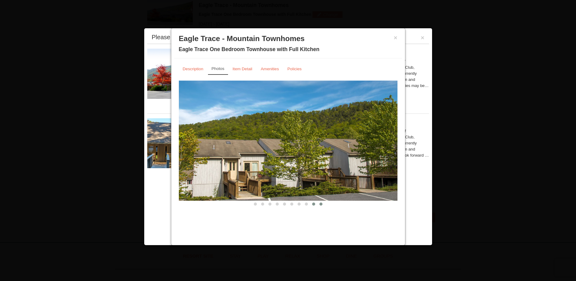
click at [321, 203] on span at bounding box center [320, 203] width 3 height 3
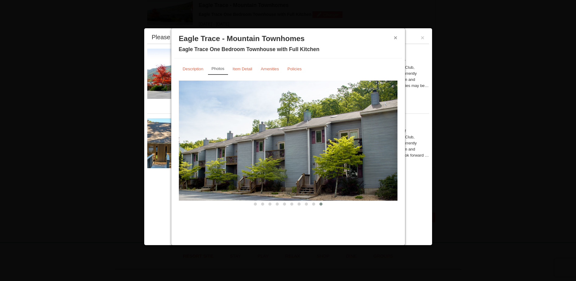
click at [396, 36] on button "×" at bounding box center [396, 38] width 4 height 6
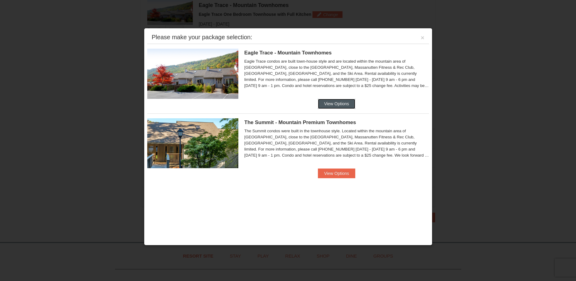
click at [330, 102] on button "View Options" at bounding box center [336, 104] width 37 height 10
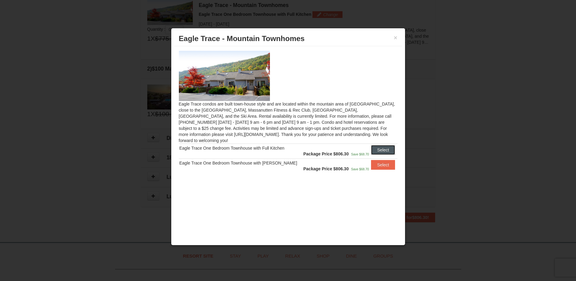
click at [391, 145] on button "Select" at bounding box center [383, 150] width 24 height 10
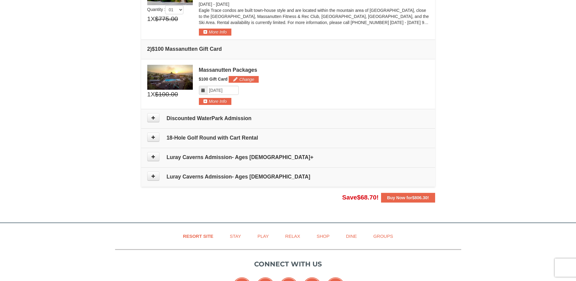
scroll to position [217, 0]
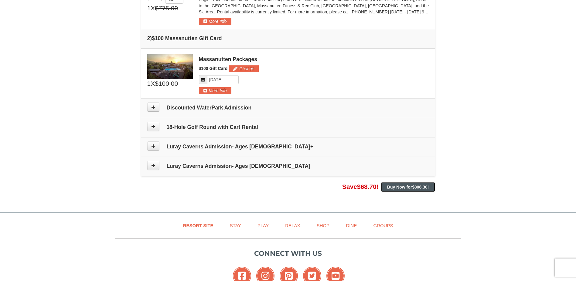
click at [394, 185] on strong "Buy Now for $806.30 !" at bounding box center [408, 186] width 42 height 5
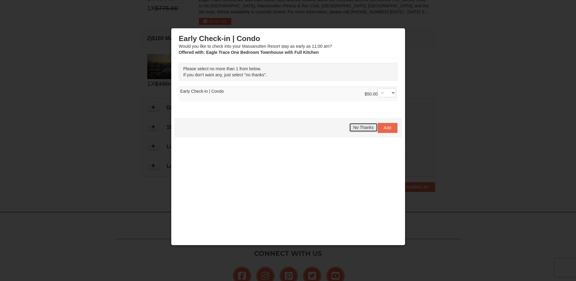
click at [361, 129] on span "No Thanks" at bounding box center [363, 127] width 20 height 5
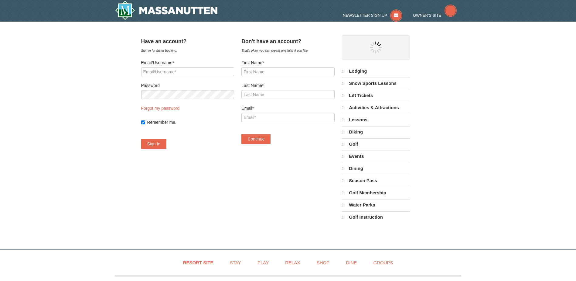
select select "9"
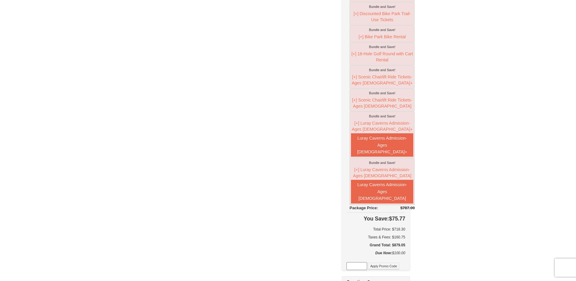
scroll to position [213, 0]
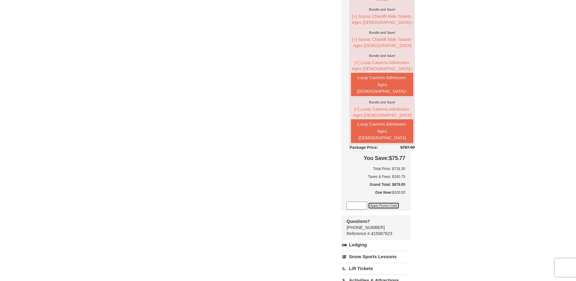
click at [399, 209] on button "Apply Promo Code" at bounding box center [383, 205] width 31 height 7
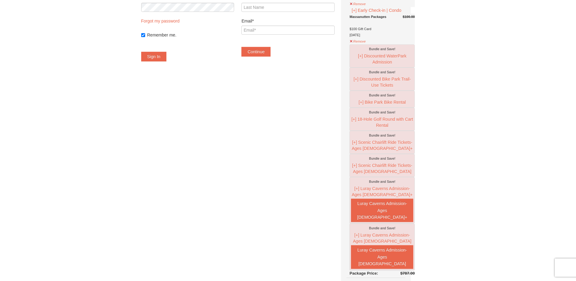
scroll to position [0, 0]
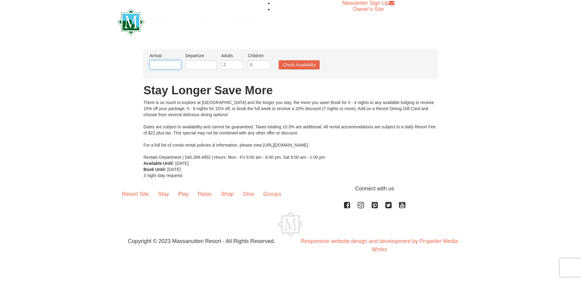
click at [171, 63] on input "text" at bounding box center [165, 64] width 32 height 9
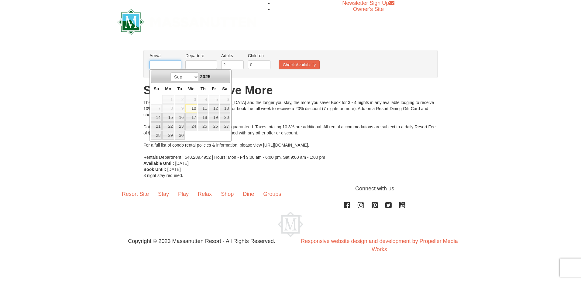
type input "[DATE]"
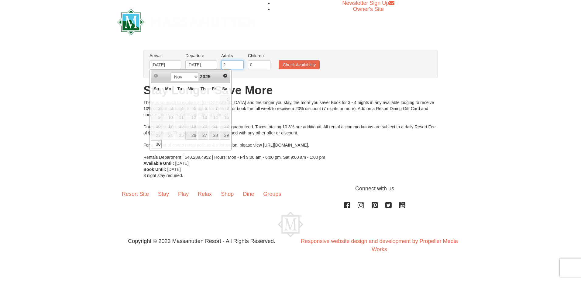
click at [240, 61] on input "2" at bounding box center [232, 64] width 22 height 9
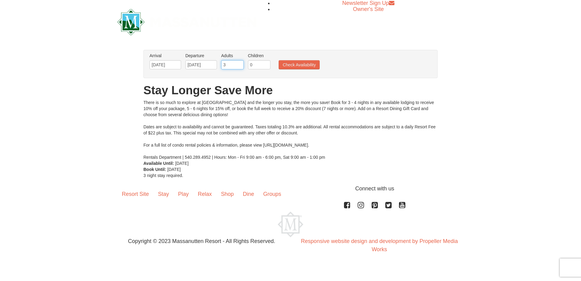
click at [239, 64] on input "3" at bounding box center [232, 64] width 22 height 9
click at [239, 64] on input "4" at bounding box center [232, 64] width 22 height 9
click at [239, 64] on input "5" at bounding box center [232, 64] width 22 height 9
type input "4"
click at [239, 66] on input "4" at bounding box center [232, 64] width 22 height 9
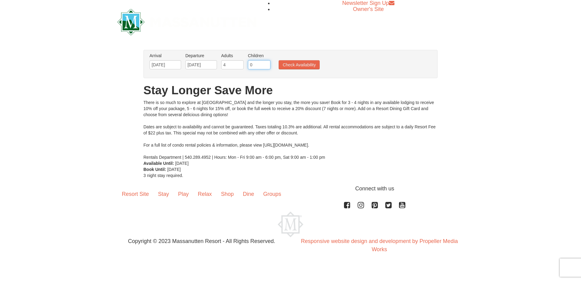
click at [254, 64] on input "0" at bounding box center [259, 64] width 22 height 9
click at [266, 64] on input "1" at bounding box center [259, 64] width 22 height 9
type input "2"
click at [266, 64] on input "2" at bounding box center [259, 64] width 22 height 9
click at [291, 64] on button "Check Availability" at bounding box center [298, 64] width 41 height 9
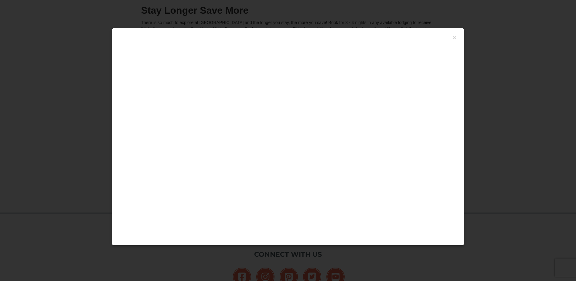
scroll to position [142, 0]
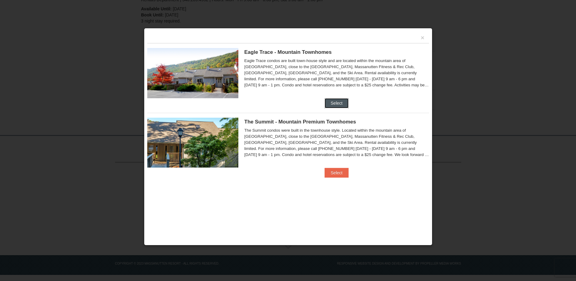
click at [332, 102] on button "Select" at bounding box center [337, 103] width 24 height 10
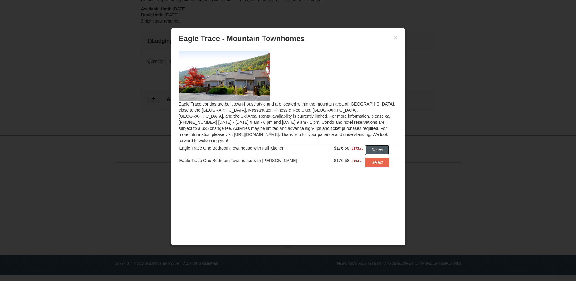
click at [373, 145] on button "Select" at bounding box center [377, 150] width 24 height 10
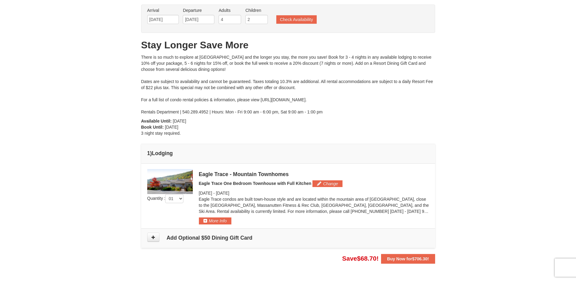
scroll to position [121, 0]
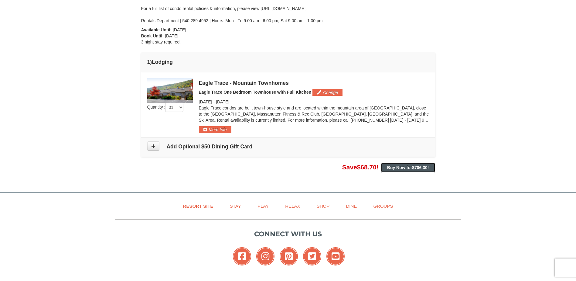
click at [405, 168] on strong "Buy Now for $706.30 !" at bounding box center [408, 167] width 42 height 5
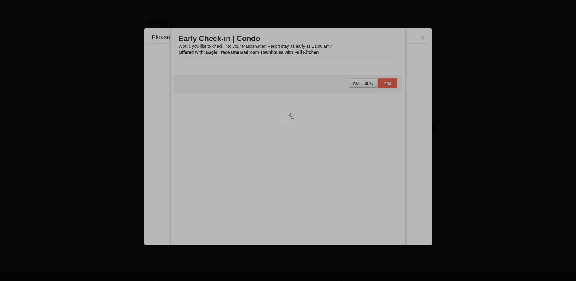
scroll to position [179, 0]
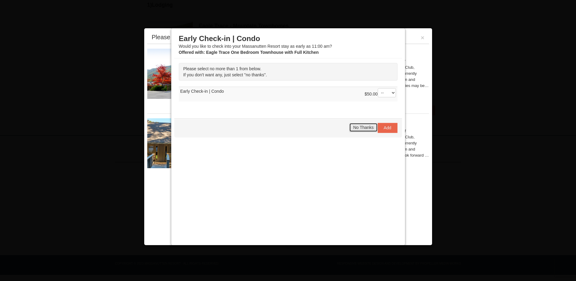
click at [362, 128] on span "No Thanks" at bounding box center [363, 127] width 20 height 5
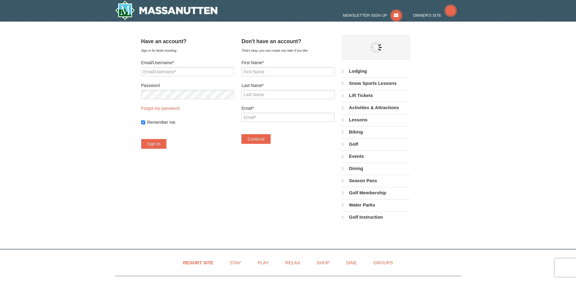
select select "9"
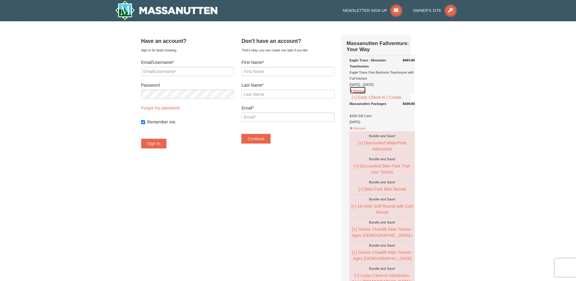
click at [363, 91] on button "Remove" at bounding box center [357, 90] width 16 height 8
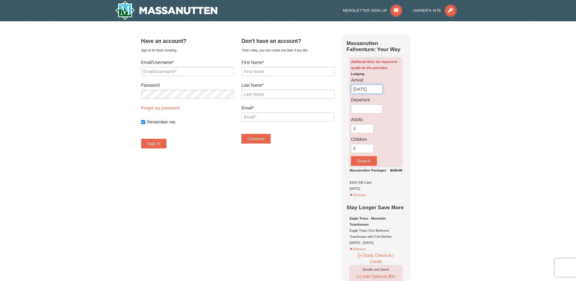
click at [375, 90] on input "[DATE]" at bounding box center [367, 88] width 32 height 9
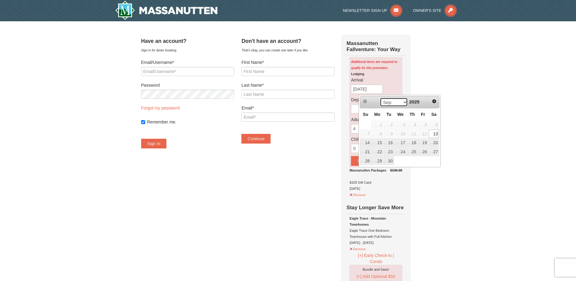
click at [390, 99] on select "Sep Oct Nov Dec" at bounding box center [394, 101] width 28 height 9
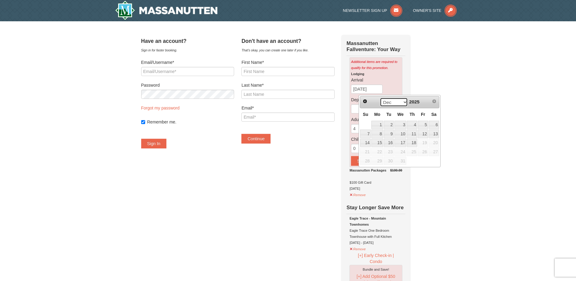
click at [388, 103] on select "Sep Oct Nov Dec" at bounding box center [394, 101] width 28 height 9
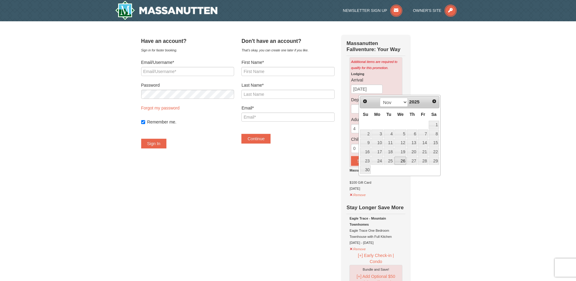
click at [403, 158] on link "26" at bounding box center [400, 160] width 12 height 9
type input "[DATE]"
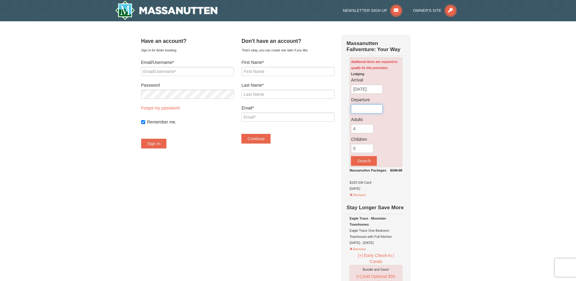
click at [372, 109] on input "text" at bounding box center [367, 108] width 32 height 9
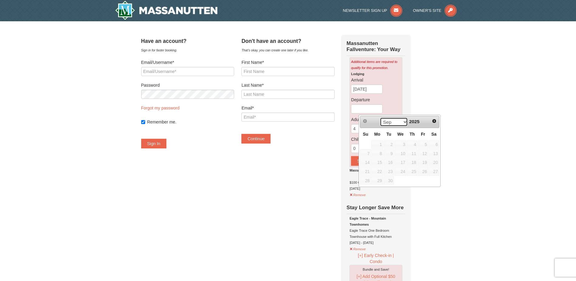
click at [404, 124] on select "Sep Oct Nov Dec" at bounding box center [394, 121] width 28 height 9
click at [363, 190] on link "30" at bounding box center [365, 189] width 11 height 9
type input "[DATE]"
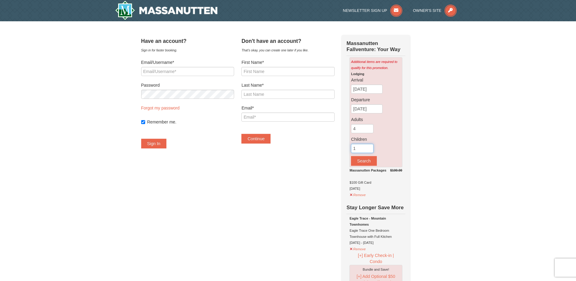
click at [373, 148] on input "1" at bounding box center [362, 148] width 22 height 9
type input "2"
click at [373, 148] on input "2" at bounding box center [362, 148] width 22 height 9
click at [373, 159] on button "Search" at bounding box center [364, 161] width 26 height 10
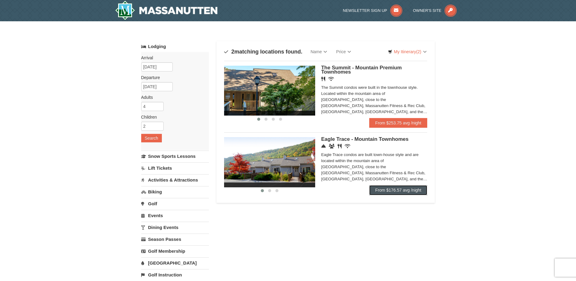
click at [400, 191] on link "From $176.57 avg /night" at bounding box center [398, 190] width 58 height 10
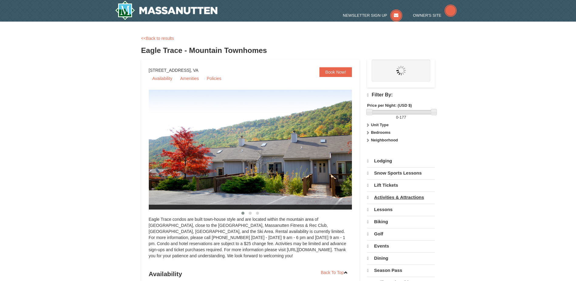
select select "9"
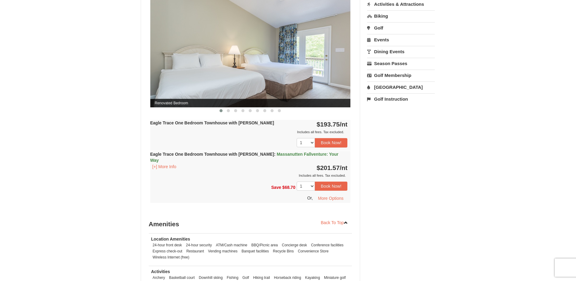
scroll to position [547, 0]
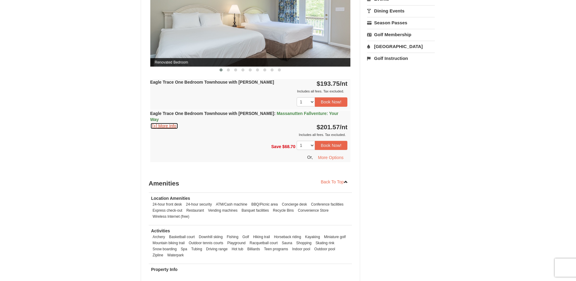
click at [167, 122] on button "[+] More Info" at bounding box center [164, 125] width 28 height 7
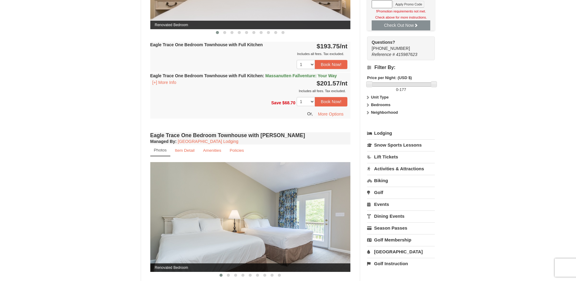
scroll to position [304, 0]
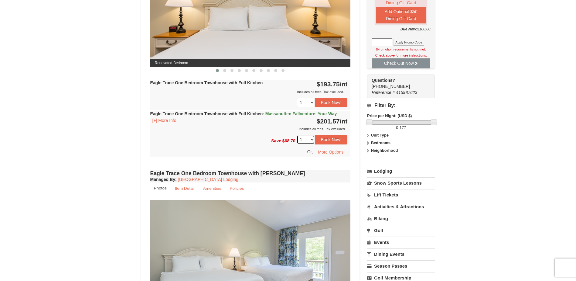
click at [307, 141] on select "1 2 3 4 5 6 7 8 9 10" at bounding box center [306, 139] width 18 height 9
select select "2"
click at [297, 135] on select "1 2 3 4 5 6 7 8 9 10" at bounding box center [306, 139] width 18 height 9
click at [324, 151] on button "More Options" at bounding box center [330, 151] width 33 height 9
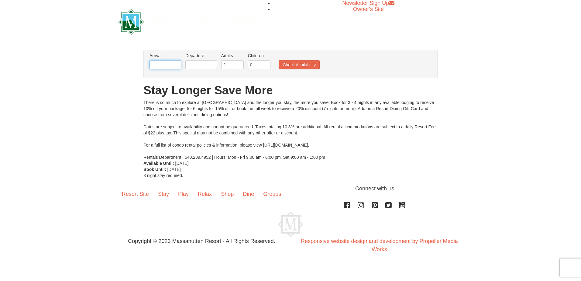
click at [167, 68] on input "text" at bounding box center [165, 64] width 32 height 9
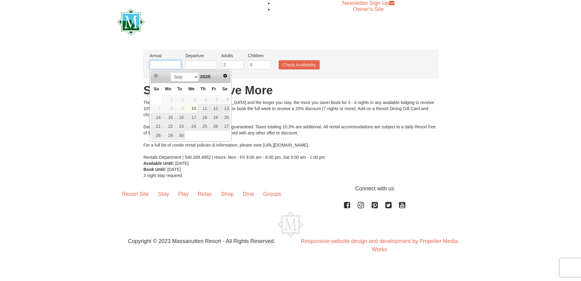
type input "[DATE]"
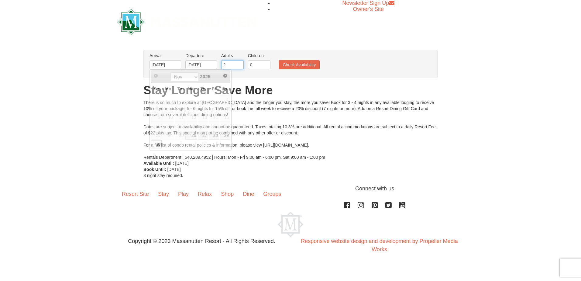
click at [228, 66] on input "2" at bounding box center [232, 64] width 22 height 9
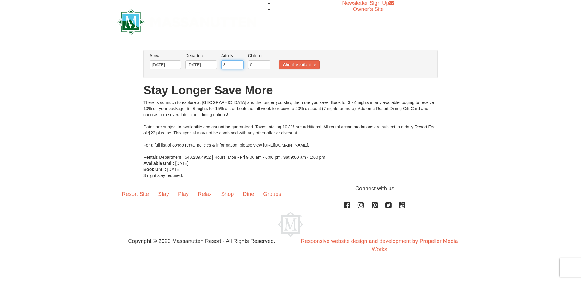
click at [240, 63] on input "3" at bounding box center [232, 64] width 22 height 9
type input "4"
click at [240, 63] on input "4" at bounding box center [232, 64] width 22 height 9
click at [266, 63] on input "1" at bounding box center [259, 64] width 22 height 9
type input "2"
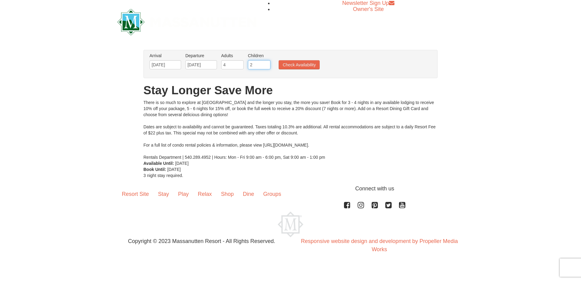
click at [266, 63] on input "2" at bounding box center [259, 64] width 22 height 9
click at [291, 63] on button "Check Availability" at bounding box center [298, 64] width 41 height 9
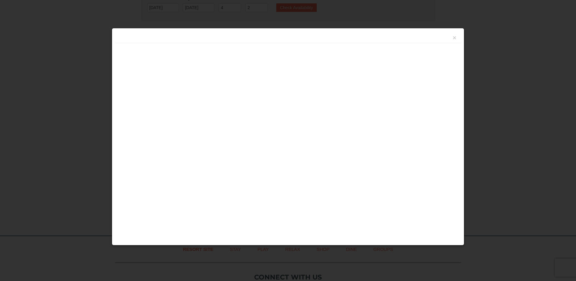
scroll to position [142, 0]
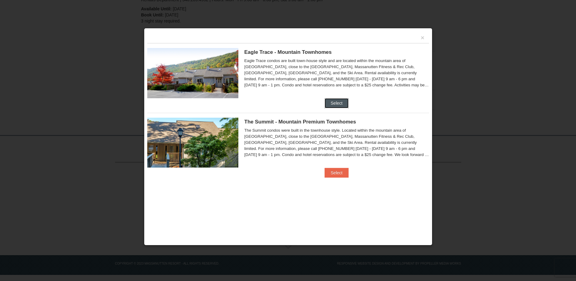
click at [337, 102] on button "Select" at bounding box center [337, 103] width 24 height 10
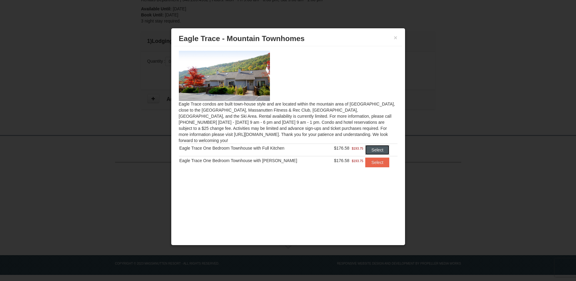
click at [374, 145] on button "Select" at bounding box center [377, 150] width 24 height 10
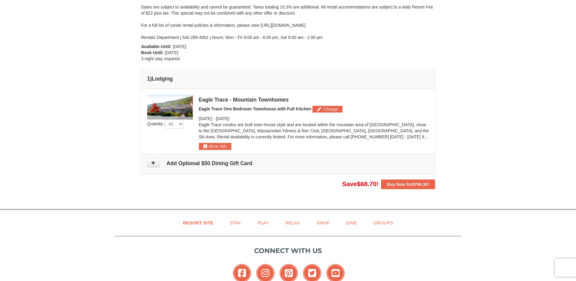
scroll to position [82, 0]
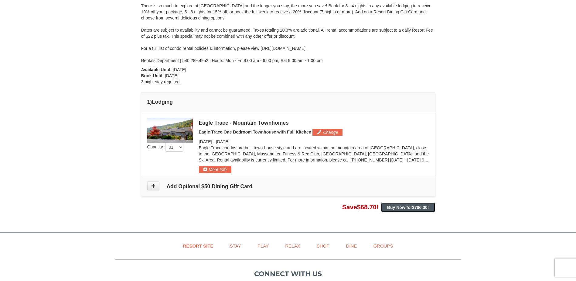
click at [381, 207] on button "Buy Now for $706.30 !" at bounding box center [408, 207] width 54 height 10
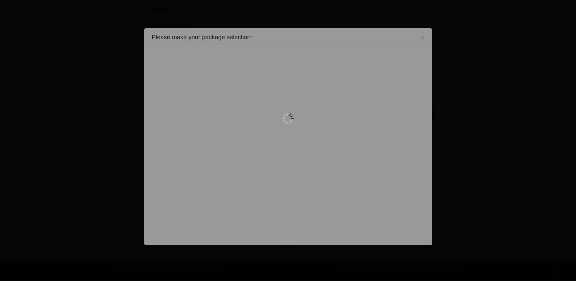
scroll to position [179, 0]
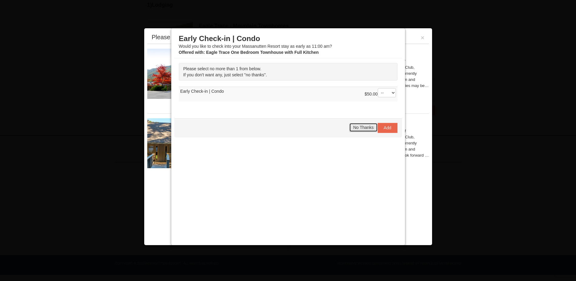
click at [361, 130] on span "No Thanks" at bounding box center [363, 127] width 20 height 5
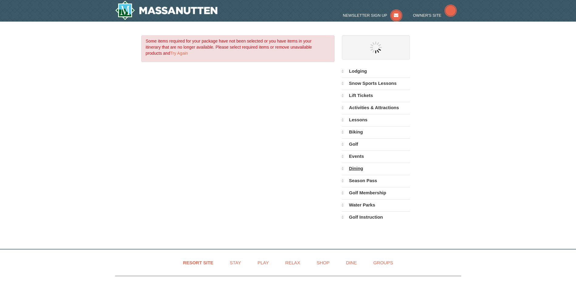
select select "9"
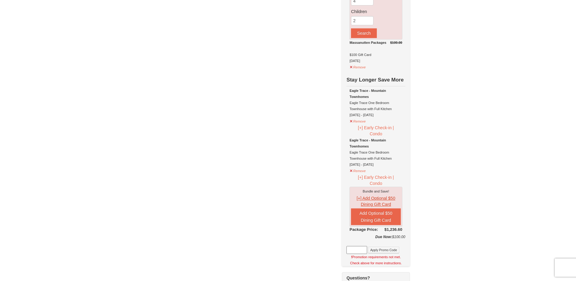
scroll to position [182, 0]
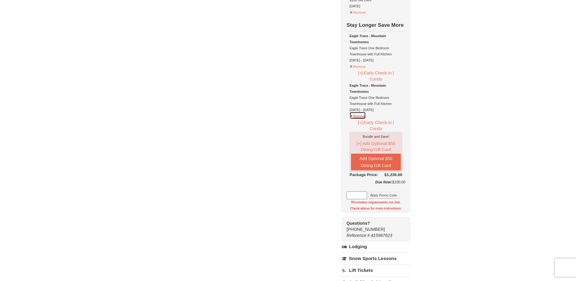
click at [361, 118] on button "Remove" at bounding box center [357, 115] width 16 height 8
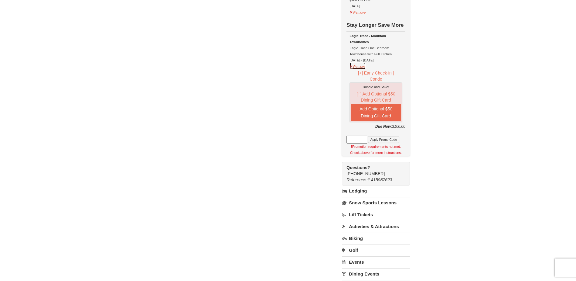
click at [356, 68] on button "Remove" at bounding box center [357, 66] width 16 height 8
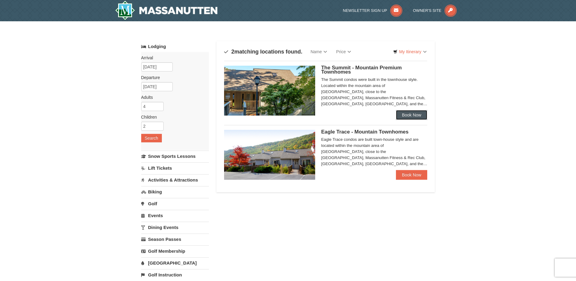
click at [417, 112] on link "Book Now" at bounding box center [412, 115] width 32 height 10
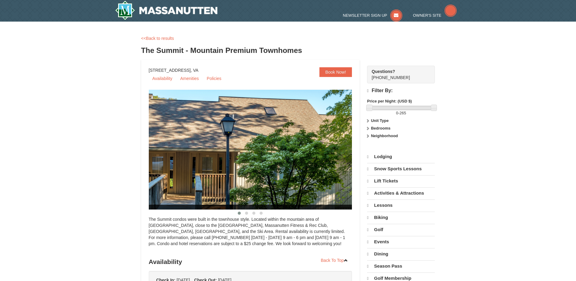
select select "9"
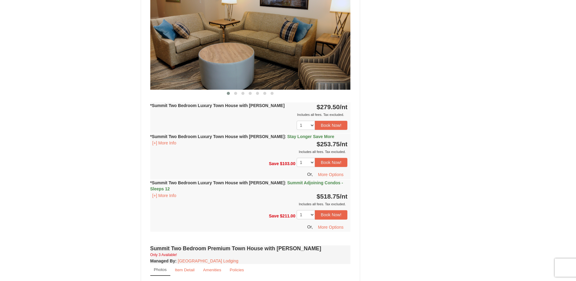
scroll to position [577, 0]
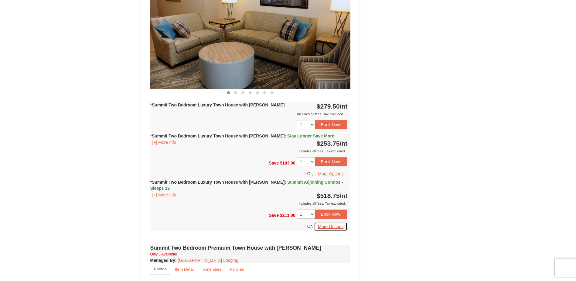
click at [329, 222] on button "More Options" at bounding box center [330, 226] width 33 height 9
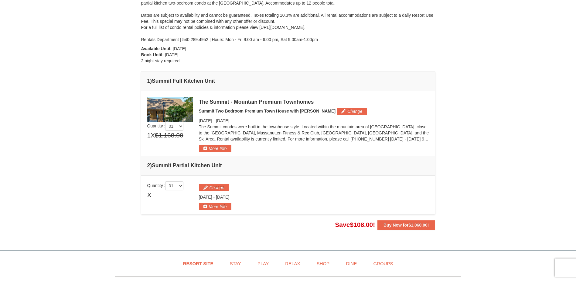
scroll to position [91, 0]
click at [393, 224] on strong "Buy Now for $1,060.00 !" at bounding box center [405, 224] width 45 height 5
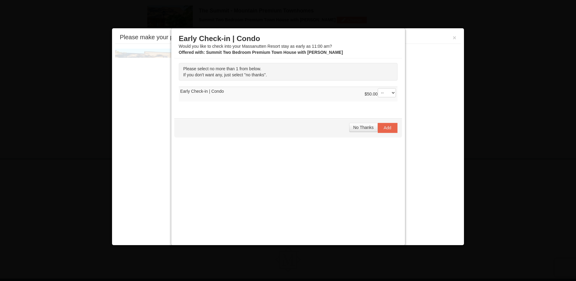
scroll to position [187, 0]
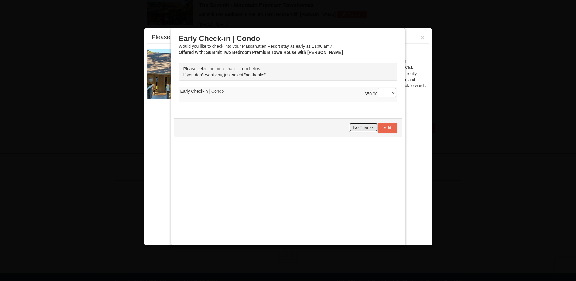
click at [358, 124] on button "No Thanks" at bounding box center [363, 127] width 28 height 9
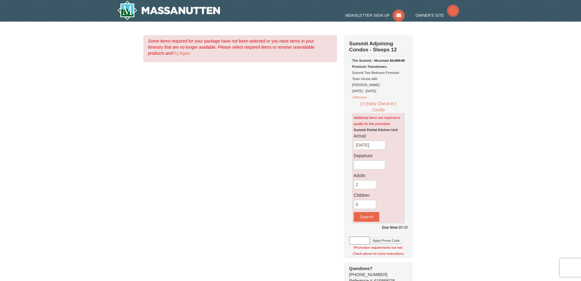
select select "9"
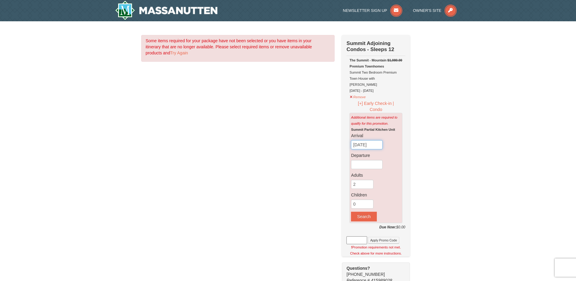
click at [376, 141] on input "[DATE]" at bounding box center [367, 144] width 32 height 9
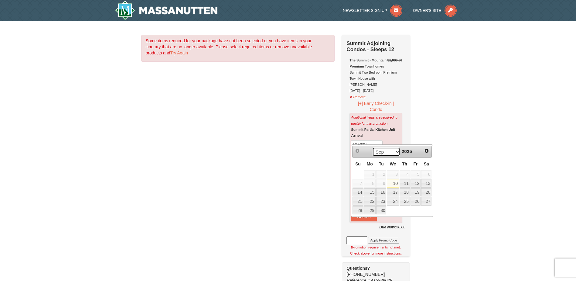
click at [387, 150] on select "Sep Oct Nov Dec" at bounding box center [386, 151] width 28 height 9
click at [393, 207] on link "26" at bounding box center [393, 210] width 12 height 9
type input "[DATE]"
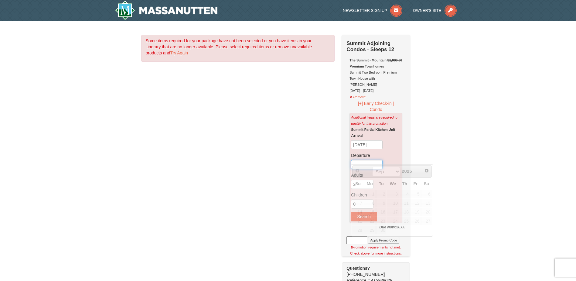
click at [368, 160] on input "text" at bounding box center [367, 164] width 32 height 9
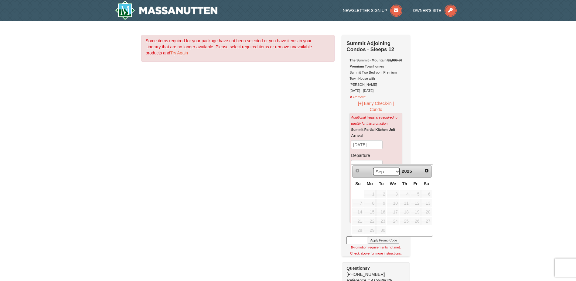
click at [393, 172] on select "Sep Oct Nov Dec" at bounding box center [386, 171] width 28 height 9
click at [358, 239] on link "30" at bounding box center [358, 238] width 11 height 9
type input "[DATE]"
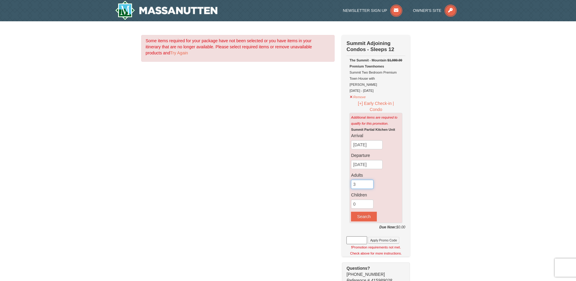
click at [370, 179] on input "3" at bounding box center [362, 183] width 22 height 9
type input "4"
click at [370, 179] on input "4" at bounding box center [362, 183] width 22 height 9
click at [370, 199] on input "1" at bounding box center [362, 203] width 22 height 9
type input "2"
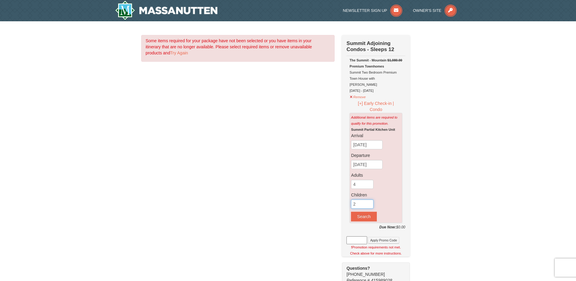
click at [370, 199] on input "2" at bounding box center [362, 203] width 22 height 9
click at [365, 211] on button "Search" at bounding box center [364, 216] width 26 height 10
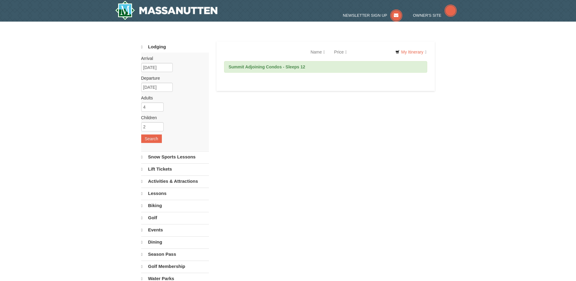
select select "9"
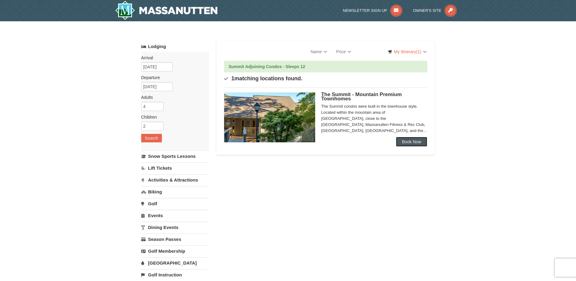
click at [408, 142] on link "Book Now" at bounding box center [412, 142] width 32 height 10
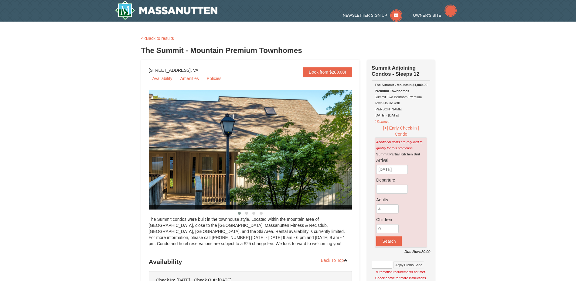
select select "9"
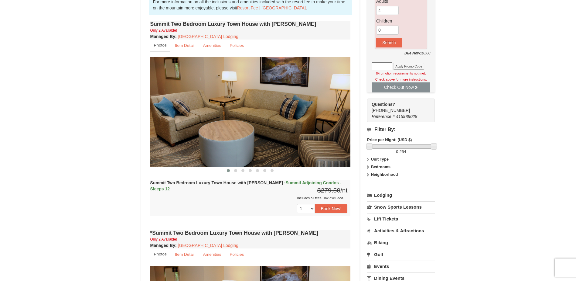
scroll to position [212, 0]
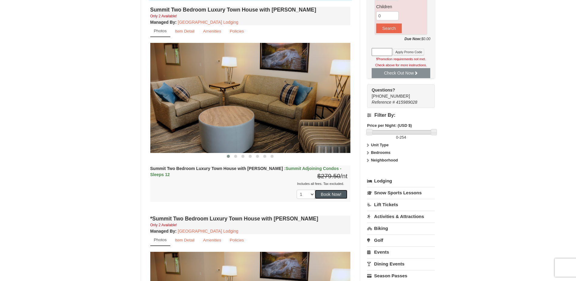
click at [331, 193] on button "Book Now!" at bounding box center [331, 193] width 33 height 9
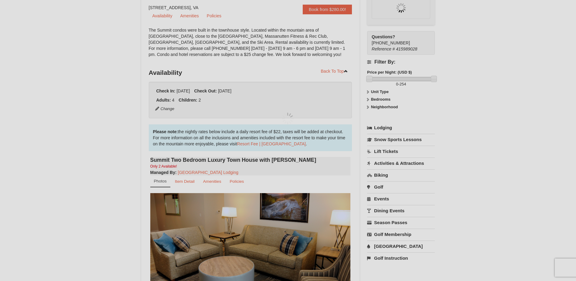
scroll to position [59, 0]
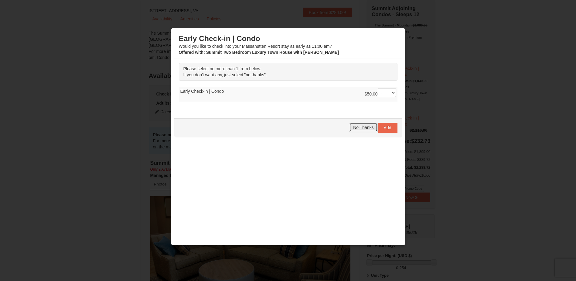
click at [361, 128] on span "No Thanks" at bounding box center [363, 127] width 20 height 5
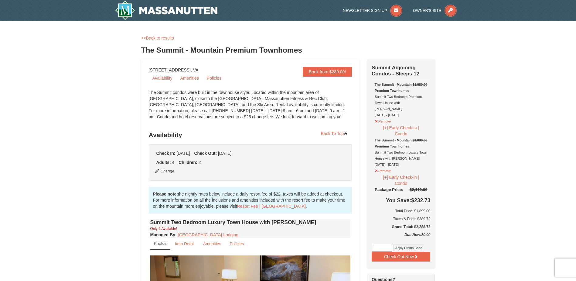
scroll to position [30, 0]
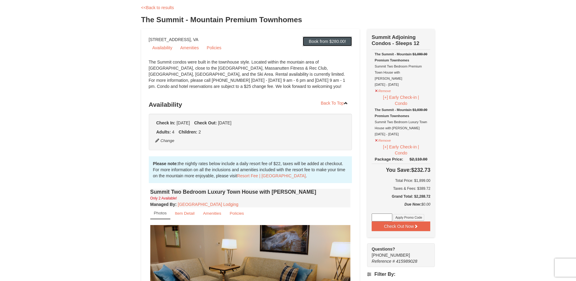
click at [336, 43] on link "Book from $280.00!" at bounding box center [327, 41] width 49 height 10
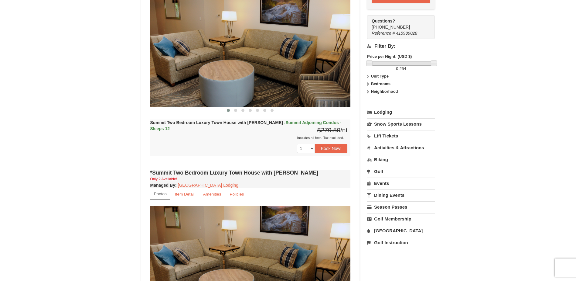
scroll to position [250, 0]
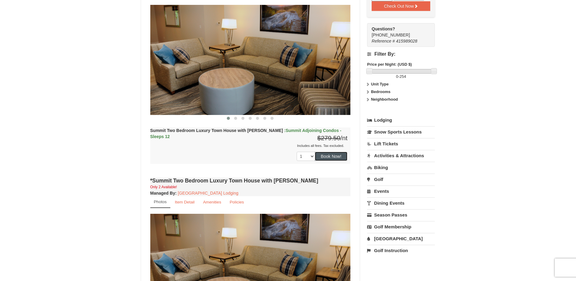
click at [331, 154] on button "Book Now!" at bounding box center [331, 156] width 33 height 9
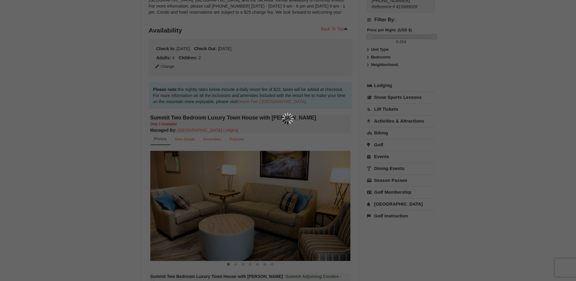
scroll to position [59, 0]
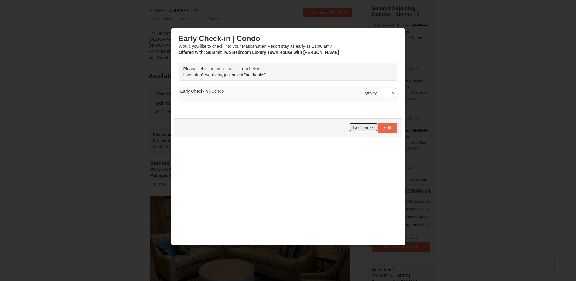
click at [367, 128] on span "No Thanks" at bounding box center [363, 127] width 20 height 5
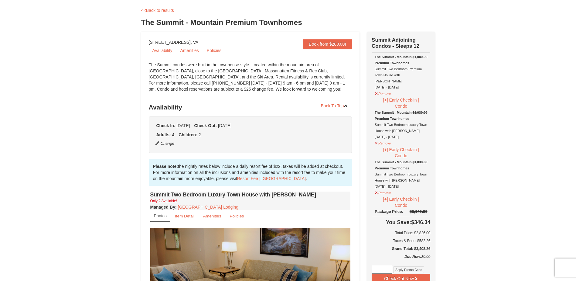
scroll to position [0, 0]
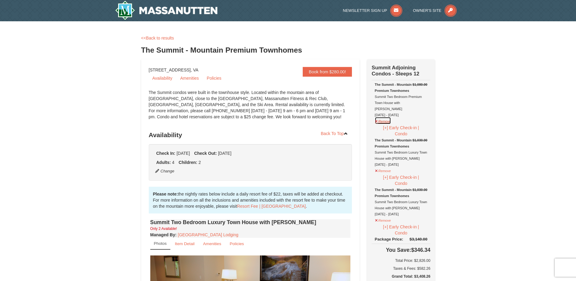
click at [381, 117] on button "Remove" at bounding box center [383, 121] width 16 height 8
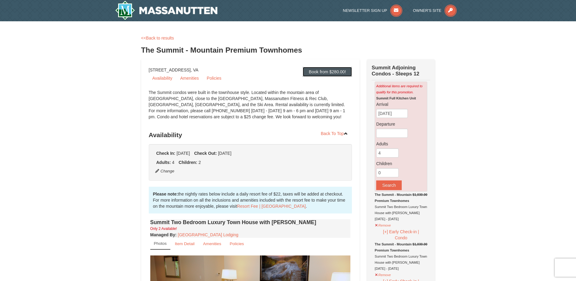
click at [321, 69] on link "Book from $280.00!" at bounding box center [327, 72] width 49 height 10
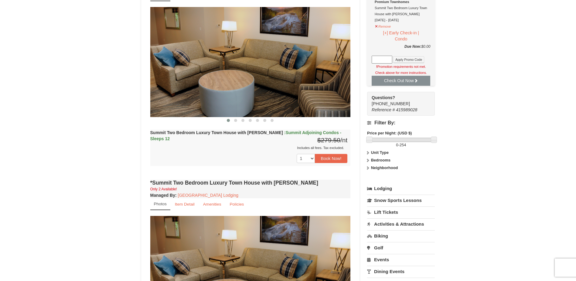
scroll to position [250, 0]
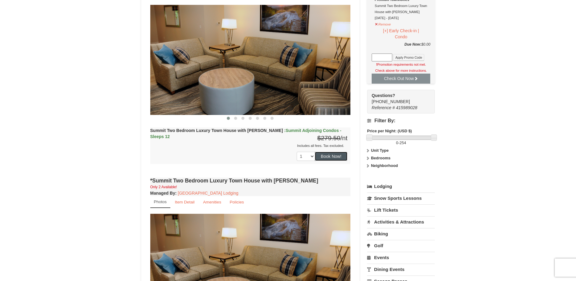
click at [327, 155] on button "Book Now!" at bounding box center [331, 156] width 33 height 9
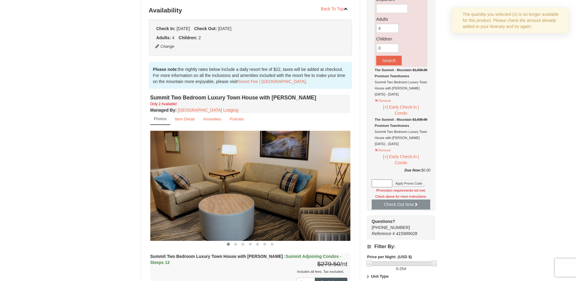
scroll to position [59, 0]
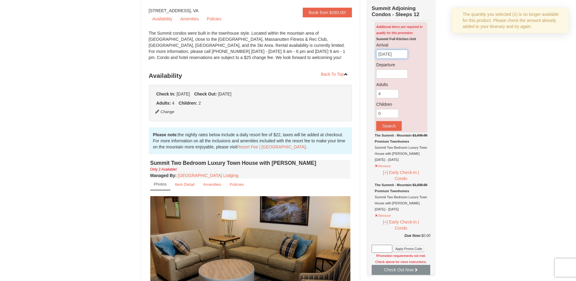
click at [393, 55] on input "09/10/2025" at bounding box center [392, 53] width 32 height 9
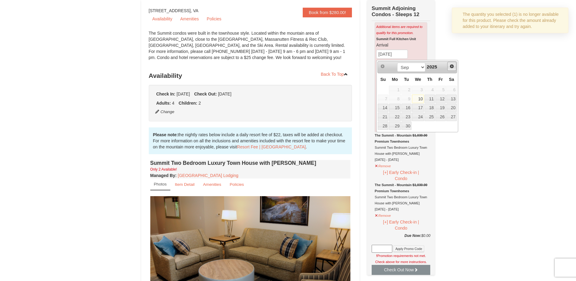
click at [451, 65] on span "Next" at bounding box center [451, 66] width 5 height 5
click at [418, 122] on link "26" at bounding box center [418, 125] width 12 height 9
type input "11/26/2025"
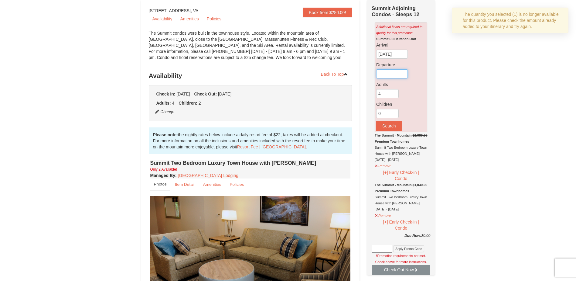
click at [397, 76] on input "text" at bounding box center [392, 73] width 32 height 9
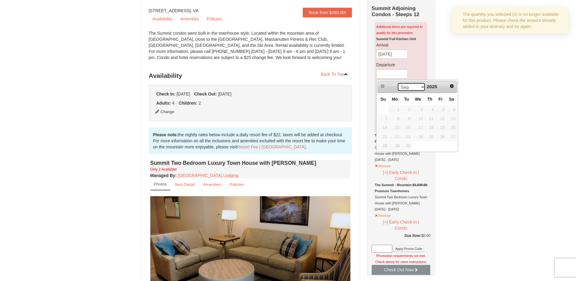
click at [418, 87] on select "Sep Oct Nov Dec" at bounding box center [411, 86] width 28 height 9
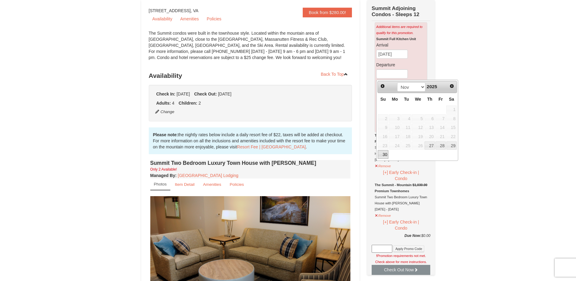
click at [386, 154] on link "30" at bounding box center [383, 154] width 11 height 9
type input "[DATE]"
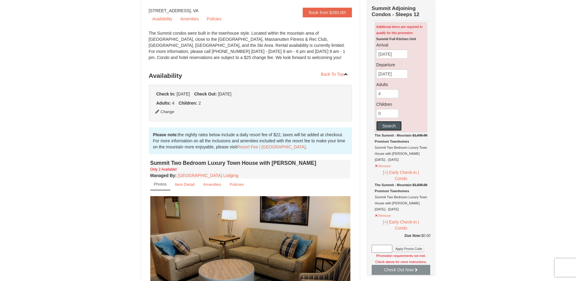
click at [390, 126] on button "Search" at bounding box center [389, 126] width 26 height 10
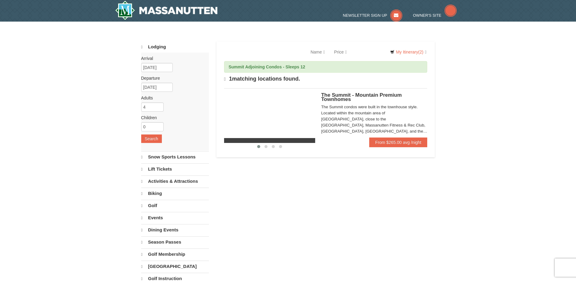
select select "9"
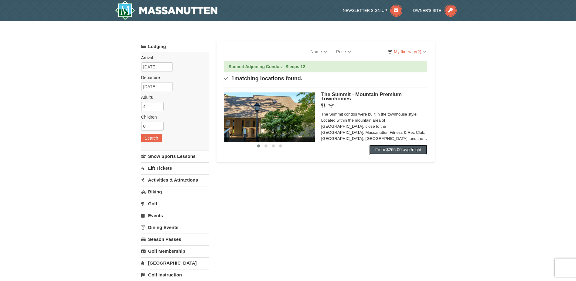
click at [388, 146] on link "From $265.00 avg /night" at bounding box center [398, 150] width 58 height 10
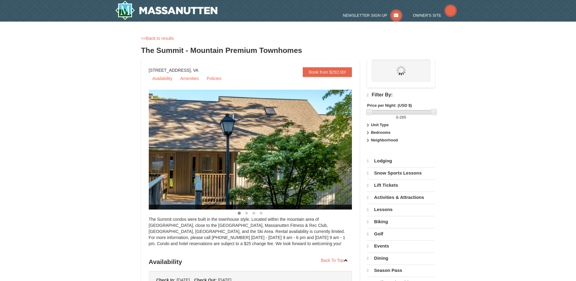
select select "9"
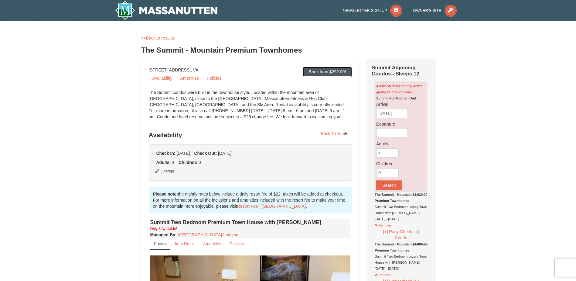
click at [325, 74] on link "Book from $292.00!" at bounding box center [327, 72] width 49 height 10
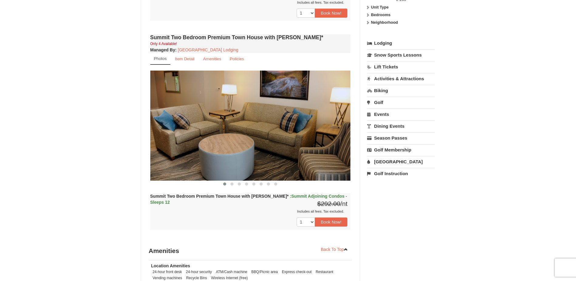
scroll to position [393, 0]
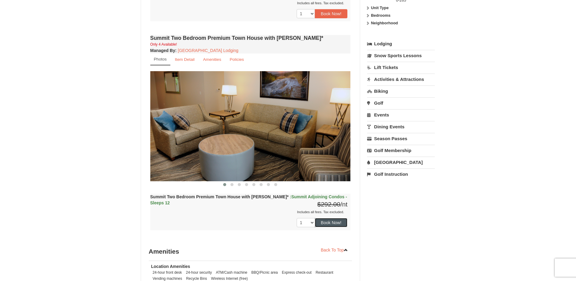
click at [326, 219] on button "Book Now!" at bounding box center [331, 222] width 33 height 9
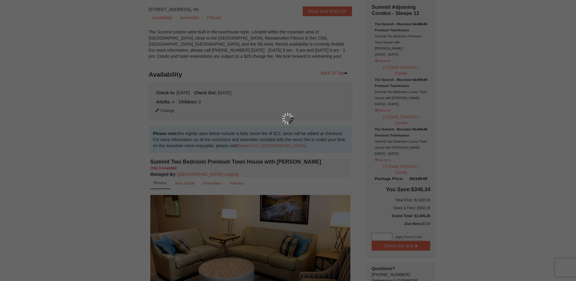
scroll to position [59, 0]
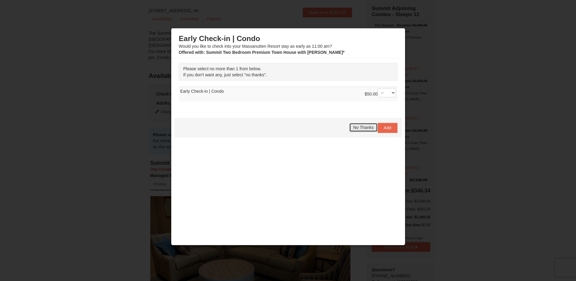
click at [362, 128] on span "No Thanks" at bounding box center [363, 127] width 20 height 5
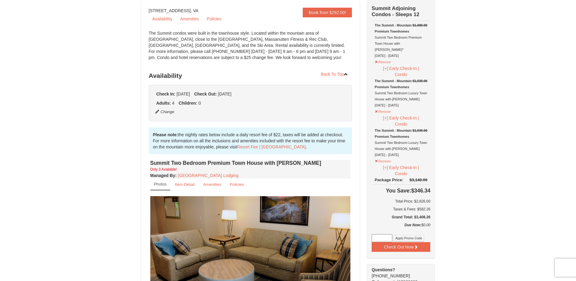
drag, startPoint x: 399, startPoint y: 194, endPoint x: 424, endPoint y: 210, distance: 29.7
click at [424, 211] on td "You Save: $346.34 Total Price: $2,826.00 Taxes & Fees: $582.26 Grand Total: $3,…" at bounding box center [401, 203] width 59 height 38
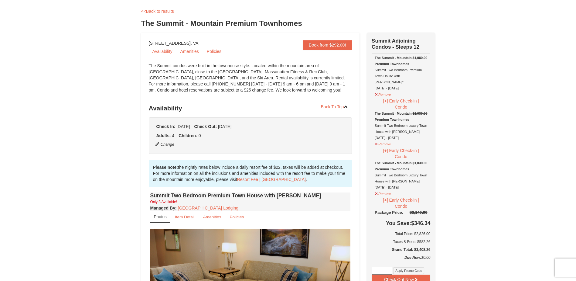
scroll to position [0, 0]
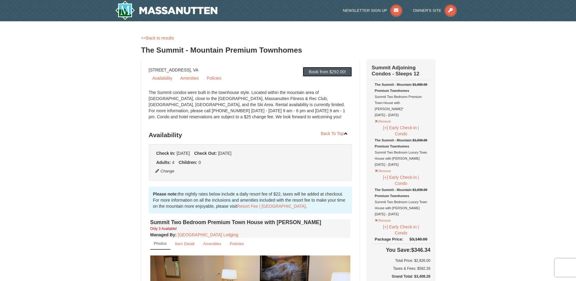
click at [329, 72] on link "Book from $292.00!" at bounding box center [327, 72] width 49 height 10
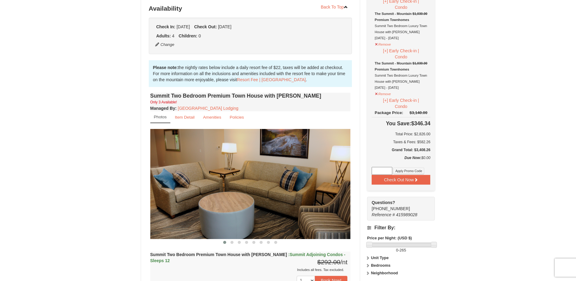
scroll to position [129, 0]
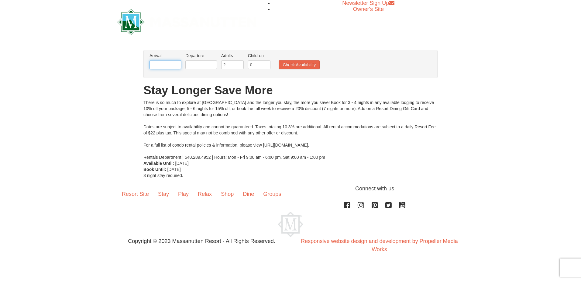
click at [177, 63] on input "text" at bounding box center [165, 64] width 32 height 9
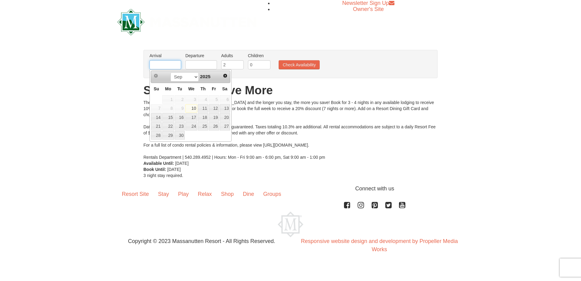
type input "[DATE]"
click at [231, 64] on input "2" at bounding box center [232, 64] width 22 height 9
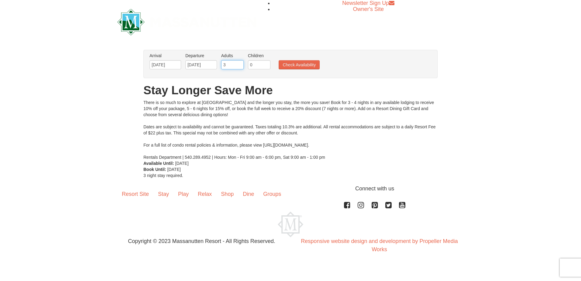
click at [238, 63] on input "3" at bounding box center [232, 64] width 22 height 9
click at [238, 63] on input "4" at bounding box center [232, 64] width 22 height 9
click at [238, 63] on input "5" at bounding box center [232, 64] width 22 height 9
type input "6"
click at [238, 63] on input "6" at bounding box center [232, 64] width 22 height 9
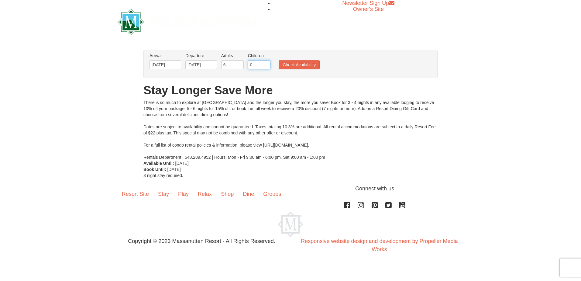
click at [257, 63] on input "0" at bounding box center [259, 64] width 22 height 9
click at [265, 64] on input "1" at bounding box center [259, 64] width 22 height 9
type input "2"
click at [265, 64] on input "2" at bounding box center [259, 64] width 22 height 9
click at [298, 64] on button "Check Availability" at bounding box center [298, 64] width 41 height 9
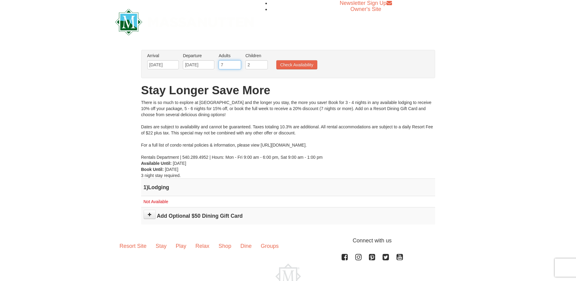
click at [238, 63] on input "7" at bounding box center [230, 64] width 22 height 9
type input "8"
click at [238, 63] on input "8" at bounding box center [230, 64] width 22 height 9
click at [282, 65] on button "Check Availability" at bounding box center [296, 64] width 41 height 9
click at [237, 64] on input "9" at bounding box center [230, 64] width 22 height 9
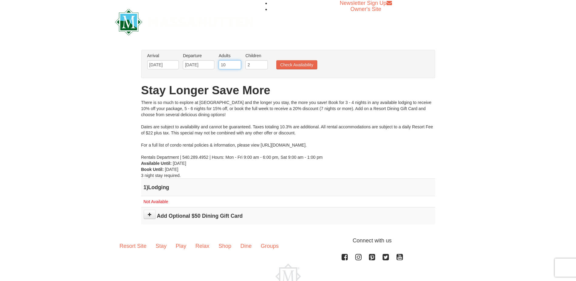
click at [237, 64] on input "10" at bounding box center [230, 64] width 22 height 9
click at [237, 64] on input "11" at bounding box center [230, 64] width 22 height 9
type input "12"
click at [237, 64] on input "12" at bounding box center [230, 64] width 22 height 9
click at [262, 66] on input "1" at bounding box center [256, 64] width 22 height 9
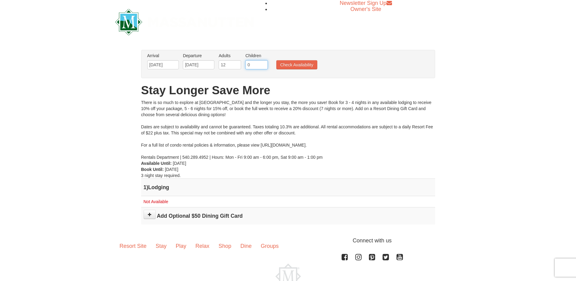
type input "0"
click at [263, 65] on input "0" at bounding box center [256, 64] width 22 height 9
click at [285, 62] on button "Check Availability" at bounding box center [296, 64] width 41 height 9
click at [227, 63] on input "12" at bounding box center [230, 64] width 22 height 9
click at [239, 64] on input "13" at bounding box center [230, 64] width 22 height 9
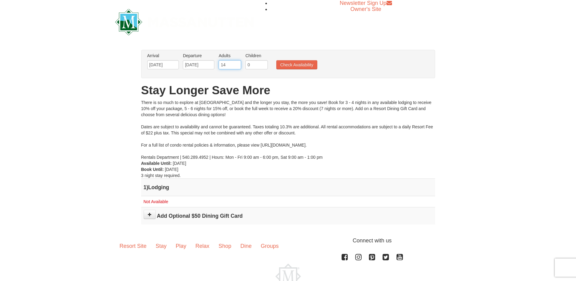
click at [238, 63] on input "14" at bounding box center [230, 64] width 22 height 9
click at [237, 66] on input "13" at bounding box center [230, 64] width 22 height 9
click at [237, 66] on input "12" at bounding box center [230, 64] width 22 height 9
click at [237, 66] on input "11" at bounding box center [230, 64] width 22 height 9
click at [237, 66] on input "10" at bounding box center [230, 64] width 22 height 9
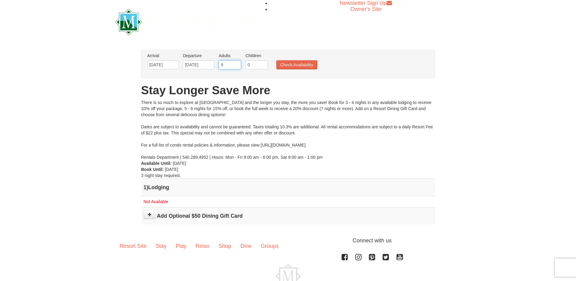
click at [237, 66] on input "9" at bounding box center [230, 64] width 22 height 9
click at [237, 66] on input "8" at bounding box center [230, 64] width 22 height 9
click at [238, 66] on input "7" at bounding box center [230, 64] width 22 height 9
click at [238, 66] on input "6" at bounding box center [230, 64] width 22 height 9
click at [238, 66] on input "5" at bounding box center [230, 64] width 22 height 9
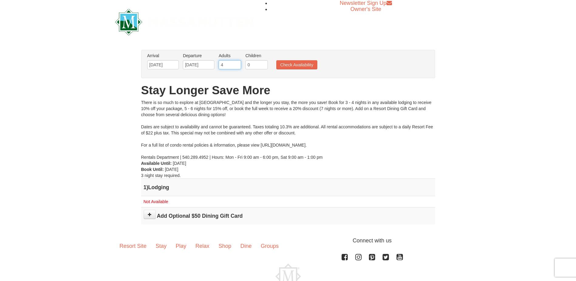
type input "4"
click at [238, 66] on input "4" at bounding box center [230, 64] width 22 height 9
click at [262, 62] on input "1" at bounding box center [256, 64] width 22 height 9
type input "2"
click at [263, 62] on input "2" at bounding box center [256, 64] width 22 height 9
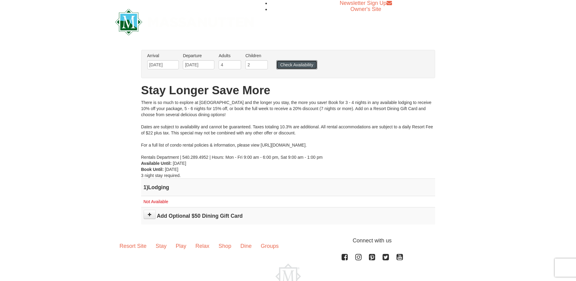
click at [283, 63] on button "Check Availability" at bounding box center [296, 64] width 41 height 9
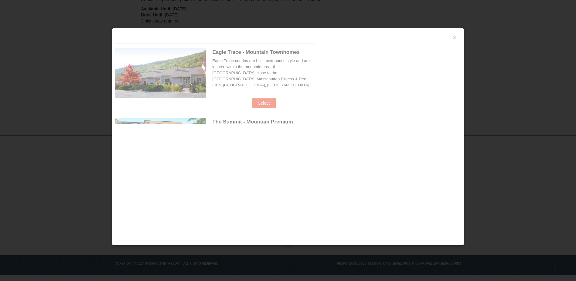
scroll to position [142, 0]
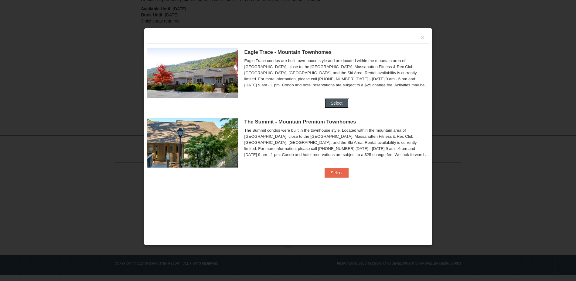
click at [339, 100] on button "Select" at bounding box center [337, 103] width 24 height 10
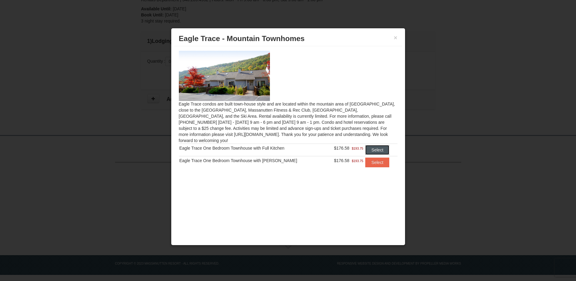
drag, startPoint x: 376, startPoint y: 146, endPoint x: 379, endPoint y: 151, distance: 5.2
click at [378, 150] on tbody "Eagle Trace One Bedroom Townhouse with Full Kitchen $176.58 $193.75 Select Eagl…" at bounding box center [288, 155] width 219 height 25
drag, startPoint x: 379, startPoint y: 151, endPoint x: 376, endPoint y: 144, distance: 7.5
click at [376, 145] on button "Select" at bounding box center [377, 150] width 24 height 10
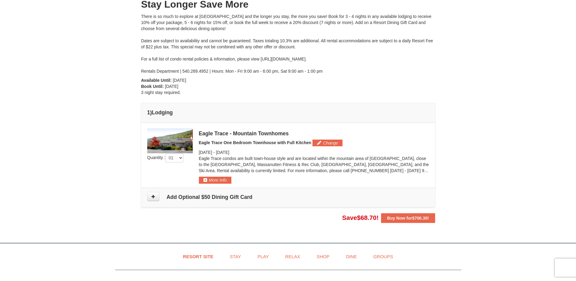
scroll to position [91, 0]
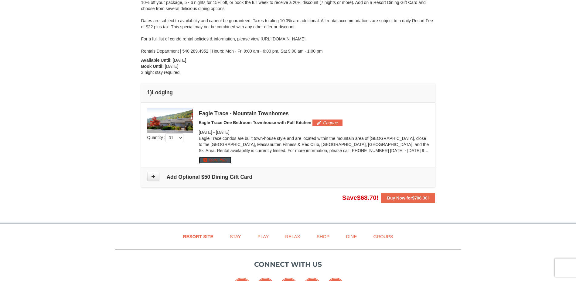
click at [218, 161] on button "More Info" at bounding box center [215, 159] width 32 height 7
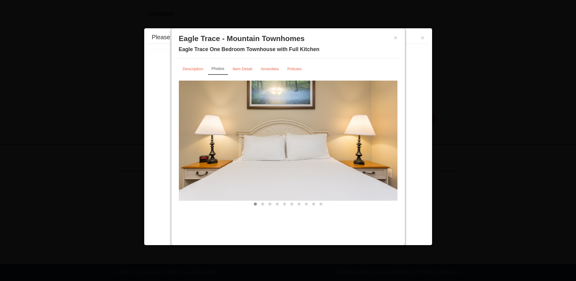
scroll to position [179, 0]
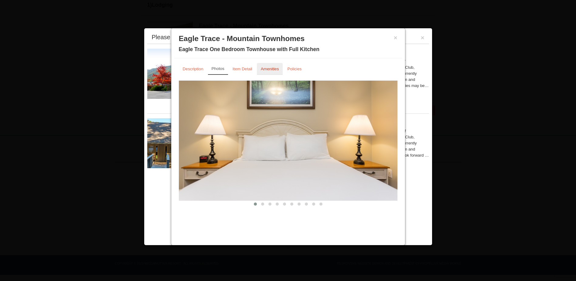
click at [268, 68] on small "Amenities" at bounding box center [270, 68] width 18 height 5
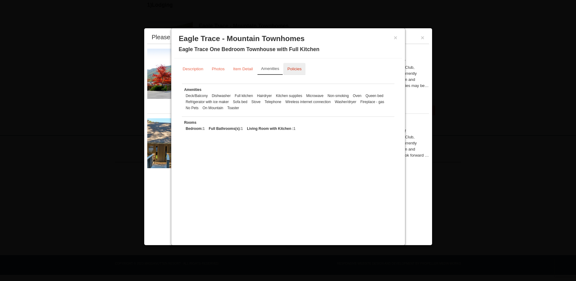
click at [291, 66] on link "Policies" at bounding box center [294, 69] width 22 height 12
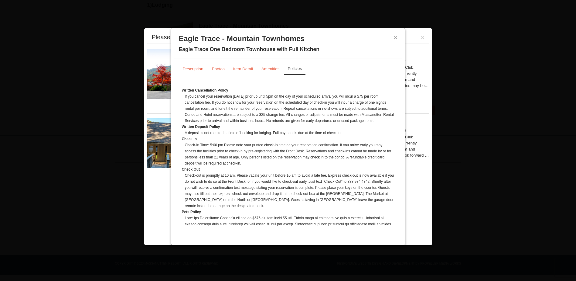
click at [395, 36] on button "×" at bounding box center [396, 38] width 4 height 6
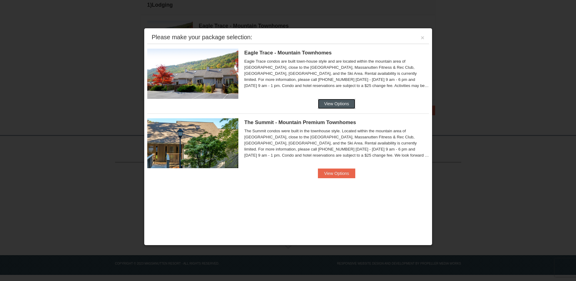
click at [329, 104] on button "View Options" at bounding box center [336, 104] width 37 height 10
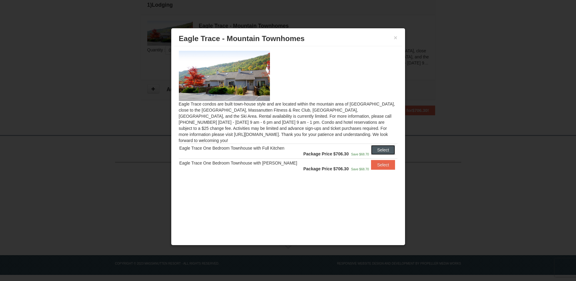
click button "Select"
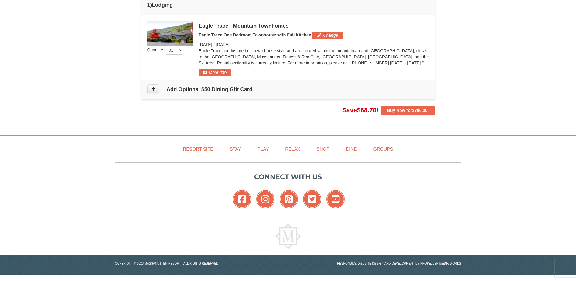
scroll to position [148, 0]
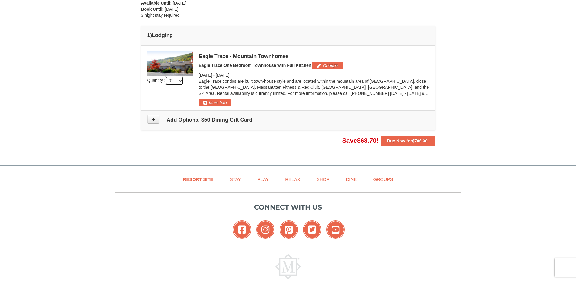
click select "01 02 03 04 05"
select select "2"
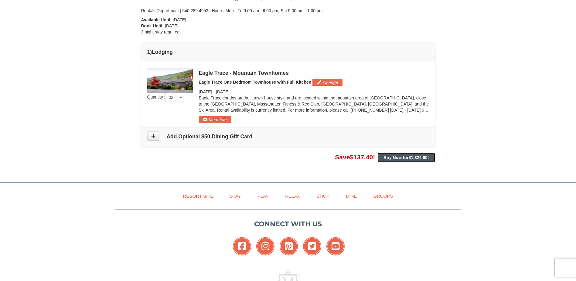
click span "$1,324.60"
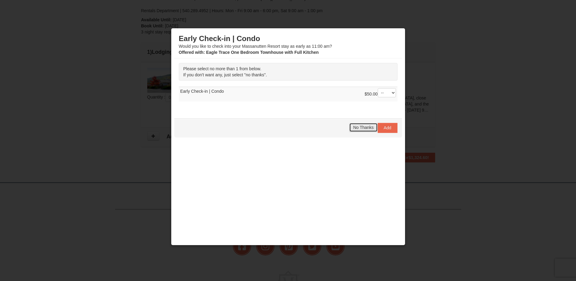
click span "No Thanks"
click button "No Thanks"
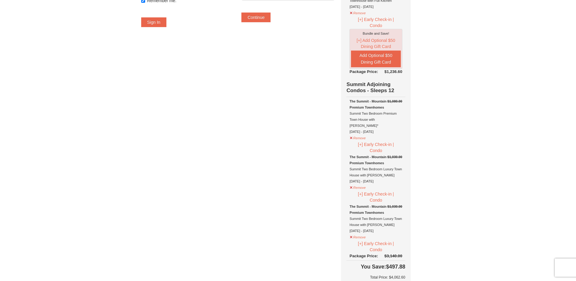
scroll to position [121, 0]
click at [366, 134] on button "Remove" at bounding box center [357, 137] width 16 height 8
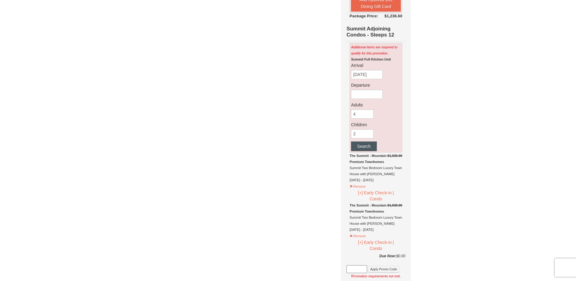
scroll to position [182, 0]
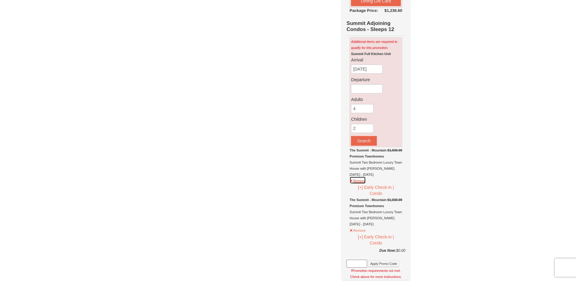
click at [361, 180] on button "Remove" at bounding box center [357, 180] width 16 height 8
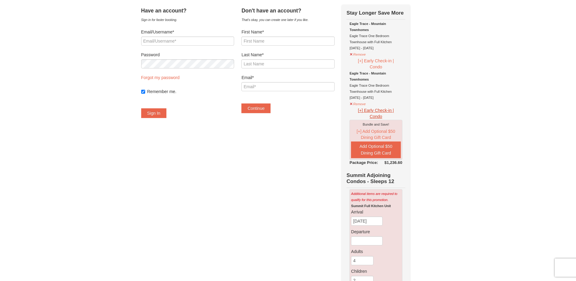
scroll to position [0, 0]
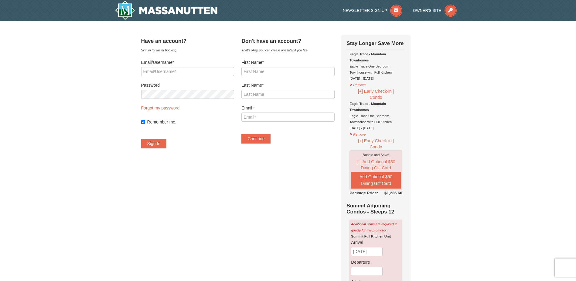
drag, startPoint x: 364, startPoint y: 194, endPoint x: 403, endPoint y: 198, distance: 39.3
click at [403, 198] on tbody "Stay Longer Save More [GEOGRAPHIC_DATA] - Mountain Townhomes [GEOGRAPHIC_DATA] …" at bounding box center [375, 207] width 59 height 345
click at [403, 200] on td "Summit Adjoining Condos - Sleeps 12" at bounding box center [375, 207] width 59 height 21
click at [396, 202] on td "Summit Adjoining Condos - Sleeps 12" at bounding box center [375, 207] width 59 height 21
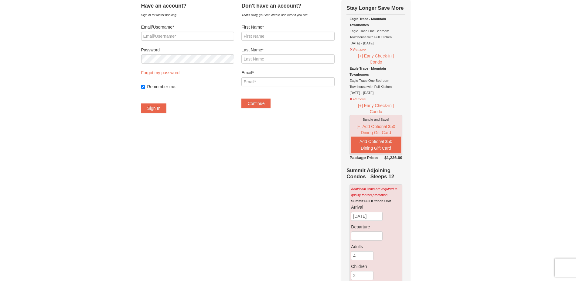
scroll to position [121, 0]
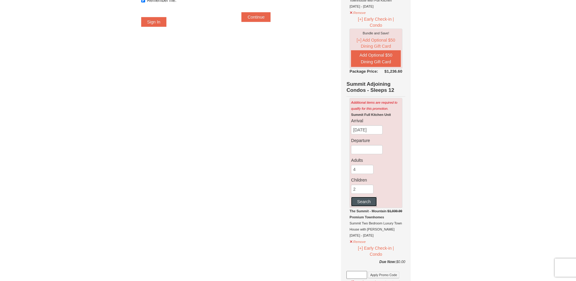
click at [376, 204] on button "Search" at bounding box center [364, 201] width 26 height 10
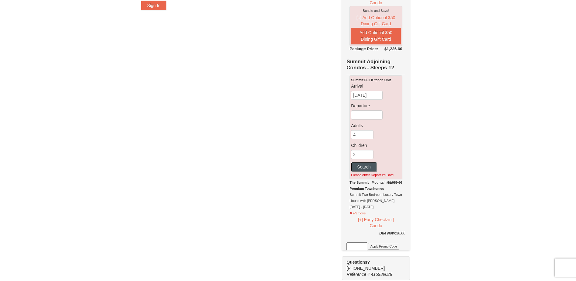
scroll to position [0, 0]
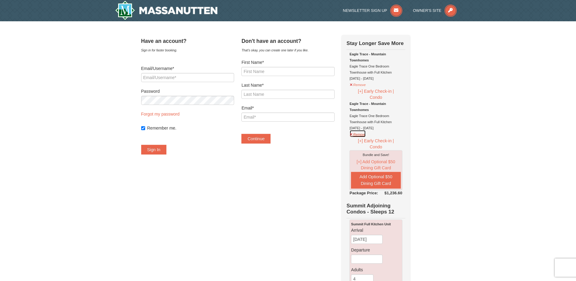
click at [366, 134] on button "Remove" at bounding box center [357, 134] width 16 height 8
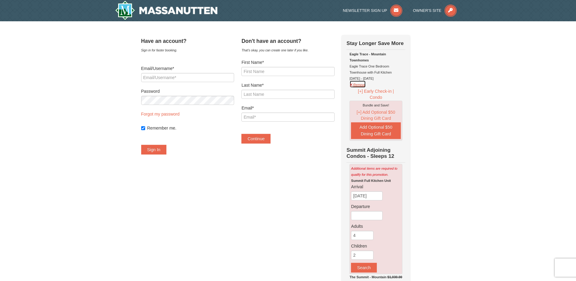
click at [366, 83] on button "Remove" at bounding box center [357, 84] width 16 height 8
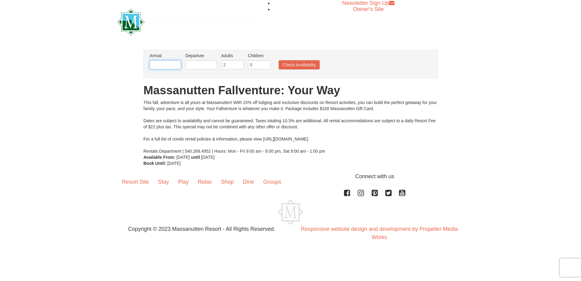
click at [161, 63] on input "text" at bounding box center [165, 64] width 32 height 9
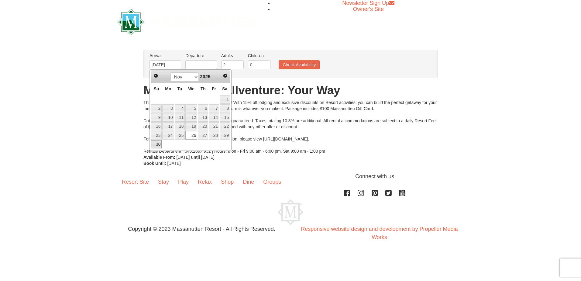
click at [157, 145] on link "30" at bounding box center [156, 144] width 11 height 9
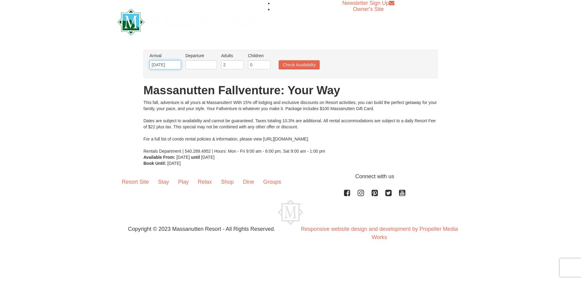
click at [165, 63] on input "[DATE]" at bounding box center [165, 64] width 32 height 9
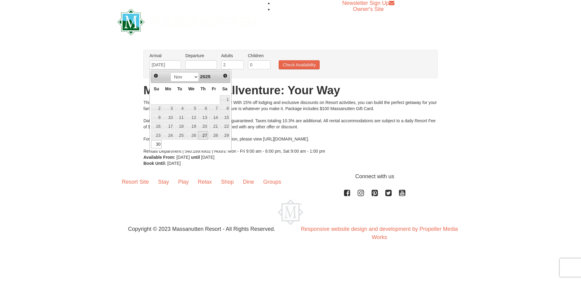
click at [202, 136] on link "27" at bounding box center [203, 135] width 10 height 9
type input "[DATE]"
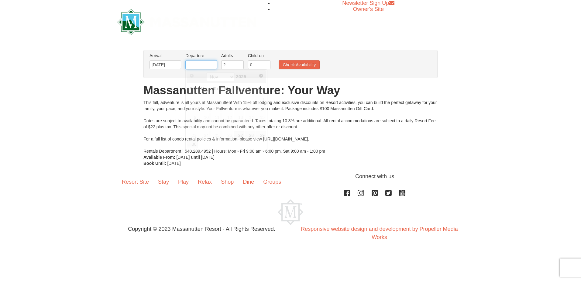
click at [197, 63] on input "text" at bounding box center [201, 64] width 32 height 9
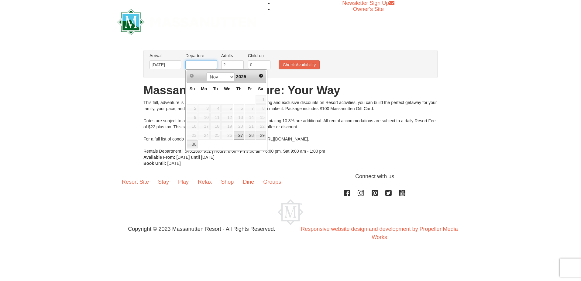
click at [212, 65] on input "text" at bounding box center [201, 64] width 32 height 9
click at [191, 145] on link "30" at bounding box center [192, 144] width 11 height 9
type input "[DATE]"
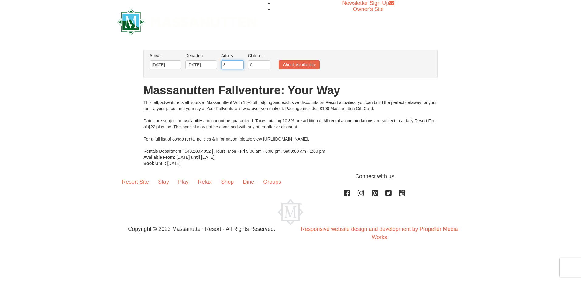
click at [239, 63] on input "3" at bounding box center [232, 64] width 22 height 9
type input "4"
click at [239, 63] on input "4" at bounding box center [232, 64] width 22 height 9
click at [266, 64] on input "1" at bounding box center [259, 64] width 22 height 9
type input "2"
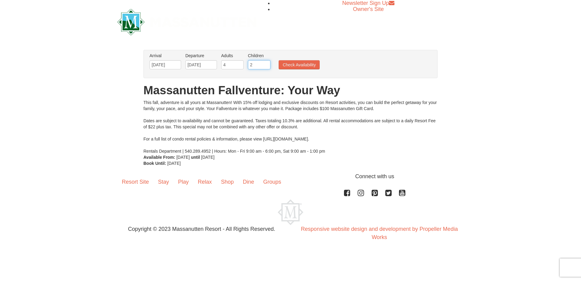
click at [266, 64] on input "2" at bounding box center [259, 64] width 22 height 9
click at [307, 63] on button "Check Availability" at bounding box center [298, 64] width 41 height 9
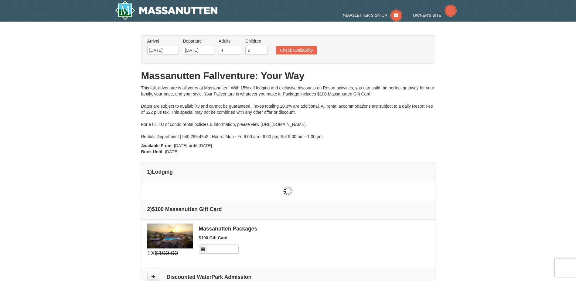
type input "[DATE]"
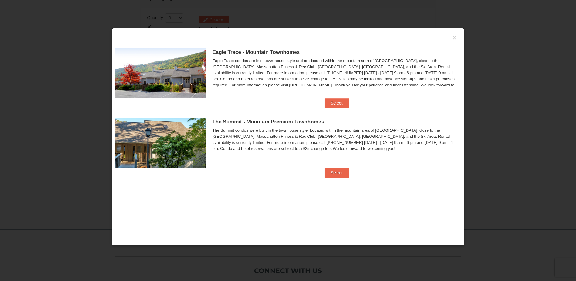
scroll to position [186, 0]
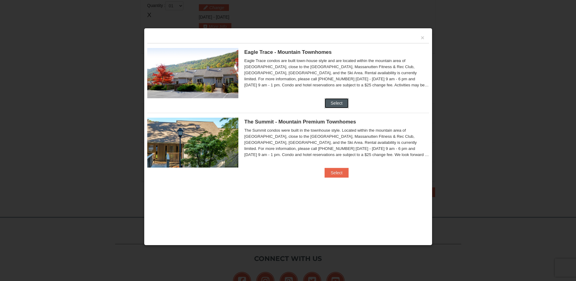
click at [332, 100] on button "Select" at bounding box center [337, 103] width 24 height 10
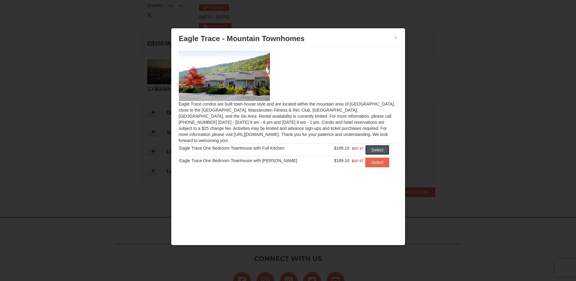
click at [373, 145] on button "Select" at bounding box center [377, 150] width 24 height 10
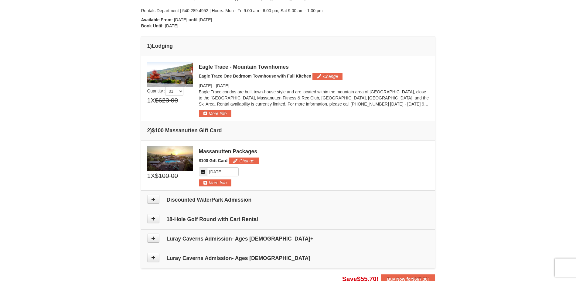
scroll to position [125, 0]
click at [181, 92] on select "01 02 03 04 05" at bounding box center [174, 91] width 18 height 9
select select "2"
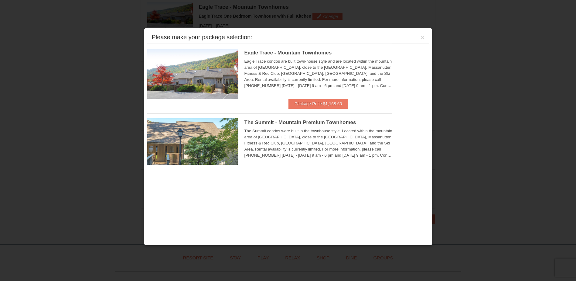
scroll to position [186, 0]
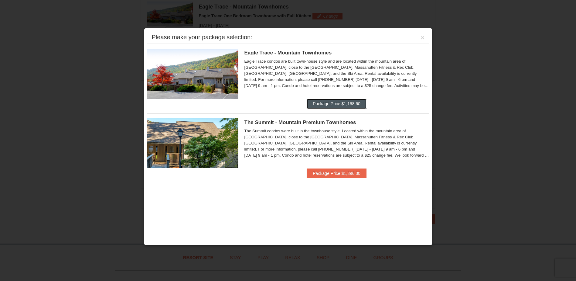
click at [335, 107] on button "Package Price $1,168.60" at bounding box center [337, 104] width 60 height 10
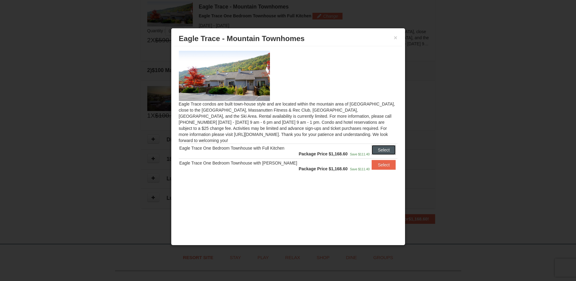
click at [375, 145] on button "Select" at bounding box center [384, 150] width 24 height 10
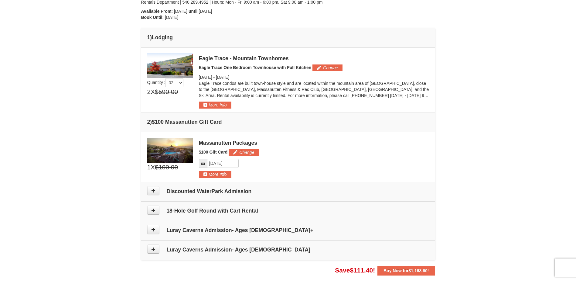
scroll to position [246, 0]
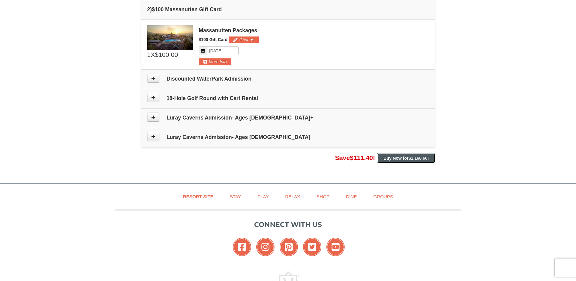
click at [408, 158] on strong "Buy Now for $1,168.60 !" at bounding box center [405, 157] width 45 height 5
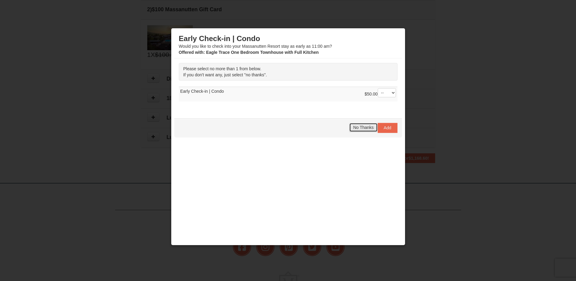
click at [366, 126] on span "No Thanks" at bounding box center [363, 127] width 20 height 5
click at [363, 127] on span "No Thanks" at bounding box center [363, 127] width 20 height 5
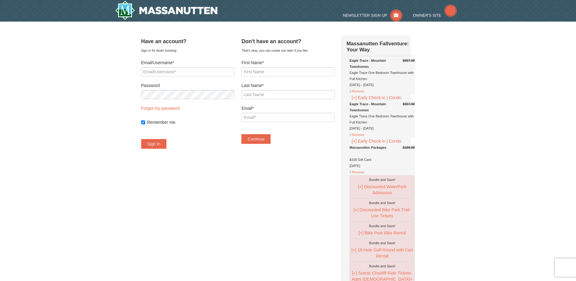
select select "9"
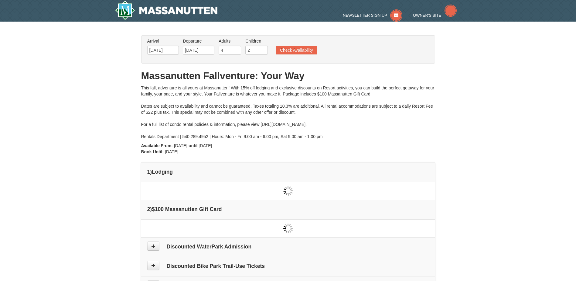
select select "2"
type input "[DATE]"
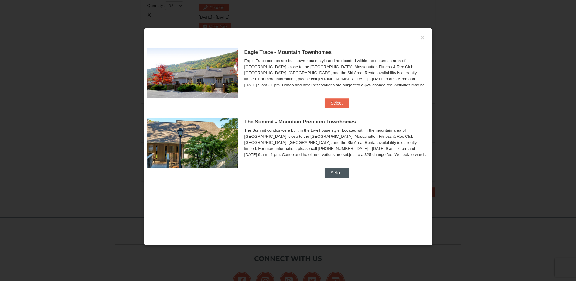
scroll to position [246, 0]
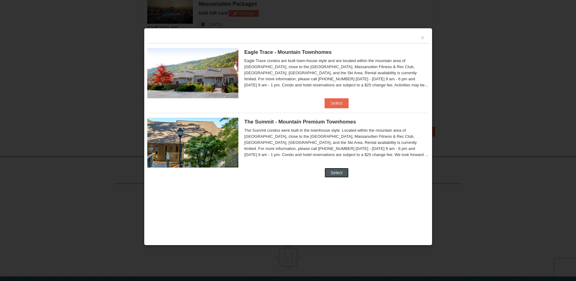
click at [343, 169] on button "Select" at bounding box center [337, 173] width 24 height 10
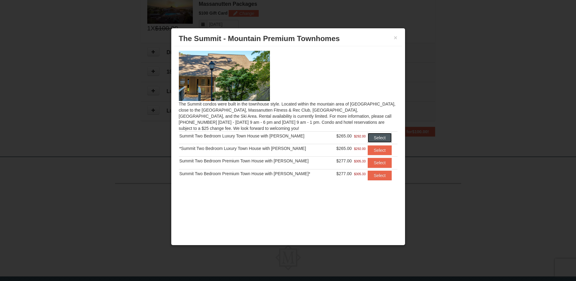
click at [373, 139] on button "Select" at bounding box center [380, 138] width 24 height 10
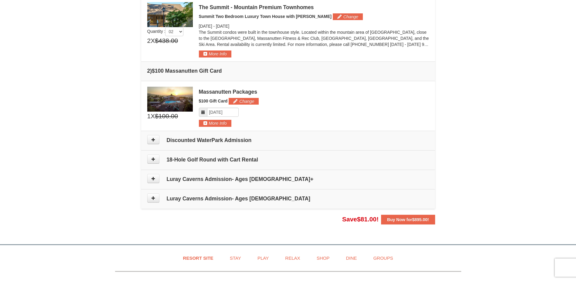
scroll to position [151, 0]
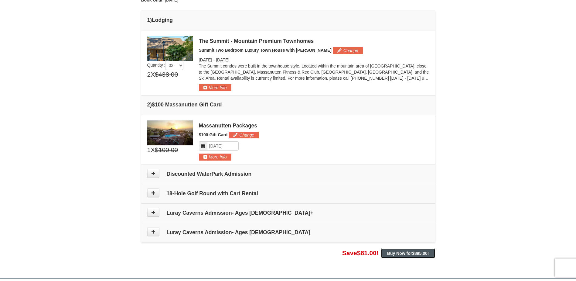
click at [411, 254] on strong "Buy Now for $895.00 !" at bounding box center [408, 252] width 42 height 5
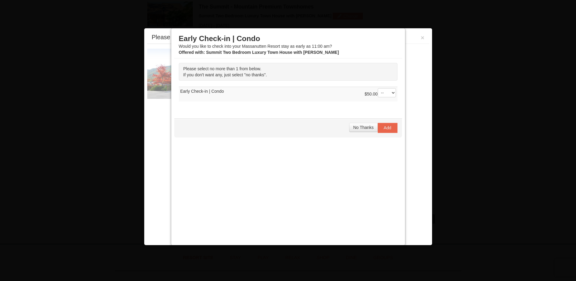
scroll to position [187, 0]
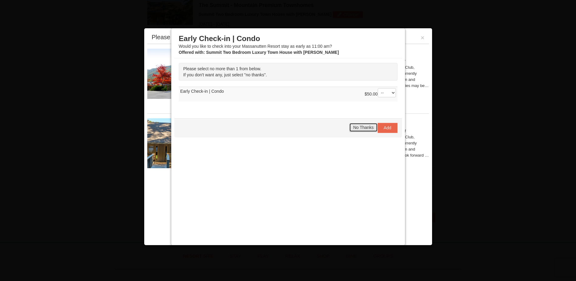
click at [365, 129] on span "No Thanks" at bounding box center [363, 127] width 20 height 5
click at [363, 129] on span "No Thanks" at bounding box center [363, 127] width 20 height 5
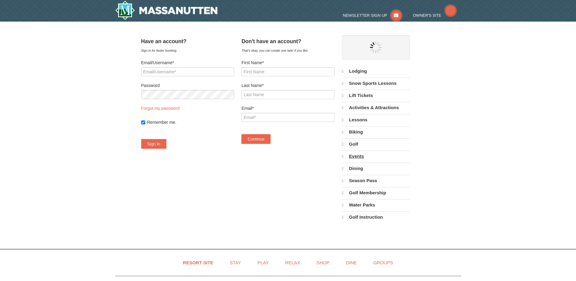
select select "9"
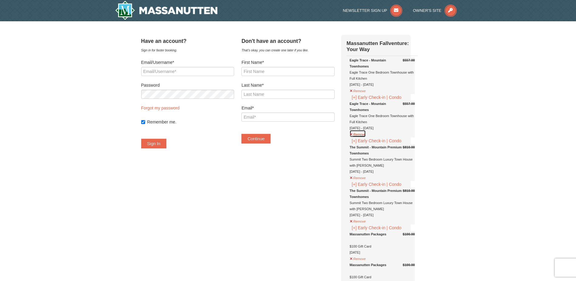
click at [366, 137] on button "Remove" at bounding box center [357, 134] width 16 height 8
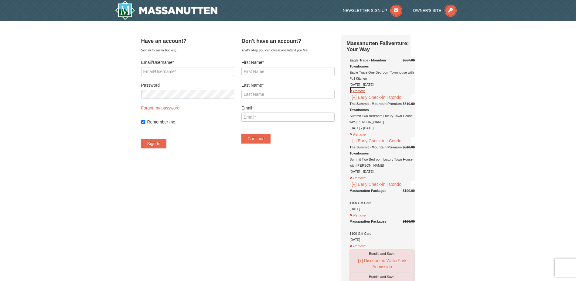
click at [365, 91] on button "Remove" at bounding box center [357, 90] width 16 height 8
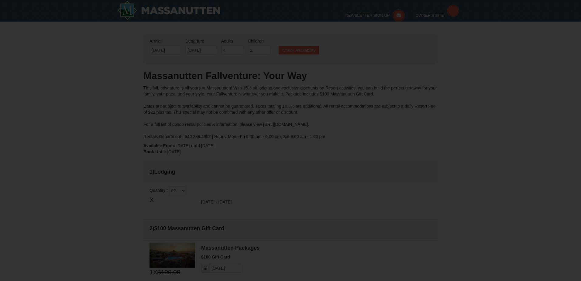
select select "2"
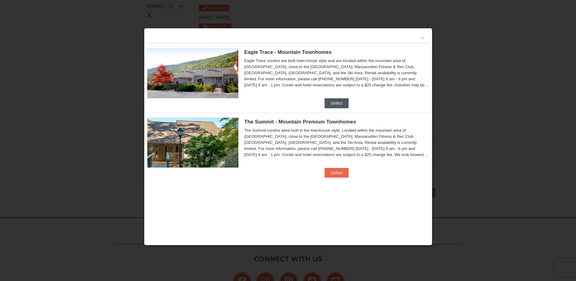
scroll to position [187, 0]
click at [336, 103] on button "Select" at bounding box center [337, 103] width 24 height 10
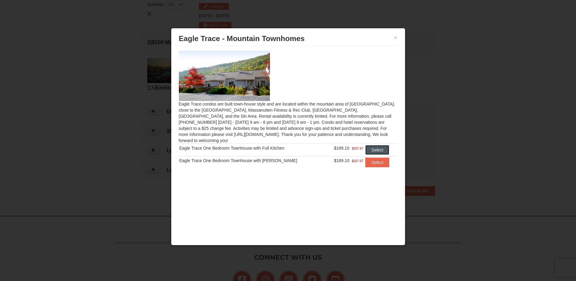
click at [369, 145] on button "Select" at bounding box center [377, 150] width 24 height 10
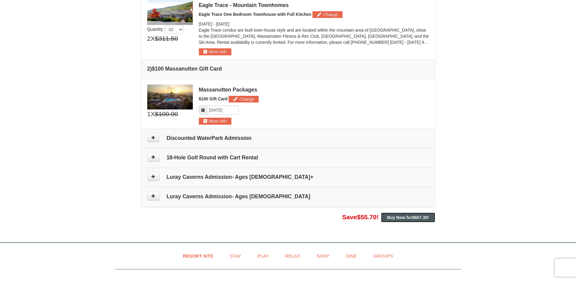
click at [402, 219] on strong "Buy Now for $667.30 !" at bounding box center [408, 217] width 42 height 5
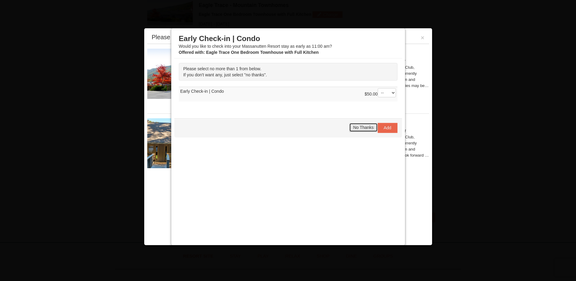
click at [360, 130] on button "No Thanks" at bounding box center [363, 127] width 28 height 9
click at [362, 128] on span "No Thanks" at bounding box center [363, 127] width 20 height 5
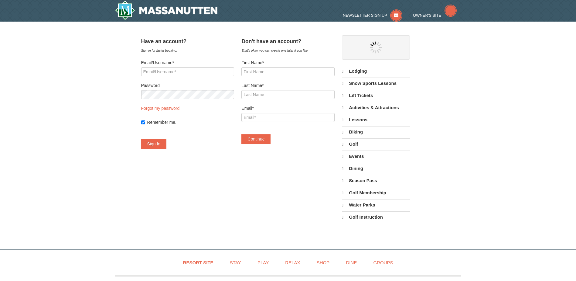
select select "9"
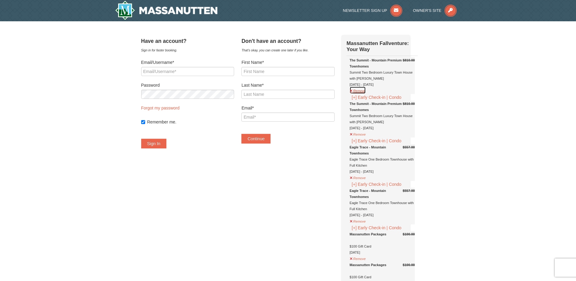
click at [366, 90] on button "Remove" at bounding box center [357, 90] width 16 height 8
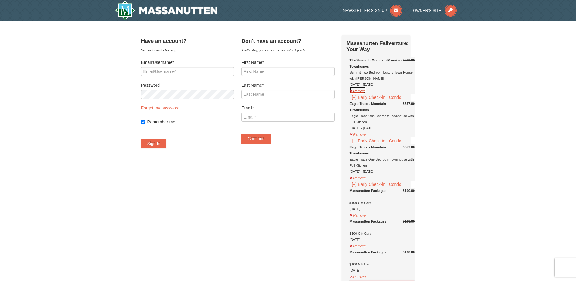
click at [366, 92] on button "Remove" at bounding box center [357, 90] width 16 height 8
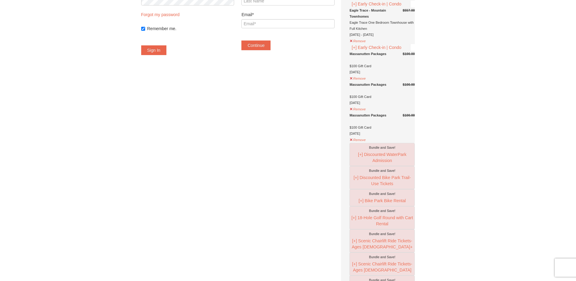
scroll to position [61, 0]
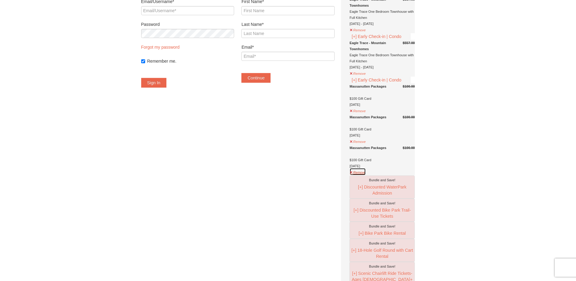
click at [366, 175] on button "Remove" at bounding box center [357, 172] width 16 height 8
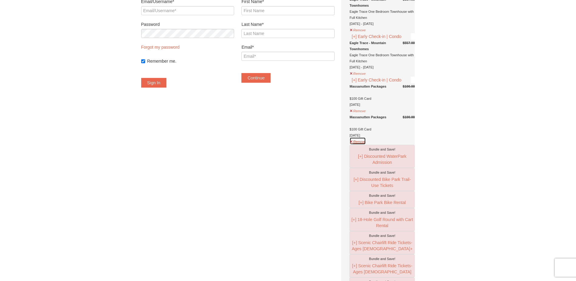
click at [365, 145] on button "Remove" at bounding box center [357, 141] width 16 height 8
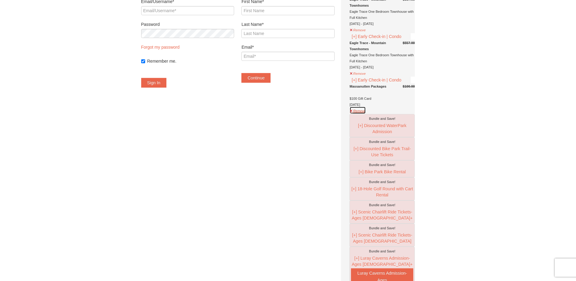
click at [363, 114] on button "Remove" at bounding box center [357, 110] width 16 height 8
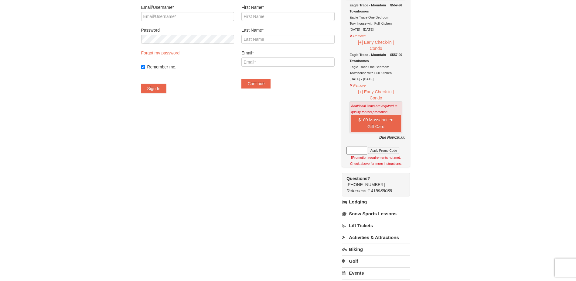
scroll to position [0, 0]
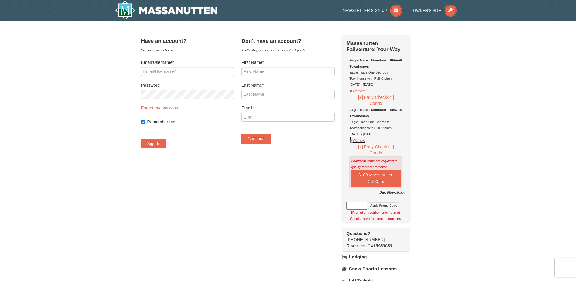
click at [366, 141] on button "Remove" at bounding box center [357, 140] width 16 height 8
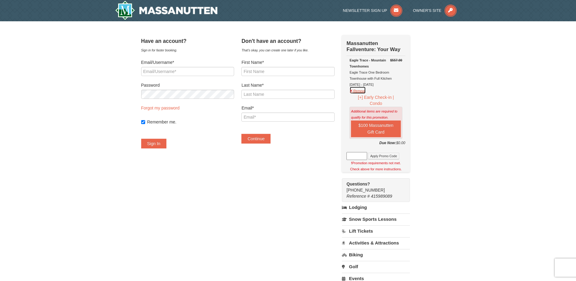
click at [364, 94] on button "Remove" at bounding box center [357, 90] width 16 height 8
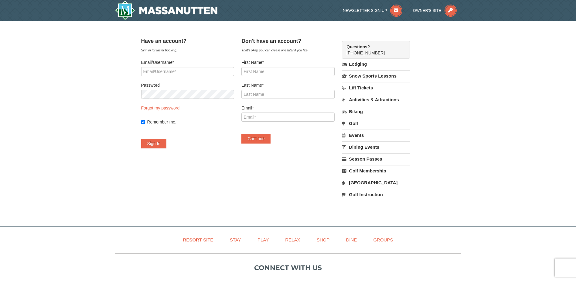
click at [362, 66] on link "Lodging" at bounding box center [376, 64] width 68 height 11
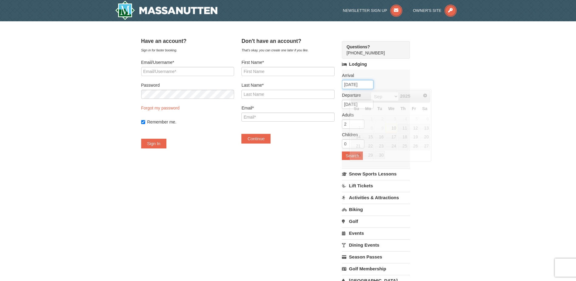
click at [372, 83] on input "09/10/2025" at bounding box center [358, 84] width 32 height 9
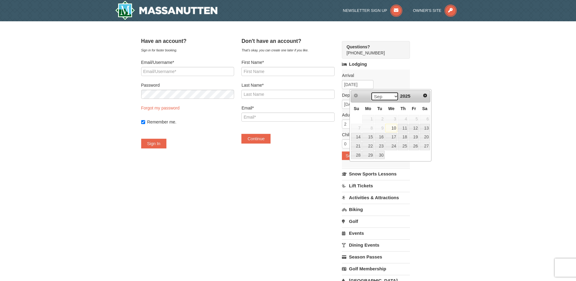
click at [392, 97] on select "Sep Oct Nov Dec" at bounding box center [385, 96] width 28 height 9
click at [383, 155] on link "25" at bounding box center [380, 155] width 10 height 9
type input "[DATE]"
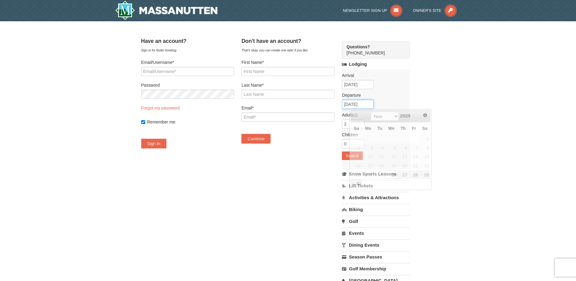
click at [371, 102] on input "11/26/2025" at bounding box center [358, 104] width 32 height 9
click at [357, 184] on link "30" at bounding box center [356, 183] width 11 height 9
type input "[DATE]"
click at [364, 122] on input "3" at bounding box center [353, 123] width 22 height 9
type input "4"
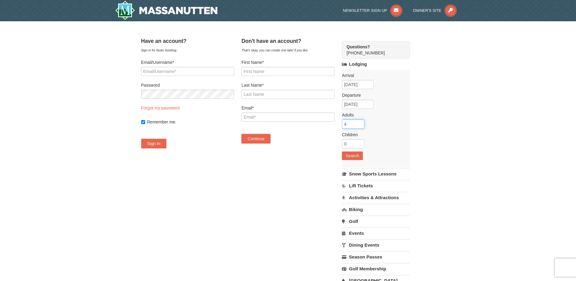
click at [364, 122] on input "4" at bounding box center [353, 123] width 22 height 9
click at [398, 121] on div "Arrival Please format dates MM/DD/YYYY Please format dates MM/DD/YYYY 11/25/202…" at bounding box center [376, 119] width 68 height 98
click at [364, 143] on input "1" at bounding box center [353, 143] width 22 height 9
type input "2"
click at [364, 142] on input "2" at bounding box center [353, 143] width 22 height 9
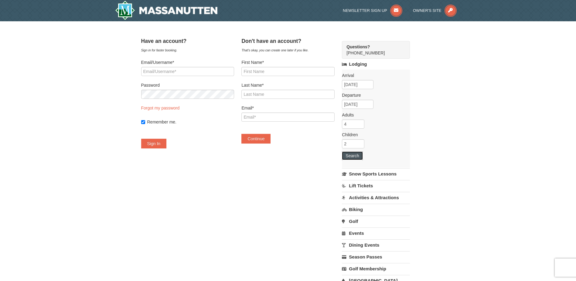
click at [353, 157] on button "Search" at bounding box center [352, 155] width 21 height 9
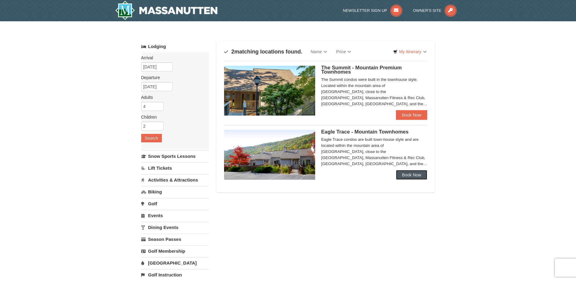
click at [408, 175] on link "Book Now" at bounding box center [412, 175] width 32 height 10
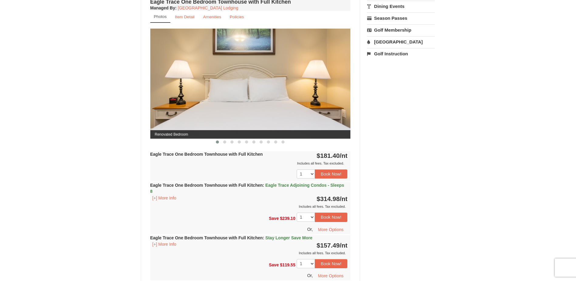
scroll to position [243, 0]
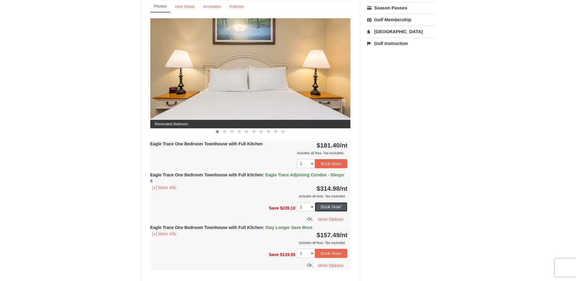
click at [328, 208] on button "Book Now!" at bounding box center [331, 206] width 33 height 9
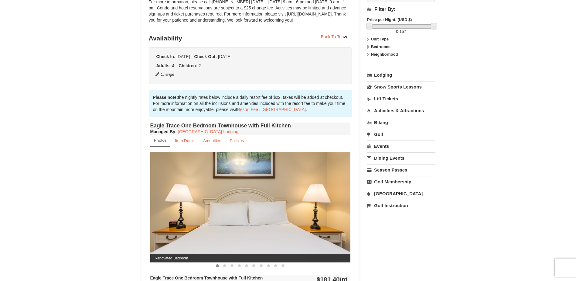
scroll to position [59, 0]
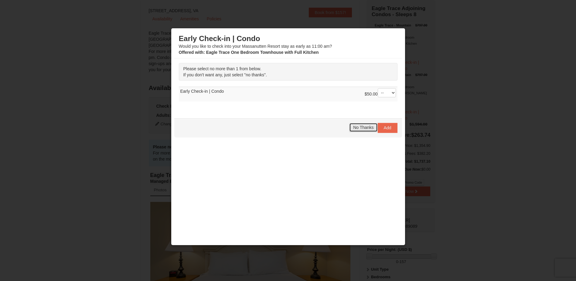
click at [362, 126] on span "No Thanks" at bounding box center [363, 127] width 20 height 5
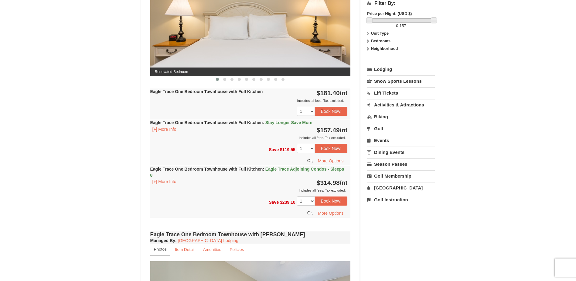
scroll to position [304, 0]
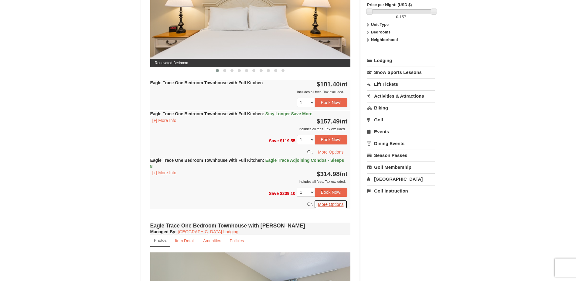
click at [336, 206] on button "More Options" at bounding box center [330, 203] width 33 height 9
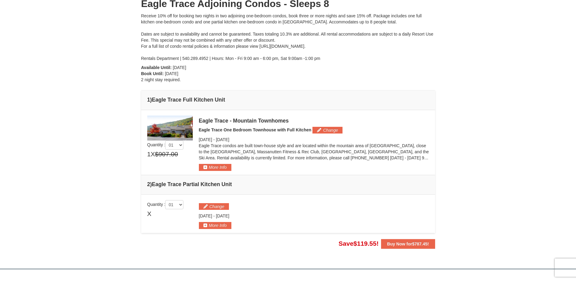
scroll to position [91, 0]
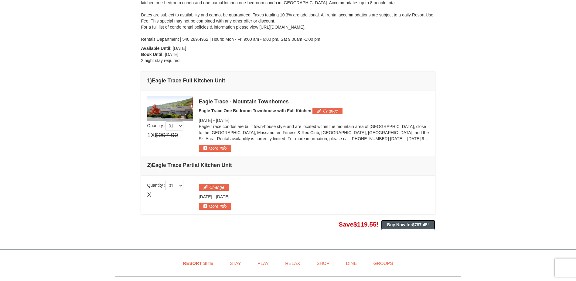
click at [419, 224] on span "$787.45" at bounding box center [419, 224] width 15 height 5
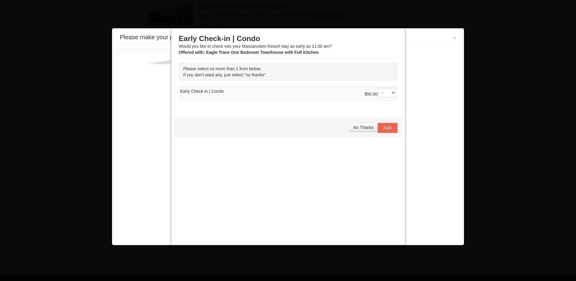
scroll to position [187, 0]
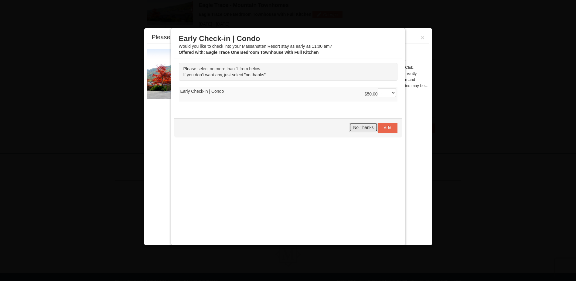
click at [361, 124] on button "No Thanks" at bounding box center [363, 127] width 28 height 9
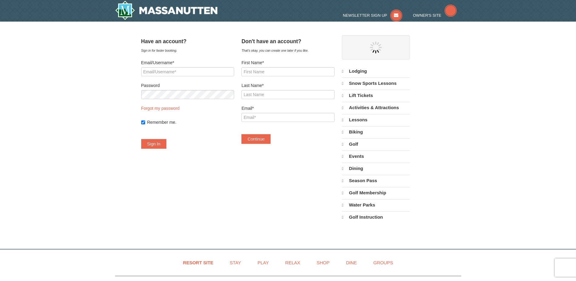
select select "9"
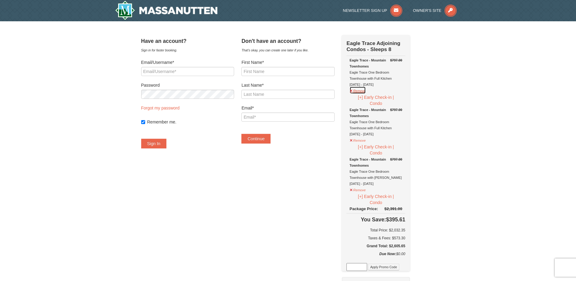
click at [366, 90] on button "Remove" at bounding box center [357, 90] width 16 height 8
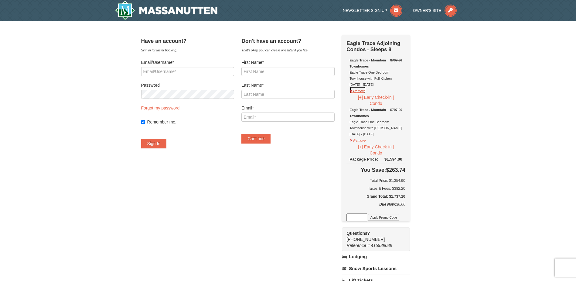
click at [366, 91] on button "Remove" at bounding box center [357, 90] width 16 height 8
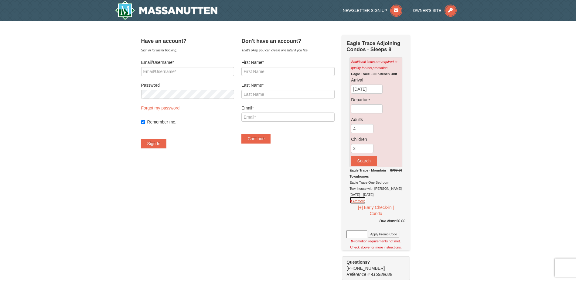
click at [366, 201] on button "Remove" at bounding box center [357, 200] width 16 height 8
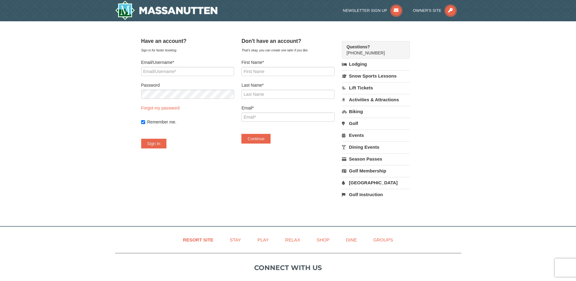
click at [364, 63] on link "Lodging" at bounding box center [376, 64] width 68 height 11
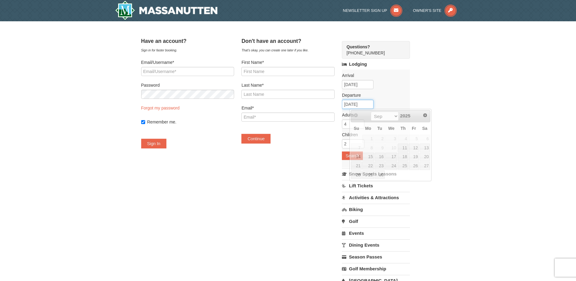
click at [366, 104] on input "09/10/2025" at bounding box center [358, 104] width 32 height 9
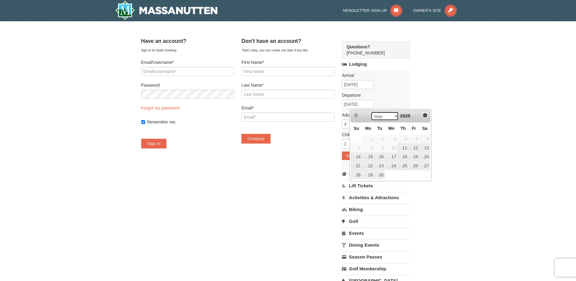
click at [383, 115] on select "Sep Oct Nov Dec" at bounding box center [385, 115] width 28 height 9
click at [394, 173] on link "26" at bounding box center [391, 174] width 12 height 9
type input "[DATE]"
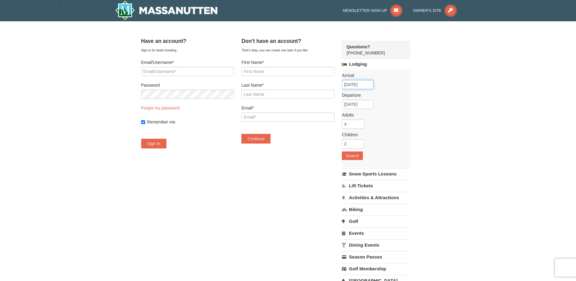
click at [365, 84] on input "09/10/2025" at bounding box center [358, 84] width 32 height 9
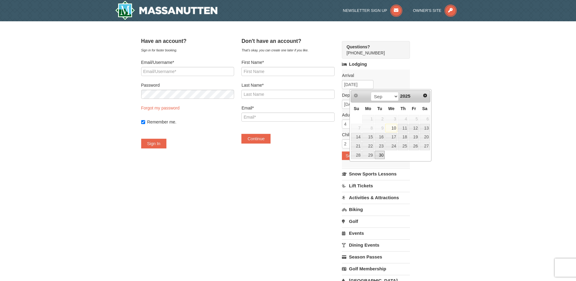
click at [380, 154] on link "30" at bounding box center [380, 155] width 10 height 9
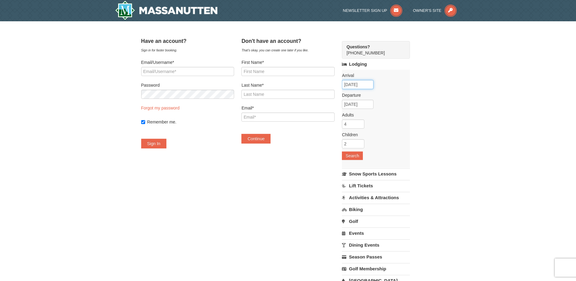
click at [364, 86] on input "09/30/2025" at bounding box center [358, 84] width 32 height 9
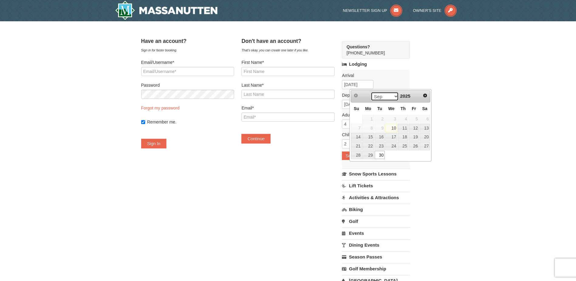
drag, startPoint x: 376, startPoint y: 97, endPoint x: 376, endPoint y: 101, distance: 4.3
click at [376, 97] on select "Sep Oct Nov Dec" at bounding box center [385, 96] width 28 height 9
click at [393, 155] on link "26" at bounding box center [391, 155] width 12 height 9
type input "[DATE]"
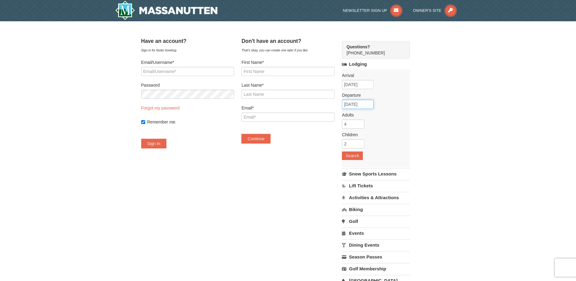
click at [371, 104] on input "11/27/2025" at bounding box center [358, 104] width 32 height 9
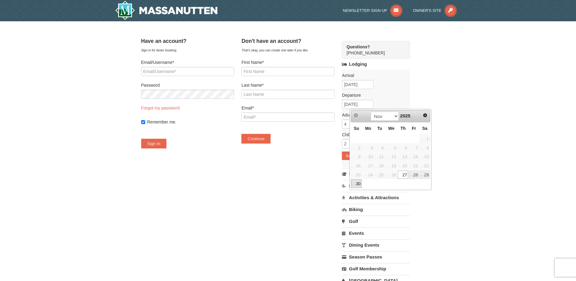
click at [359, 184] on link "30" at bounding box center [356, 183] width 11 height 9
type input "[DATE]"
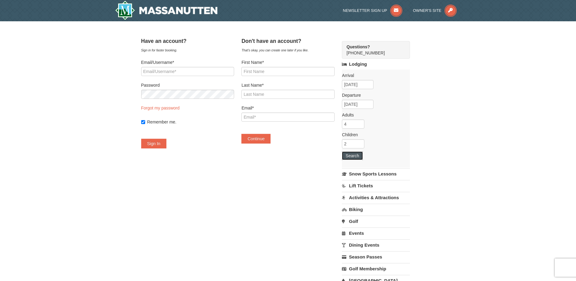
click at [360, 155] on button "Search" at bounding box center [352, 155] width 21 height 9
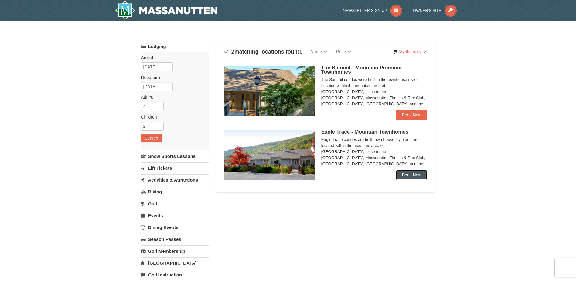
click at [406, 175] on link "Book Now" at bounding box center [412, 175] width 32 height 10
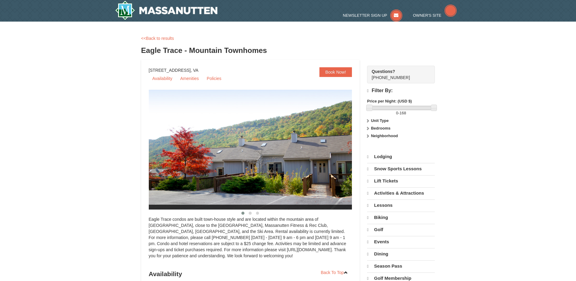
select select "9"
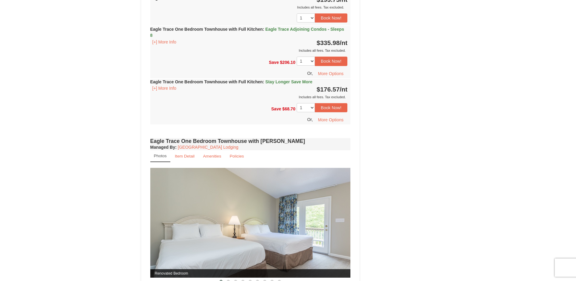
scroll to position [390, 0]
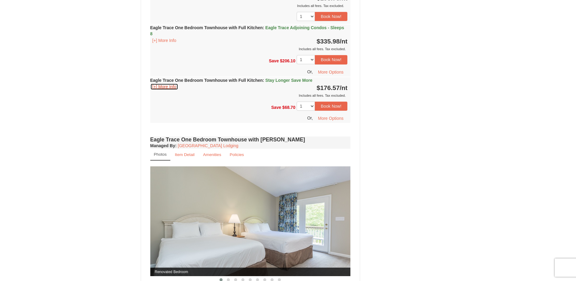
click at [158, 86] on button "[+] More Info" at bounding box center [164, 86] width 28 height 7
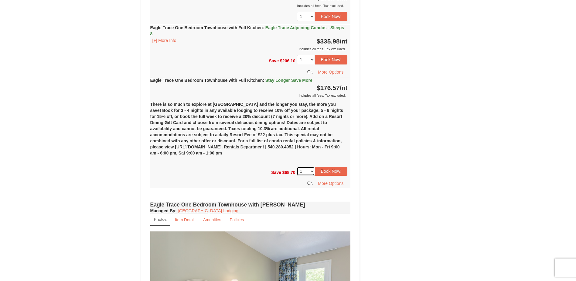
click at [305, 169] on select "1 2 3 4 5 6 7 8 9 10" at bounding box center [306, 170] width 18 height 9
select select "2"
click at [297, 166] on select "1 2 3 4 5 6 7 8 9 10" at bounding box center [306, 170] width 18 height 9
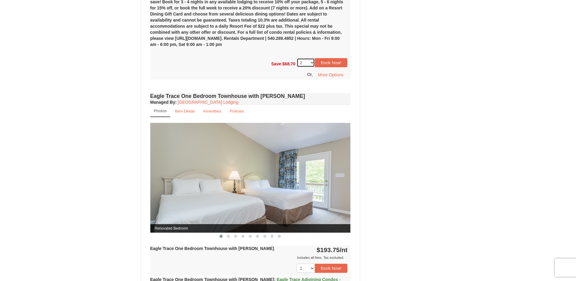
scroll to position [602, 0]
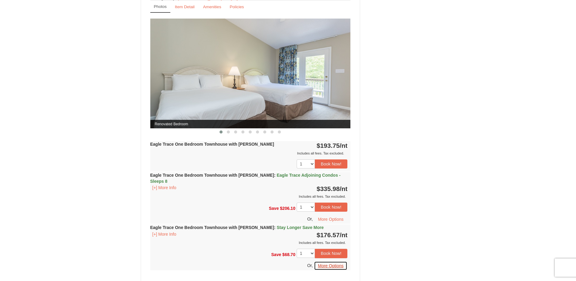
click at [326, 261] on button "More Options" at bounding box center [330, 265] width 33 height 9
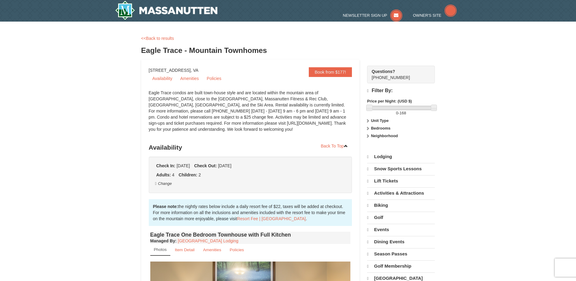
select select "2"
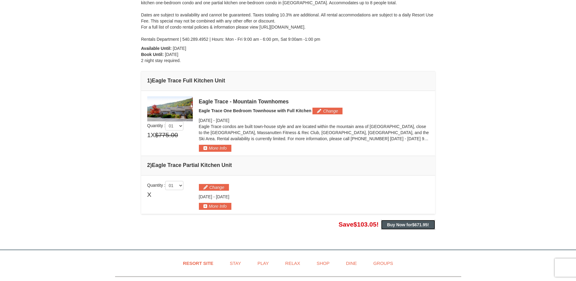
click at [398, 225] on strong "Buy Now for $671.95 !" at bounding box center [408, 224] width 42 height 5
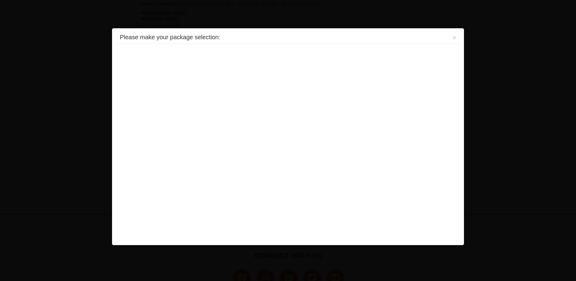
scroll to position [187, 0]
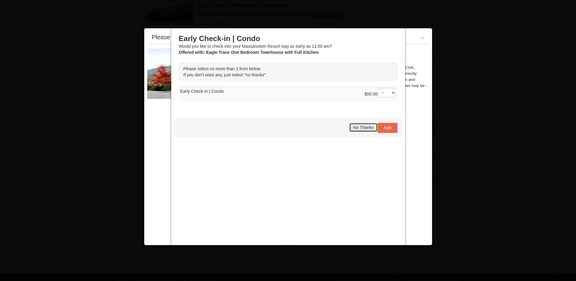
click at [354, 126] on span "No Thanks" at bounding box center [363, 127] width 20 height 5
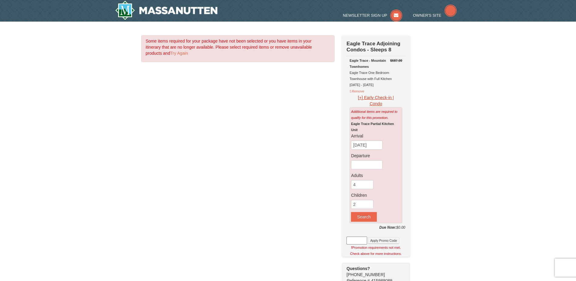
select select "9"
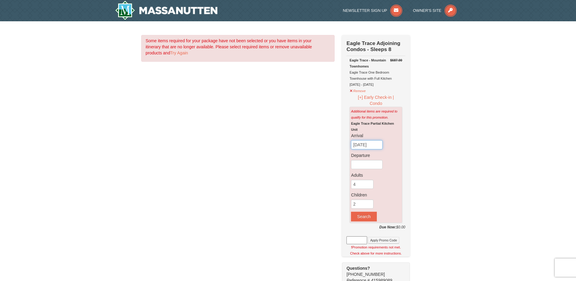
click at [368, 145] on input "09/10/2025" at bounding box center [367, 144] width 32 height 9
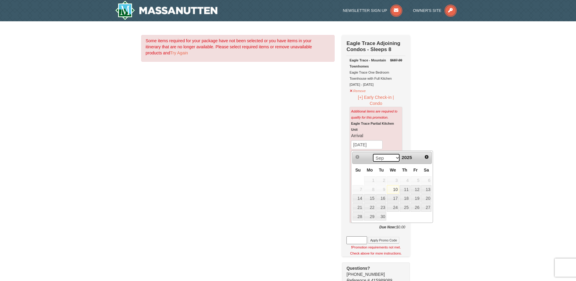
click at [383, 157] on select "Sep Oct Nov Dec" at bounding box center [386, 157] width 28 height 9
click at [395, 214] on link "26" at bounding box center [393, 216] width 12 height 9
type input "[DATE]"
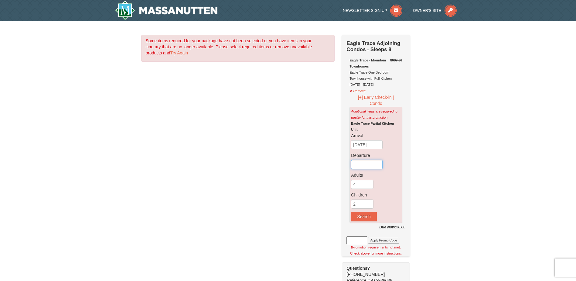
click at [370, 166] on input "text" at bounding box center [367, 164] width 32 height 9
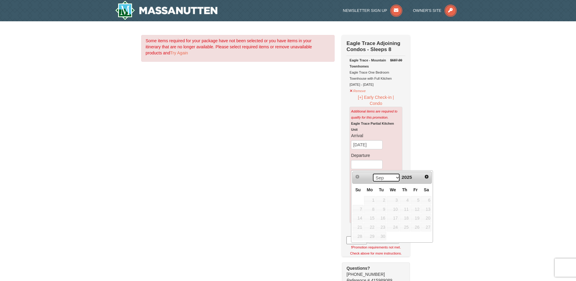
click at [387, 176] on select "Sep Oct Nov Dec" at bounding box center [386, 177] width 28 height 9
click at [359, 245] on link "30" at bounding box center [358, 244] width 11 height 9
type input "[DATE]"
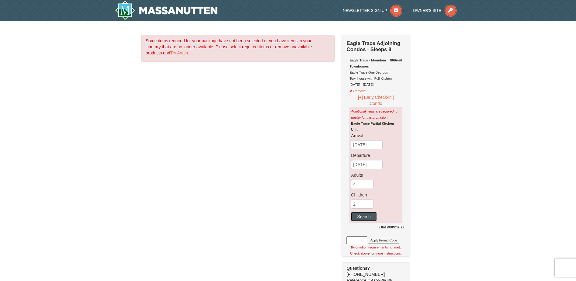
click at [363, 218] on button "Search" at bounding box center [364, 216] width 26 height 10
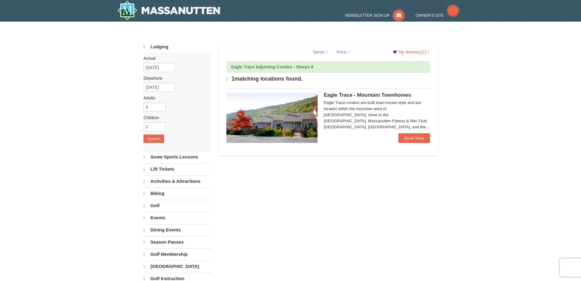
select select "9"
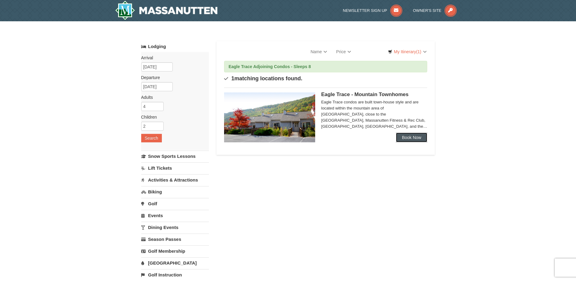
click at [415, 135] on link "Book Now" at bounding box center [412, 137] width 32 height 10
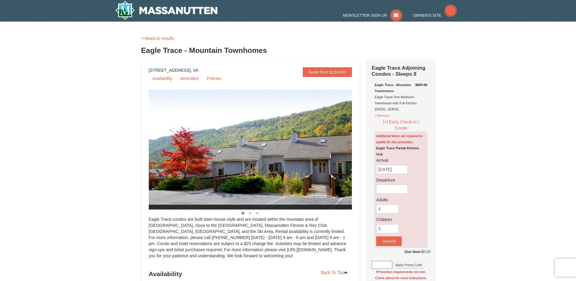
select select "9"
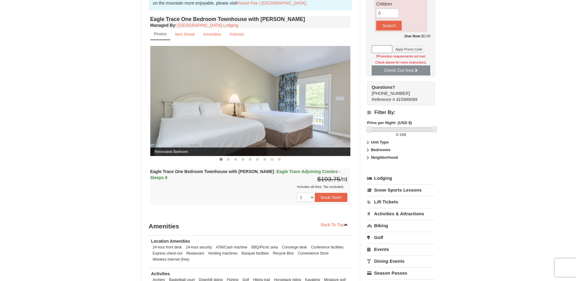
scroll to position [182, 0]
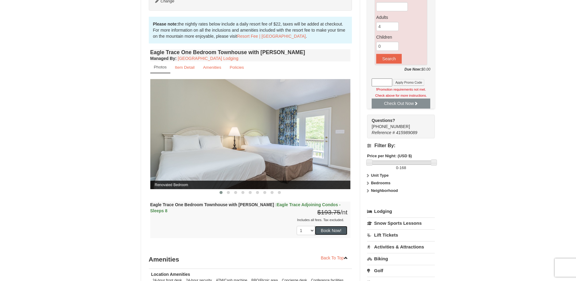
click at [333, 230] on button "Book Now!" at bounding box center [331, 230] width 33 height 9
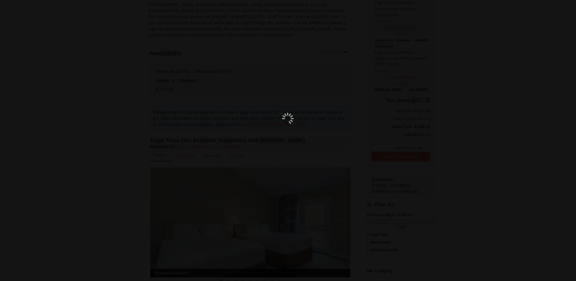
scroll to position [59, 0]
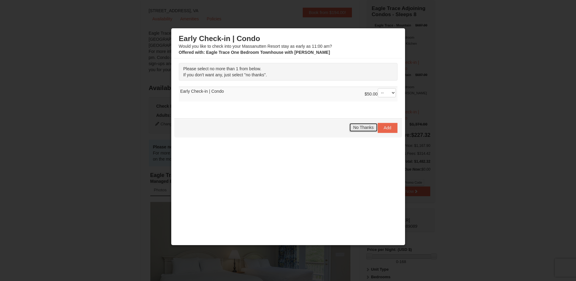
click at [353, 125] on span "No Thanks" at bounding box center [363, 127] width 20 height 5
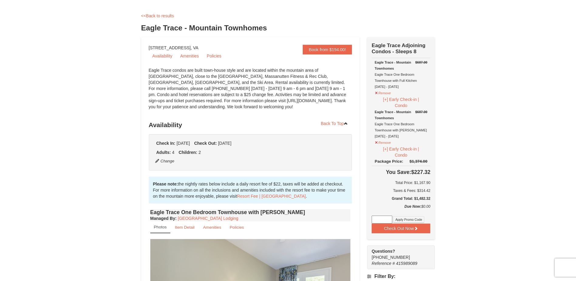
scroll to position [152, 0]
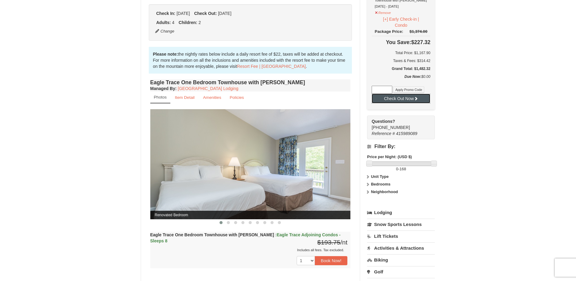
click at [400, 102] on button "Check Out Now" at bounding box center [401, 99] width 59 height 10
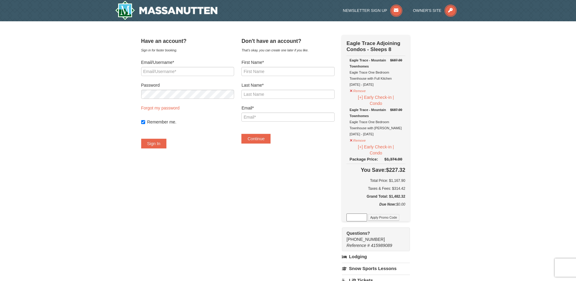
click at [366, 213] on input at bounding box center [356, 217] width 21 height 8
click at [364, 156] on div "Package Price: $1,374.00" at bounding box center [375, 159] width 53 height 6
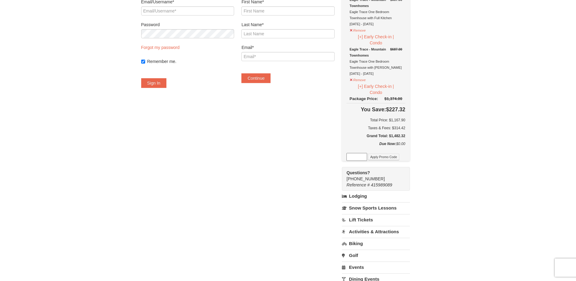
click at [367, 157] on input at bounding box center [356, 157] width 21 height 8
click at [386, 159] on button "Apply Promo Code" at bounding box center [383, 156] width 31 height 7
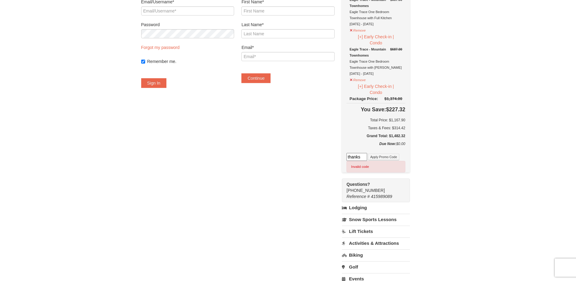
click at [367, 157] on input "thanks" at bounding box center [356, 157] width 21 height 8
type input "[DATE]"
click at [386, 158] on button "Apply Promo Code" at bounding box center [383, 156] width 31 height 7
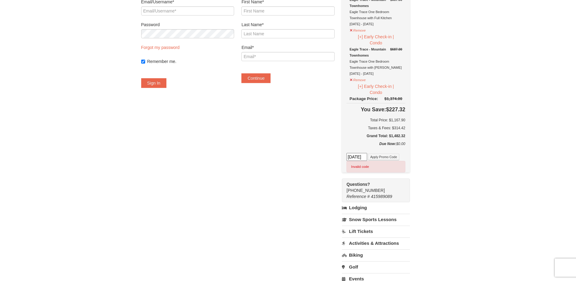
click at [367, 158] on input "thanksgiving" at bounding box center [356, 157] width 21 height 8
click at [391, 157] on button "Apply Promo Code" at bounding box center [383, 156] width 31 height 7
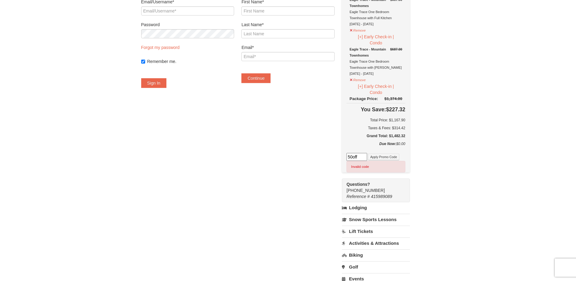
drag, startPoint x: 368, startPoint y: 155, endPoint x: 247, endPoint y: 115, distance: 127.6
click at [272, 121] on div "Have an account? Sign in for faster booking. Email/Username* Password Forgot my…" at bounding box center [288, 161] width 294 height 375
type input "Off50"
click at [386, 158] on button "Apply Promo Code" at bounding box center [383, 156] width 31 height 7
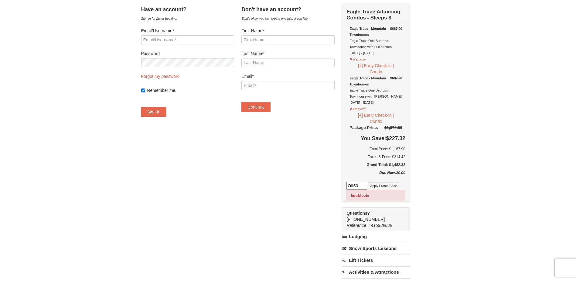
scroll to position [30, 0]
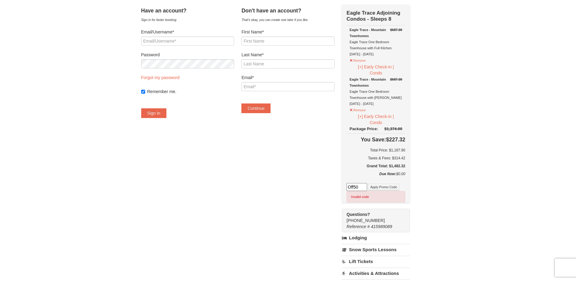
drag, startPoint x: 368, startPoint y: 188, endPoint x: 309, endPoint y: 169, distance: 61.5
click at [316, 176] on div "Have an account? Sign in for faster booking. Email/Username* Password Forgot my…" at bounding box center [288, 192] width 294 height 375
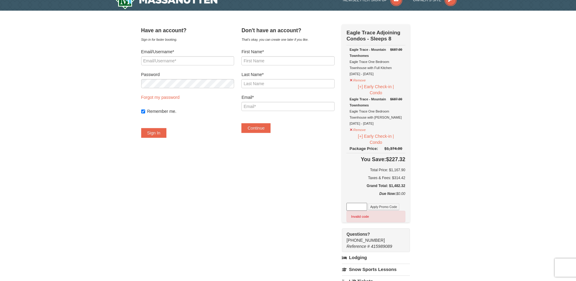
scroll to position [0, 0]
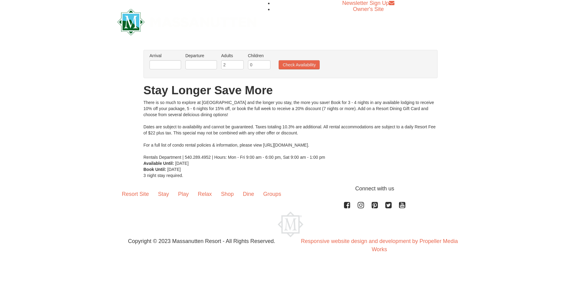
click at [165, 92] on h1 "Stay Longer Save More" at bounding box center [290, 90] width 294 height 12
click at [179, 67] on input "text" at bounding box center [165, 64] width 32 height 9
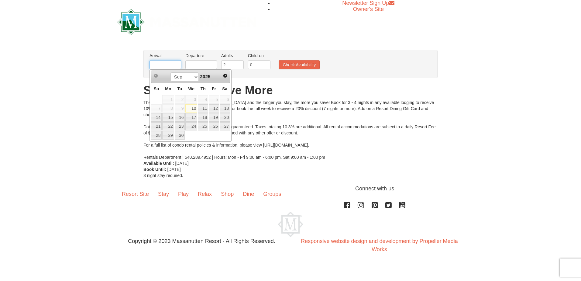
type input "[DATE]"
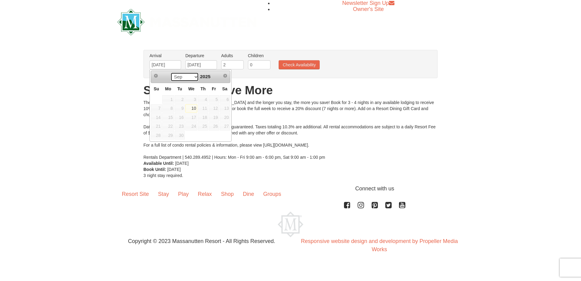
click at [182, 79] on select "Sep" at bounding box center [184, 76] width 28 height 9
click at [182, 78] on select "Sep" at bounding box center [184, 76] width 28 height 9
click at [174, 65] on input "09/10/2025" at bounding box center [165, 64] width 32 height 9
click at [186, 77] on select "Sep Oct Nov Dec" at bounding box center [184, 76] width 28 height 9
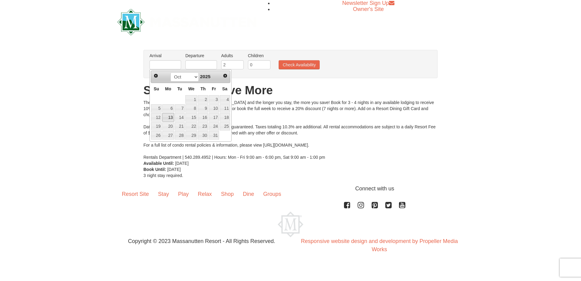
click at [171, 118] on link "13" at bounding box center [168, 117] width 12 height 9
type input "[DATE]"
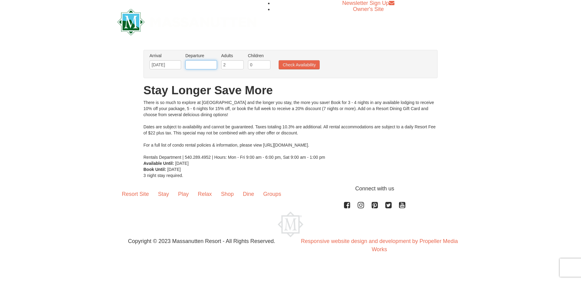
click at [202, 66] on input "text" at bounding box center [201, 64] width 32 height 9
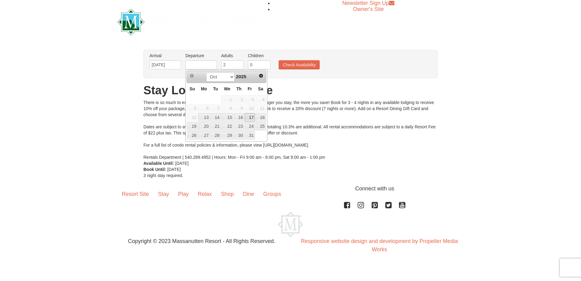
click at [252, 117] on link "17" at bounding box center [249, 117] width 10 height 9
type input "[DATE]"
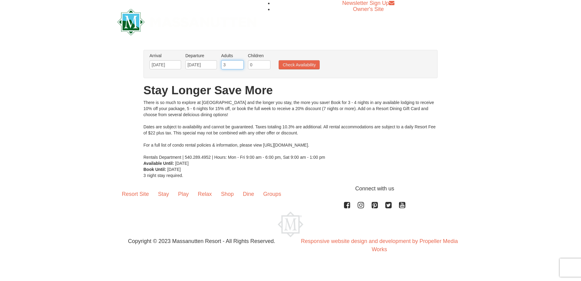
click at [238, 63] on input "3" at bounding box center [232, 64] width 22 height 9
click at [238, 63] on input "4" at bounding box center [232, 64] width 22 height 9
click at [238, 63] on input "5" at bounding box center [232, 64] width 22 height 9
type input "6"
click at [238, 63] on input "6" at bounding box center [232, 64] width 22 height 9
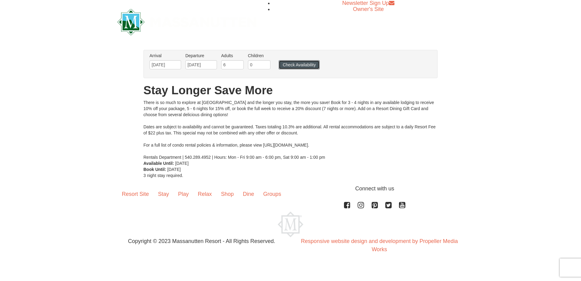
click at [297, 63] on button "Check Availability" at bounding box center [298, 64] width 41 height 9
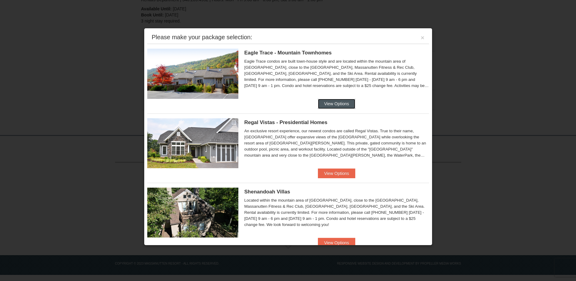
click at [331, 105] on button "View Options" at bounding box center [336, 104] width 37 height 10
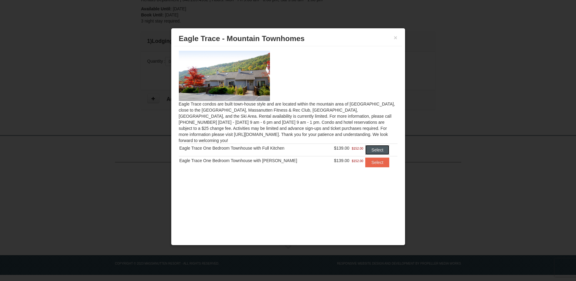
click at [369, 145] on button "Select" at bounding box center [377, 150] width 24 height 10
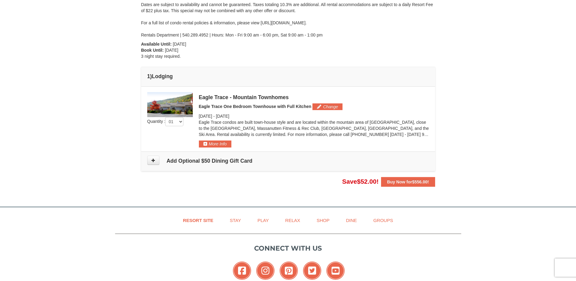
scroll to position [142, 0]
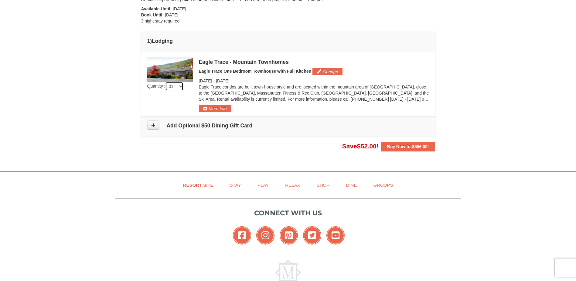
click at [181, 86] on select "01 02 03 04 05" at bounding box center [174, 86] width 18 height 9
select select "2"
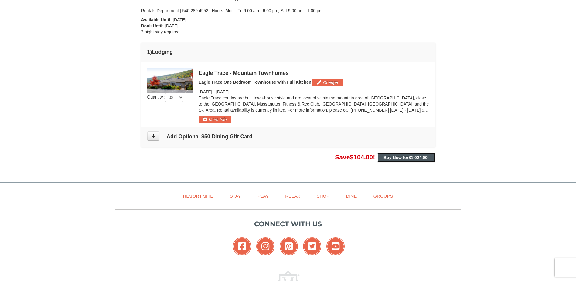
click at [416, 157] on span "$1,024.00" at bounding box center [418, 157] width 19 height 5
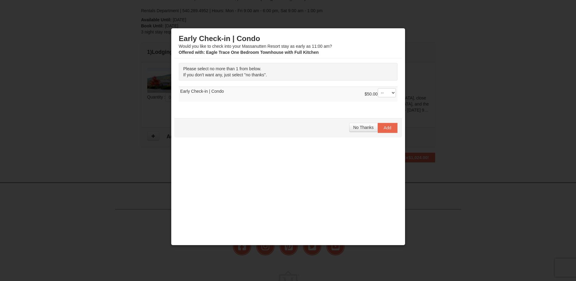
click at [356, 122] on div "No Thanks Add" at bounding box center [288, 127] width 228 height 19
click at [359, 127] on span "No Thanks" at bounding box center [363, 127] width 20 height 5
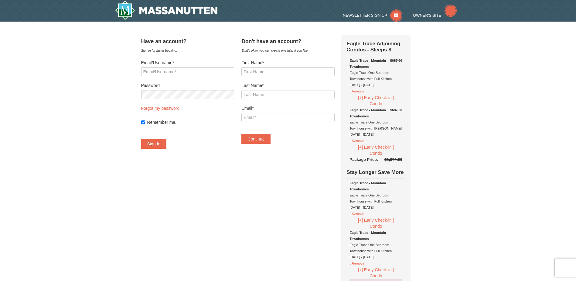
select select "9"
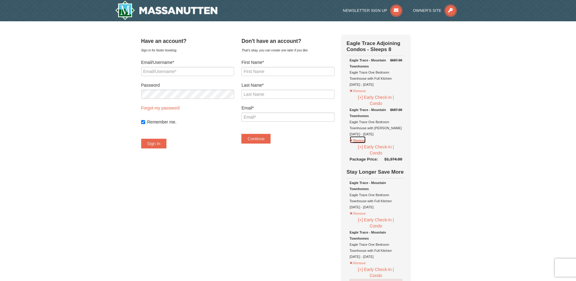
click at [366, 142] on button "Remove" at bounding box center [357, 140] width 16 height 8
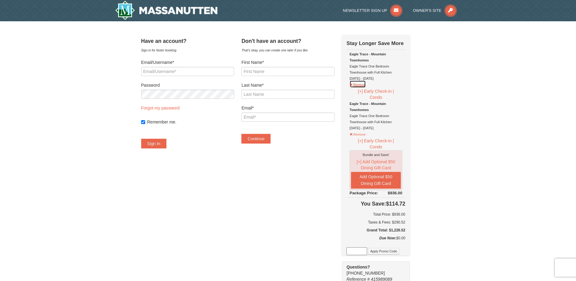
click at [364, 84] on button "Remove" at bounding box center [357, 84] width 16 height 8
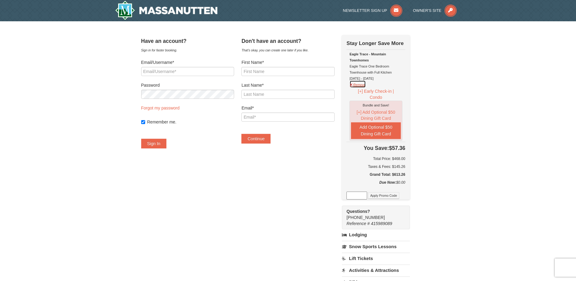
click at [366, 86] on button "Remove" at bounding box center [357, 84] width 16 height 8
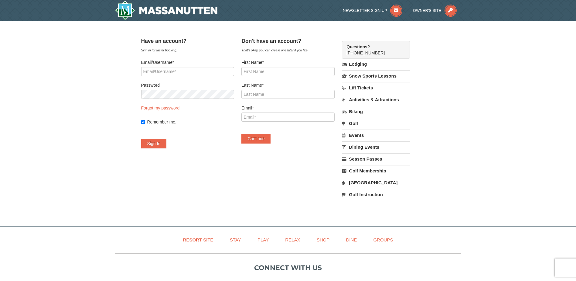
drag, startPoint x: 366, startPoint y: 62, endPoint x: 363, endPoint y: 66, distance: 5.2
click at [366, 62] on link "Lodging" at bounding box center [376, 64] width 68 height 11
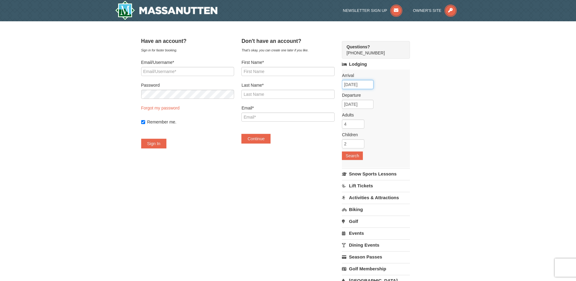
click at [370, 83] on input "09/10/2025" at bounding box center [358, 84] width 32 height 9
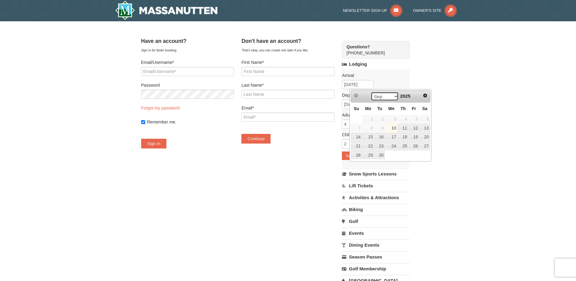
click at [393, 97] on select "Sep Oct Nov Dec" at bounding box center [385, 96] width 28 height 9
click at [395, 154] on link "26" at bounding box center [391, 155] width 12 height 9
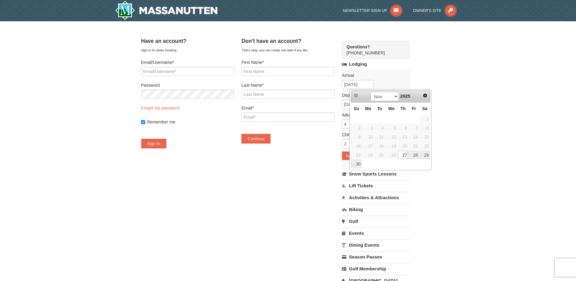
type input "[DATE]"
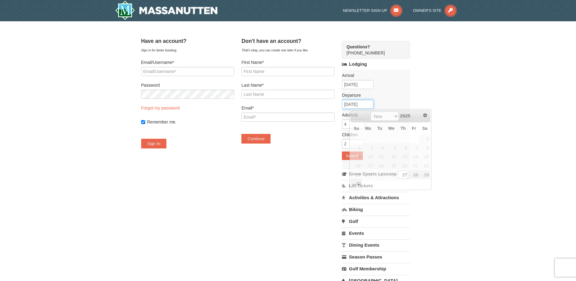
click at [373, 102] on input "[DATE]" at bounding box center [358, 104] width 32 height 9
click at [355, 183] on link "30" at bounding box center [356, 183] width 11 height 9
type input "11/30/2025"
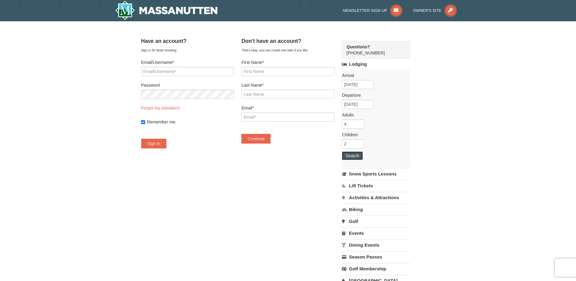
click at [363, 157] on button "Search" at bounding box center [352, 155] width 21 height 9
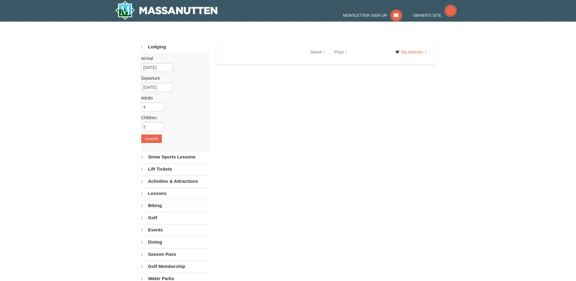
select select "9"
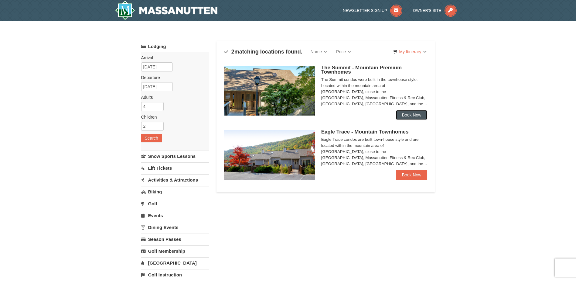
click at [410, 114] on link "Book Now" at bounding box center [412, 115] width 32 height 10
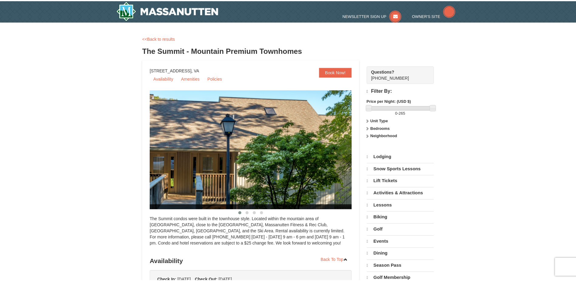
scroll to position [121, 0]
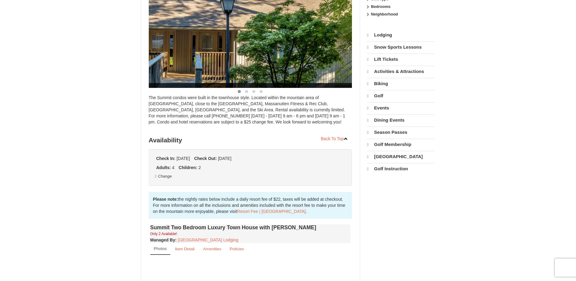
select select "9"
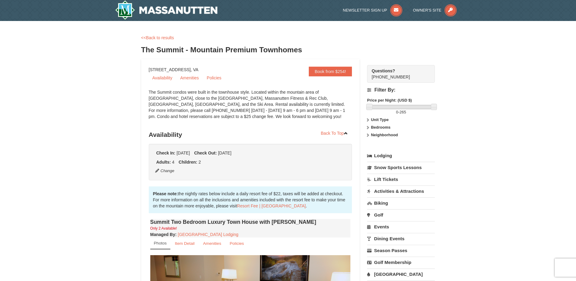
scroll to position [0, 0]
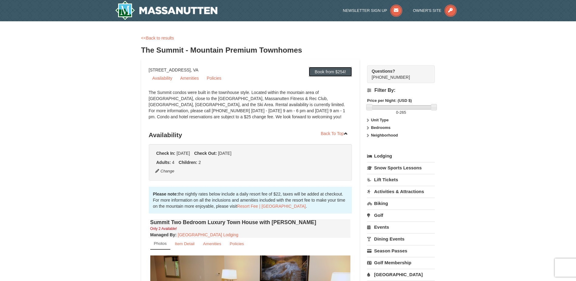
click at [328, 70] on link "Book from $254!" at bounding box center [330, 72] width 43 height 10
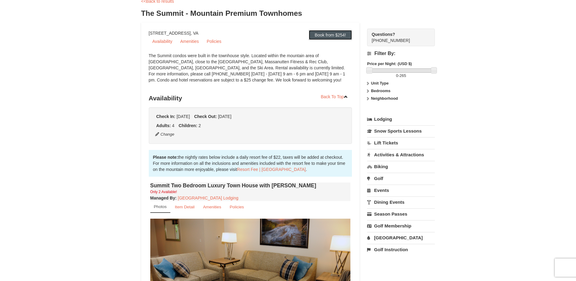
scroll to position [7, 0]
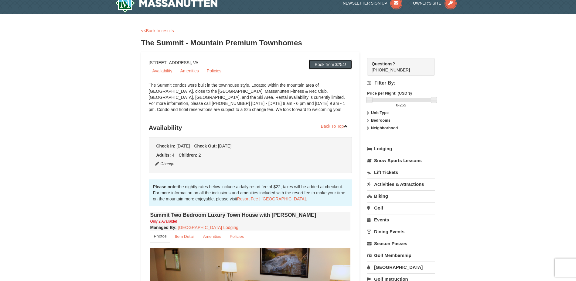
click at [316, 66] on link "Book from $254!" at bounding box center [330, 65] width 43 height 10
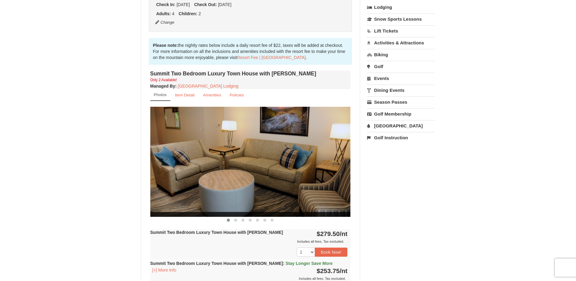
scroll to position [189, 0]
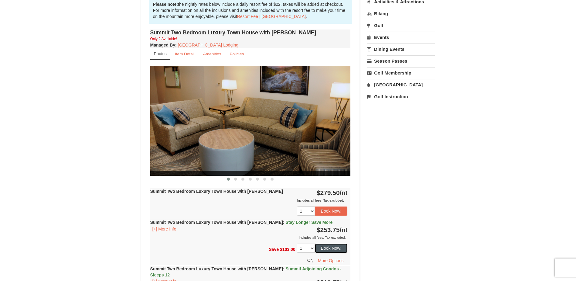
click at [329, 248] on button "Book Now!" at bounding box center [331, 247] width 33 height 9
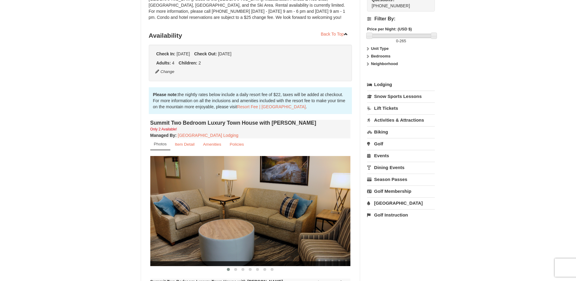
scroll to position [59, 0]
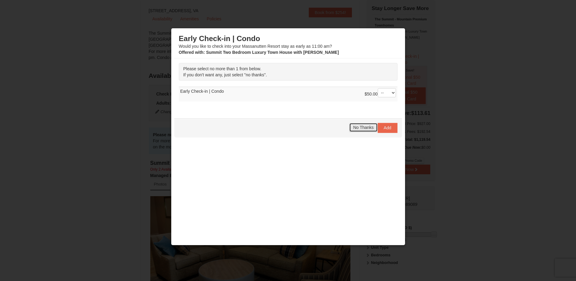
click at [353, 126] on span "No Thanks" at bounding box center [363, 127] width 20 height 5
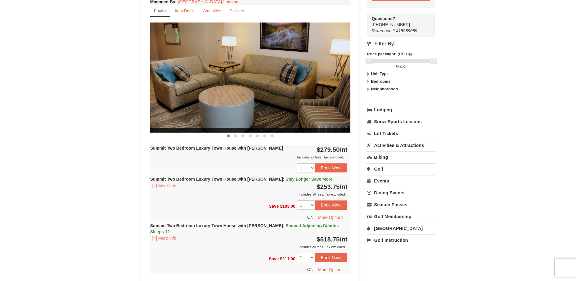
scroll to position [243, 0]
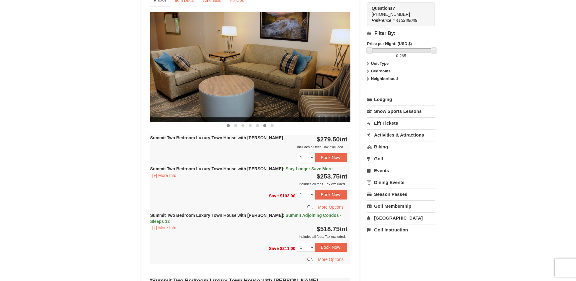
click at [264, 125] on span at bounding box center [264, 125] width 3 height 3
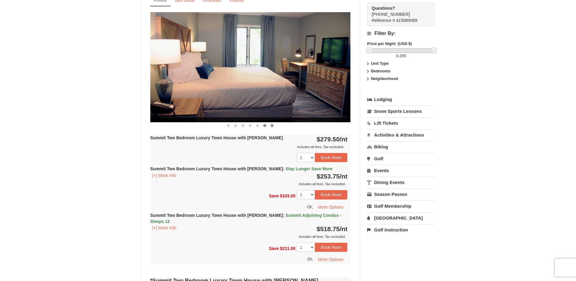
click at [271, 126] on span at bounding box center [272, 125] width 3 height 3
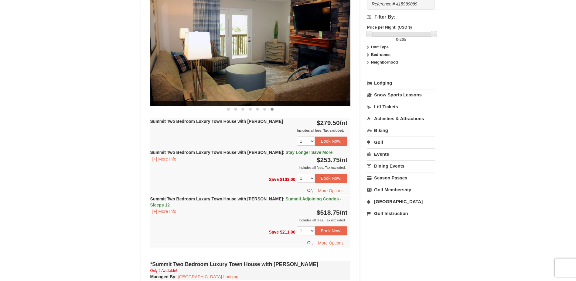
scroll to position [273, 0]
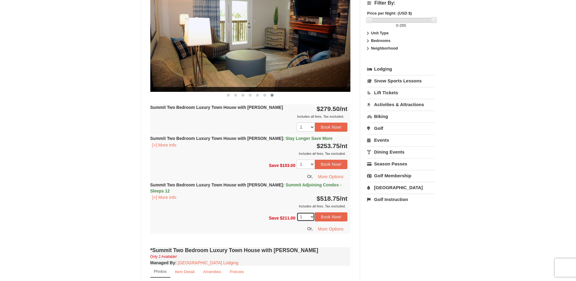
click at [310, 212] on select "1 2" at bounding box center [306, 216] width 18 height 9
click at [325, 224] on button "More Options" at bounding box center [330, 228] width 33 height 9
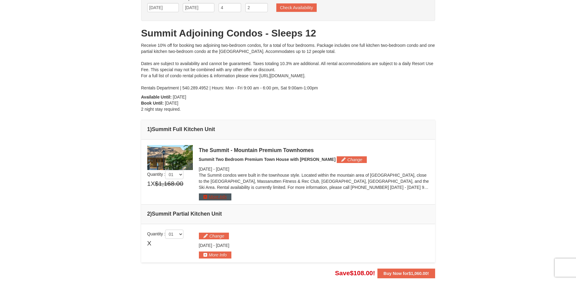
scroll to position [91, 0]
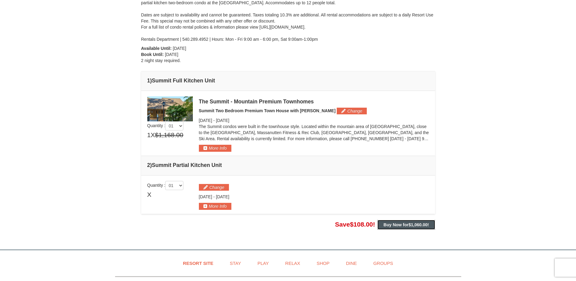
click at [395, 224] on strong "Buy Now for $1,060.00 !" at bounding box center [405, 224] width 45 height 5
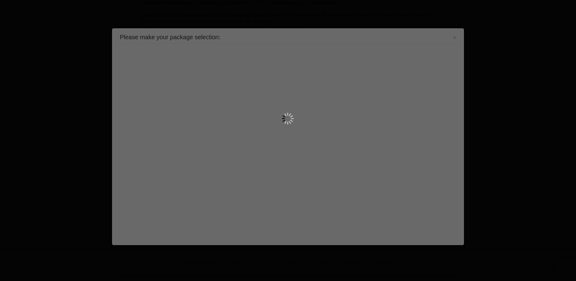
scroll to position [187, 0]
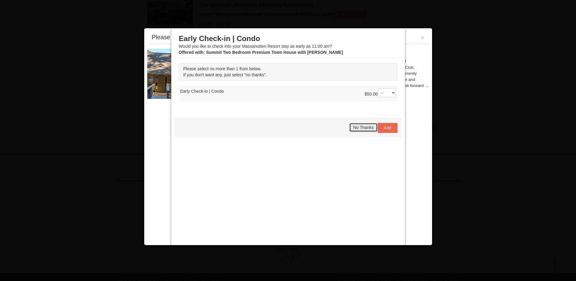
click at [357, 127] on span "No Thanks" at bounding box center [363, 127] width 20 height 5
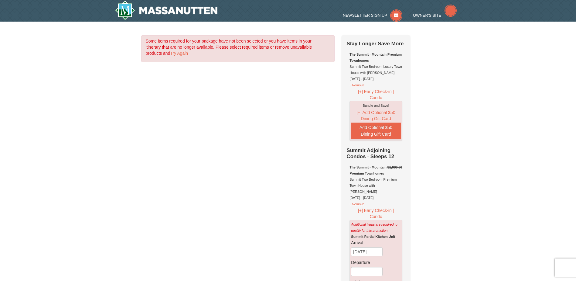
select select "9"
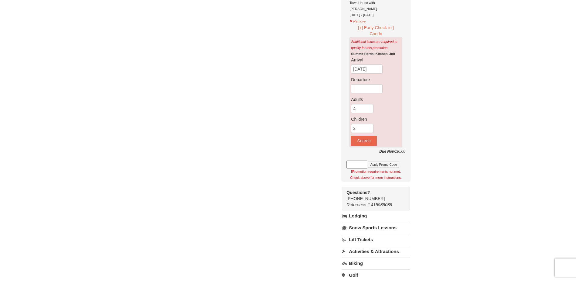
scroll to position [30, 0]
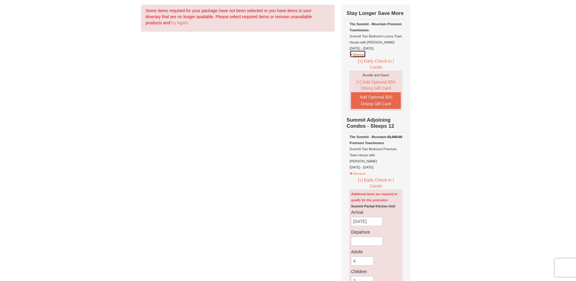
click at [360, 54] on button "Remove" at bounding box center [357, 54] width 16 height 8
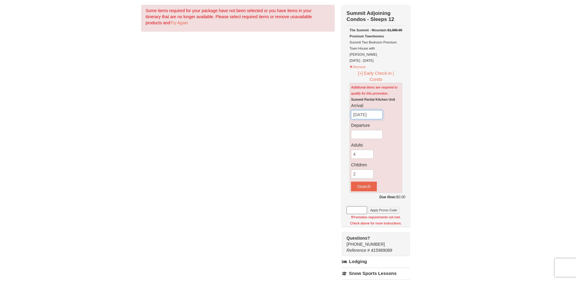
click at [367, 110] on input "09/10/2025" at bounding box center [367, 114] width 32 height 9
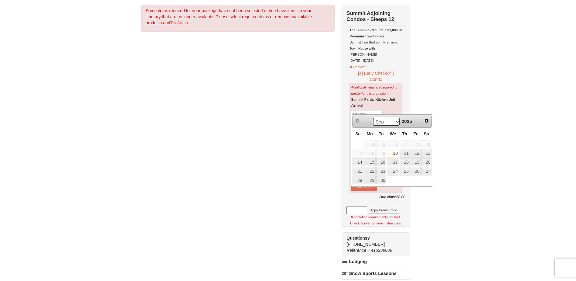
click at [391, 118] on select "Sep Oct Nov Dec" at bounding box center [386, 121] width 28 height 9
click at [393, 180] on link "26" at bounding box center [393, 180] width 12 height 9
type input "[DATE]"
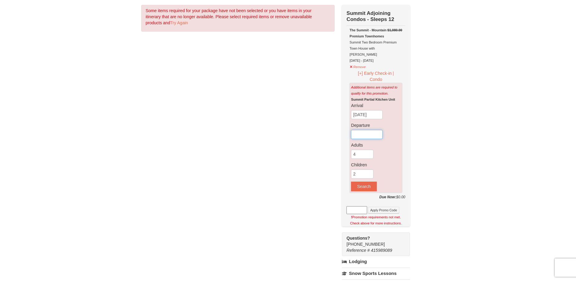
click at [367, 130] on input "text" at bounding box center [367, 134] width 32 height 9
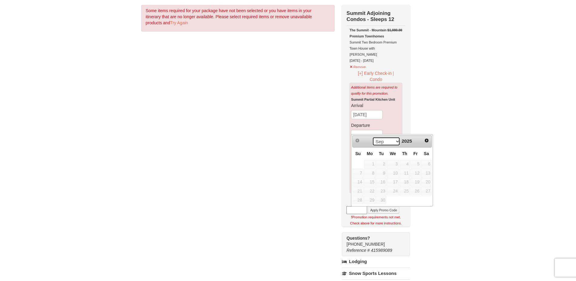
click at [386, 143] on select "Sep Oct Nov Dec" at bounding box center [386, 141] width 28 height 9
click at [360, 208] on link "30" at bounding box center [358, 208] width 11 height 9
type input "11/30/2025"
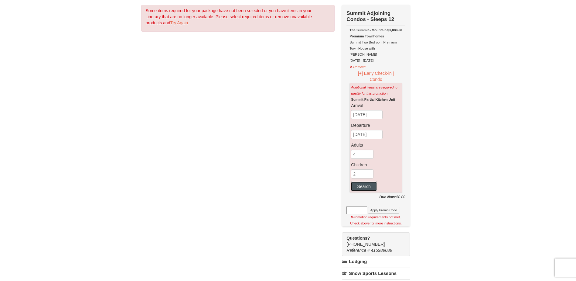
click at [370, 181] on button "Search" at bounding box center [364, 186] width 26 height 10
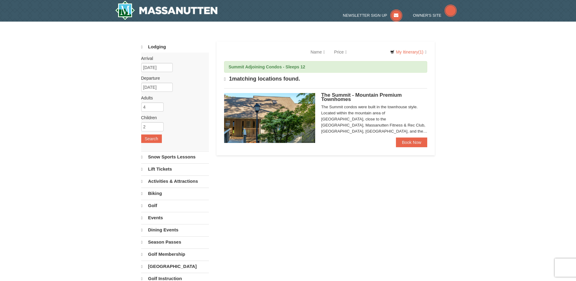
select select "9"
click at [414, 142] on link "Book Now" at bounding box center [412, 142] width 32 height 10
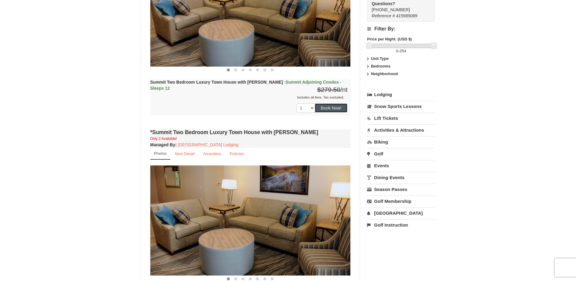
click at [327, 107] on button "Book Now!" at bounding box center [331, 107] width 33 height 9
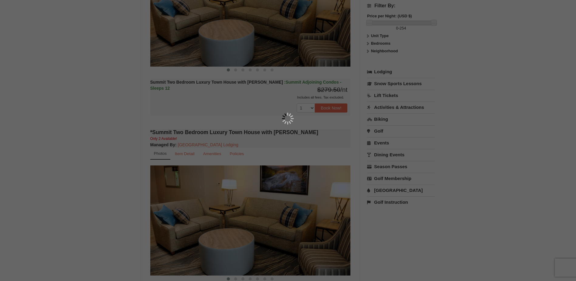
scroll to position [59, 0]
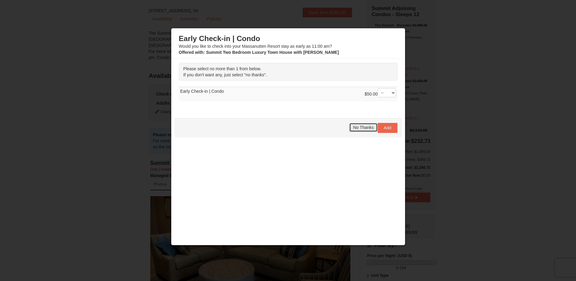
click at [365, 124] on button "No Thanks" at bounding box center [363, 127] width 28 height 9
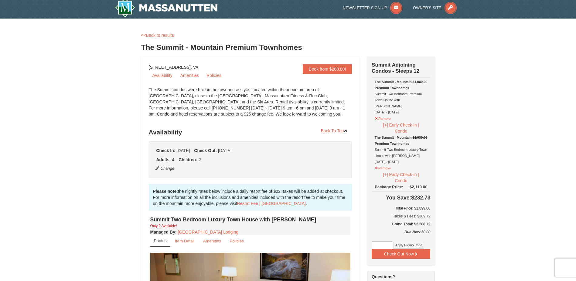
scroll to position [0, 0]
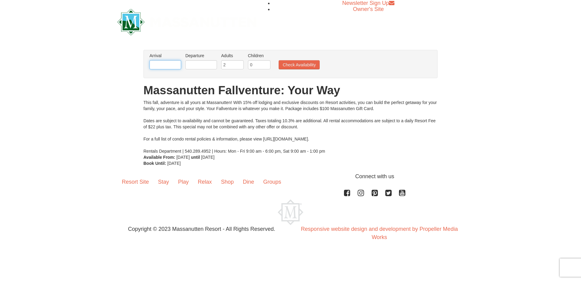
click at [180, 63] on input "text" at bounding box center [165, 64] width 32 height 9
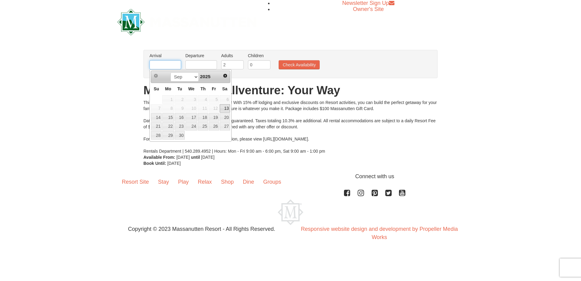
click at [173, 66] on input "text" at bounding box center [165, 64] width 32 height 9
click at [158, 144] on link "30" at bounding box center [156, 144] width 11 height 9
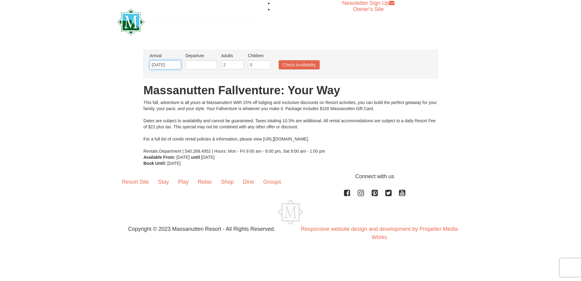
click at [175, 63] on input "[DATE]" at bounding box center [165, 64] width 32 height 9
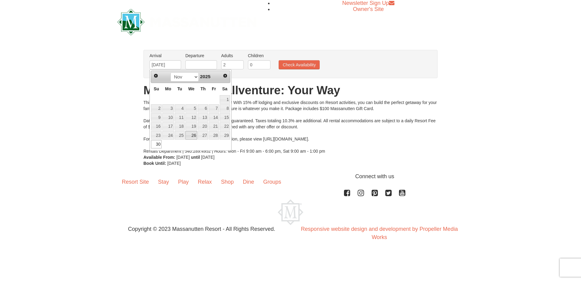
click at [192, 135] on link "26" at bounding box center [191, 135] width 12 height 9
type input "[DATE]"
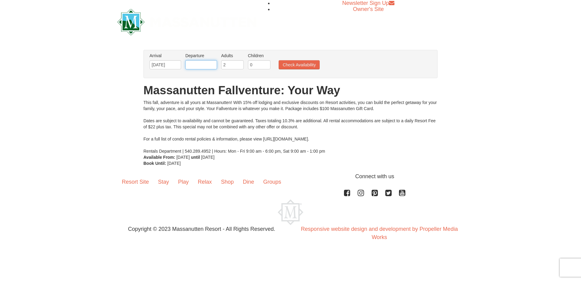
click at [205, 66] on input "text" at bounding box center [201, 64] width 32 height 9
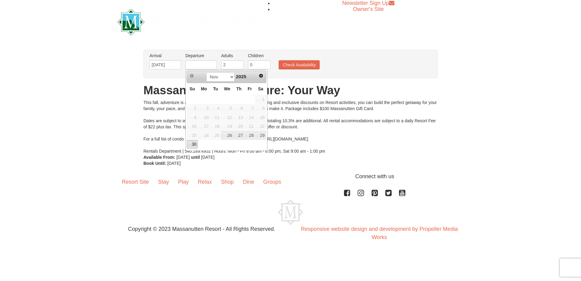
click at [194, 144] on link "30" at bounding box center [192, 144] width 11 height 9
type input "[DATE]"
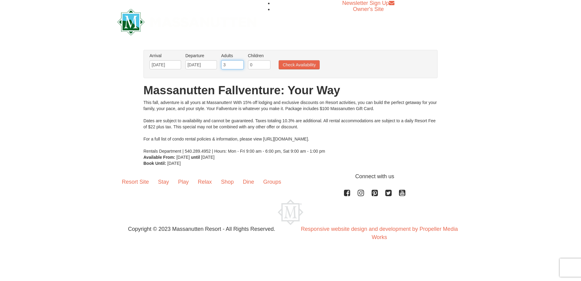
click at [238, 63] on input "3" at bounding box center [232, 64] width 22 height 9
type input "4"
click at [239, 63] on input "4" at bounding box center [232, 64] width 22 height 9
click at [266, 63] on input "1" at bounding box center [259, 64] width 22 height 9
type input "2"
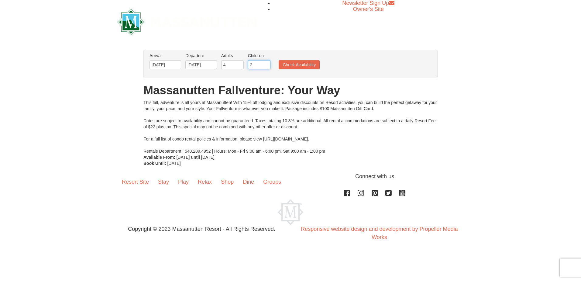
click at [266, 63] on input "2" at bounding box center [259, 64] width 22 height 9
click at [288, 66] on button "Check Availability" at bounding box center [298, 64] width 41 height 9
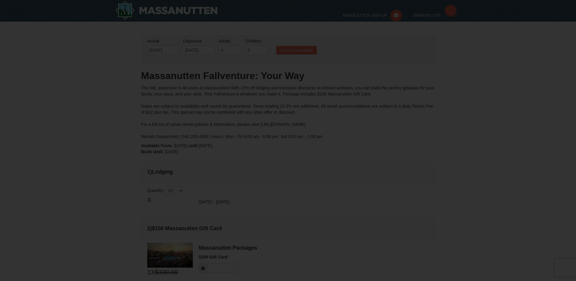
type input "[DATE]"
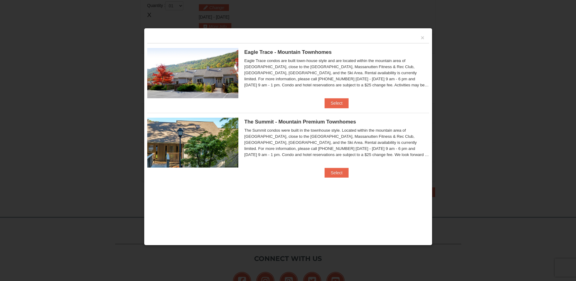
scroll to position [186, 0]
click at [340, 102] on button "Select" at bounding box center [337, 103] width 24 height 10
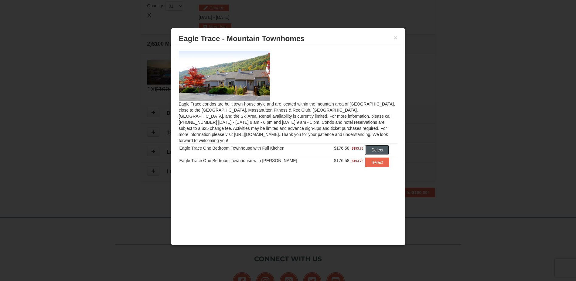
click at [374, 145] on button "Select" at bounding box center [377, 150] width 24 height 10
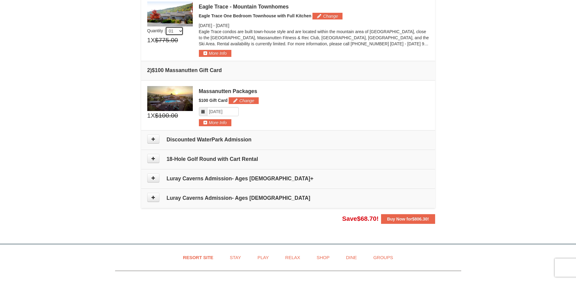
click at [173, 32] on select "01 02 03 04 05" at bounding box center [174, 30] width 18 height 9
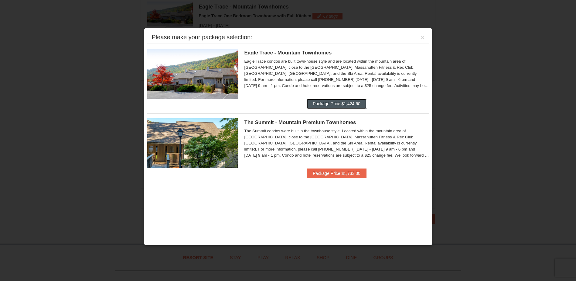
drag, startPoint x: 319, startPoint y: 103, endPoint x: 316, endPoint y: 105, distance: 3.2
click at [318, 105] on button "Package Price $1,424.60" at bounding box center [337, 104] width 60 height 10
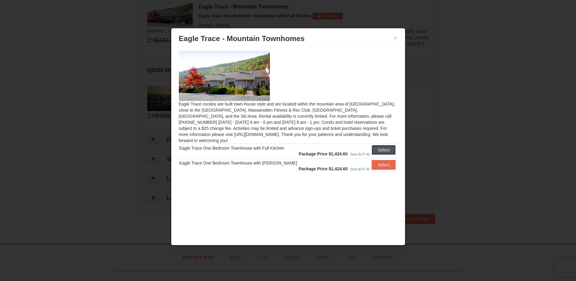
click at [376, 145] on button "Select" at bounding box center [384, 150] width 24 height 10
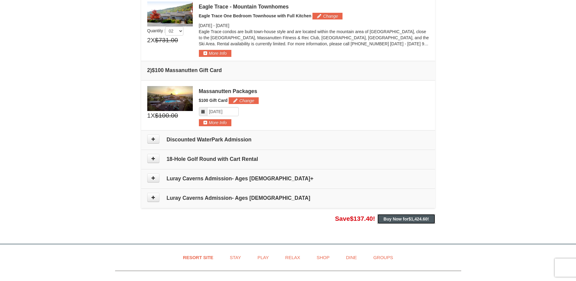
click at [402, 223] on button "Buy Now for $1,424.60 !" at bounding box center [405, 219] width 57 height 10
click at [401, 219] on strong "Buy Now for $1,424.60 !" at bounding box center [405, 218] width 45 height 5
click at [383, 218] on strong "Buy Now for $1,424.60 !" at bounding box center [405, 218] width 45 height 5
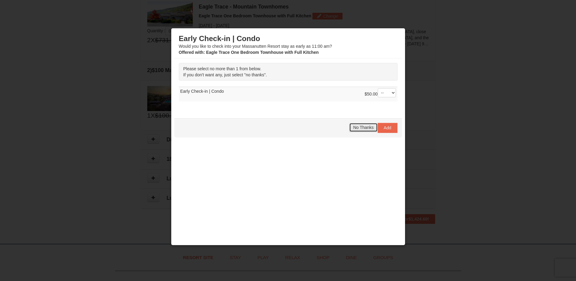
click at [353, 128] on span "No Thanks" at bounding box center [363, 127] width 20 height 5
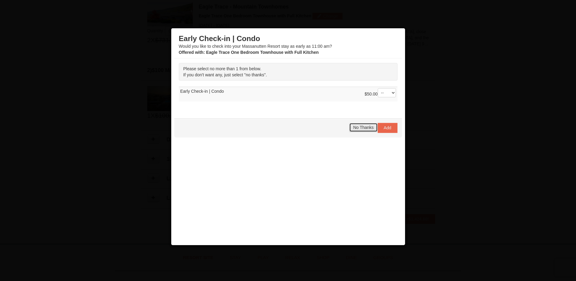
click at [353, 129] on span "No Thanks" at bounding box center [363, 127] width 20 height 5
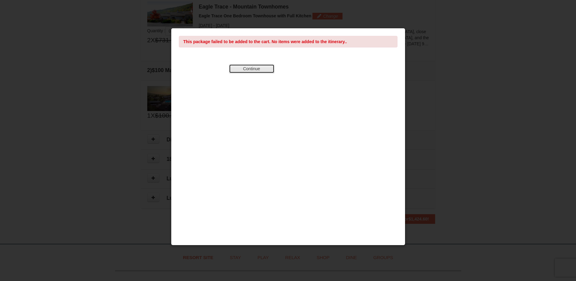
click at [252, 70] on button "Continue" at bounding box center [252, 68] width 46 height 9
